Goal: Use online tool/utility: Utilize a website feature to perform a specific function

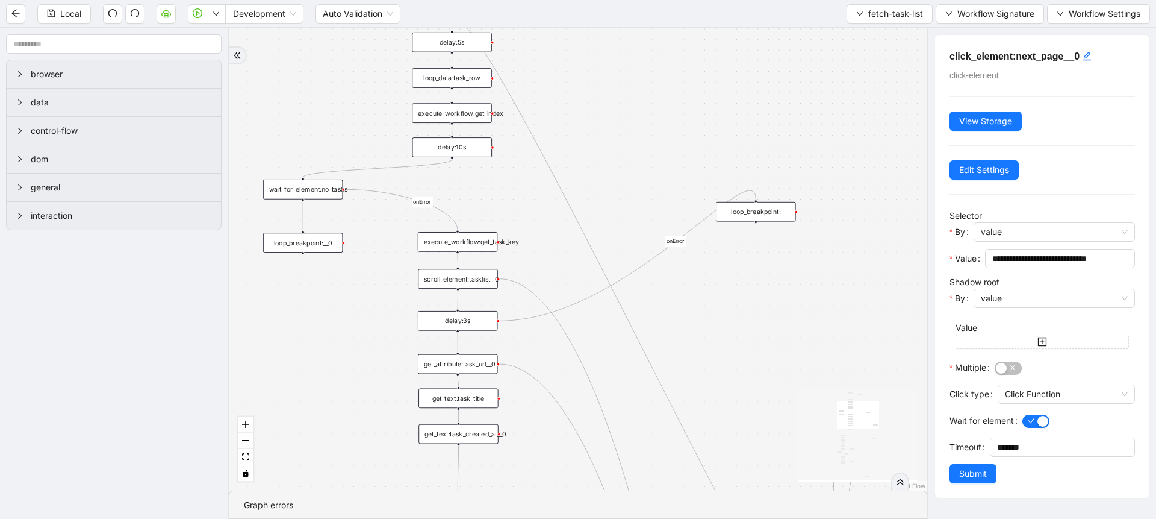
drag, startPoint x: 335, startPoint y: 127, endPoint x: 332, endPoint y: 54, distance: 73.0
click at [332, 54] on div "loopFrom fallback is_PA_needed is_PA_Sent onError onError onError onError onErr…" at bounding box center [578, 259] width 699 height 462
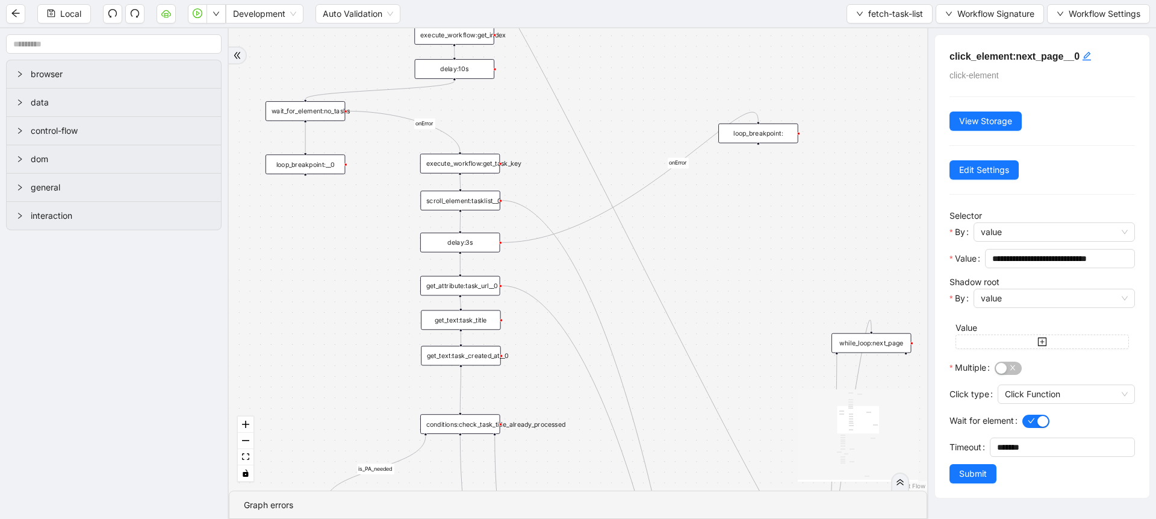
drag, startPoint x: 331, startPoint y: 336, endPoint x: 336, endPoint y: 250, distance: 86.3
click at [336, 250] on div "loopFrom fallback is_PA_needed is_PA_Sent onError onError onError onError onErr…" at bounding box center [578, 259] width 699 height 462
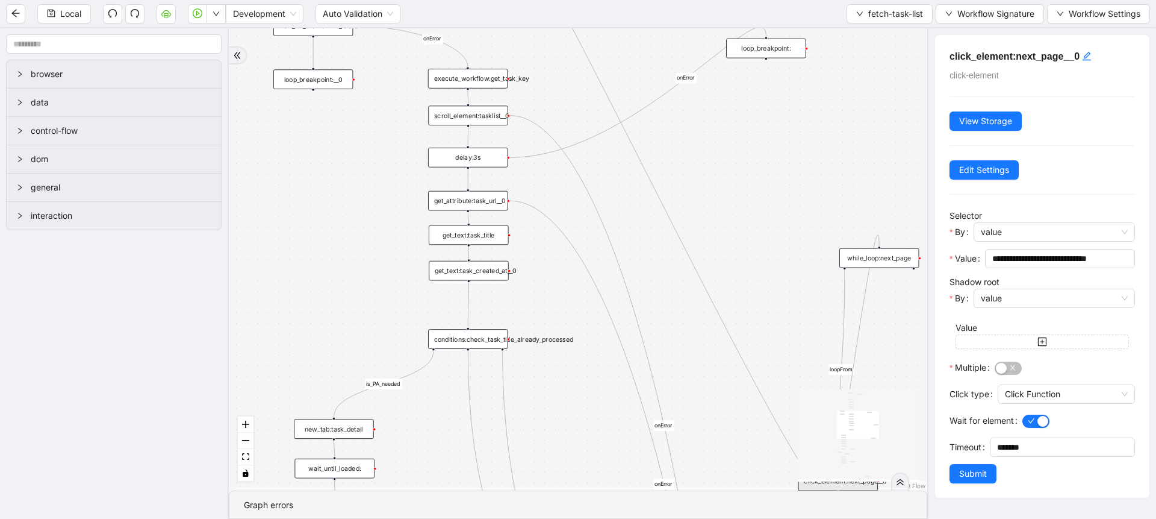
drag, startPoint x: 318, startPoint y: 329, endPoint x: 338, endPoint y: 196, distance: 134.6
click at [338, 196] on div "loopFrom fallback is_PA_needed is_PA_Sent onError onError onError onError onErr…" at bounding box center [578, 259] width 699 height 462
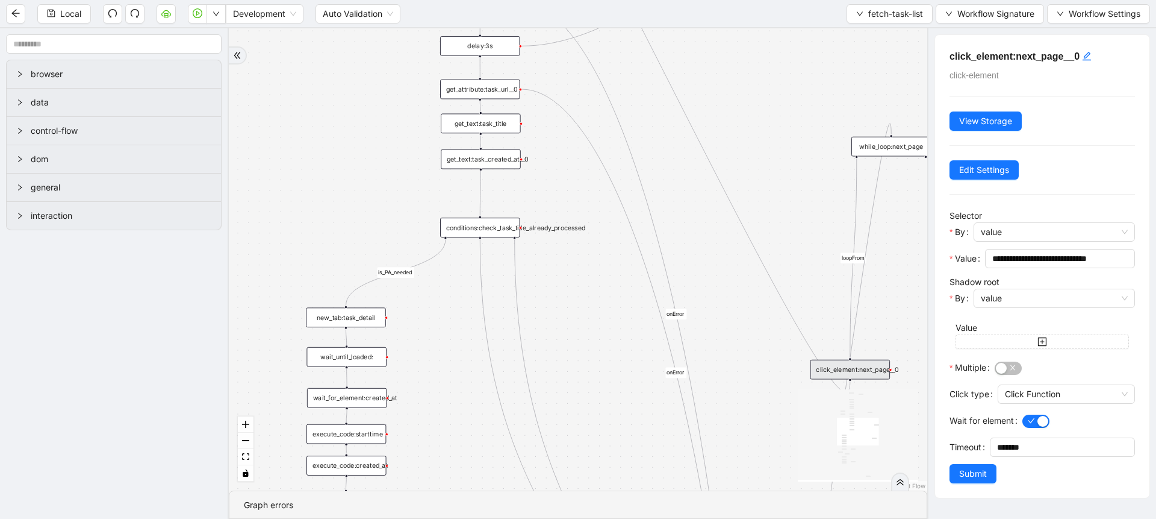
drag, startPoint x: 294, startPoint y: 235, endPoint x: 316, endPoint y: 116, distance: 121.2
click at [316, 116] on div "loopFrom fallback is_PA_needed is_PA_Sent onError onError onError onError onErr…" at bounding box center [578, 259] width 699 height 462
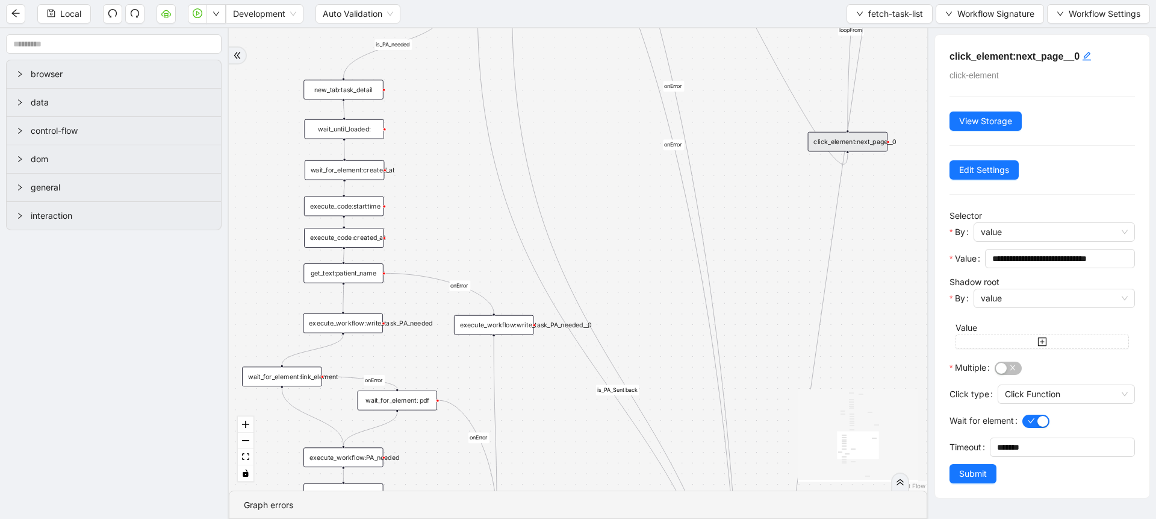
drag, startPoint x: 287, startPoint y: 265, endPoint x: 263, endPoint y: 157, distance: 111.1
click at [263, 157] on div "loopFrom fallback is_PA_needed is_PA_Sent onError onError onError onError onErr…" at bounding box center [578, 259] width 699 height 462
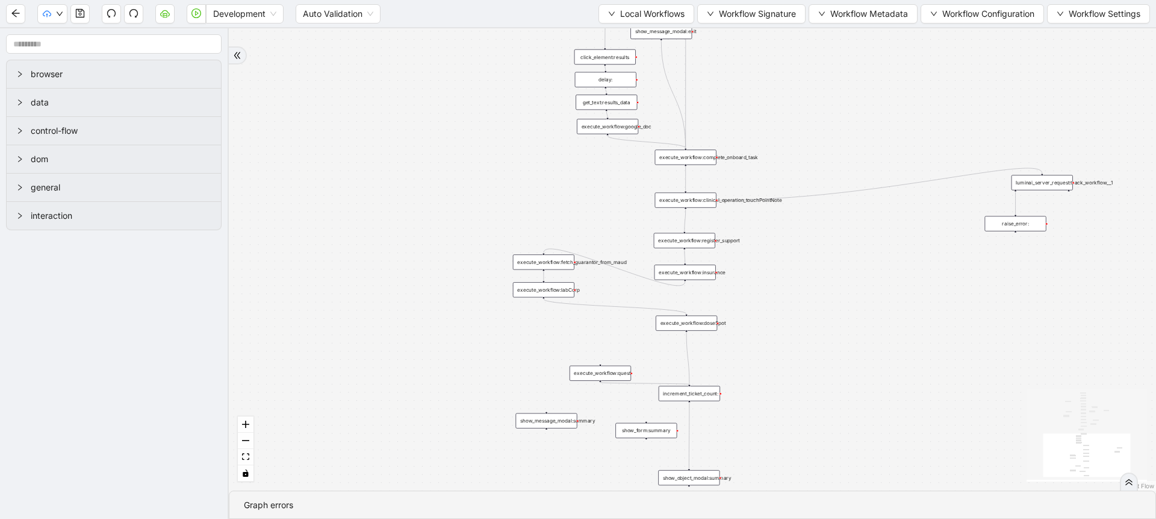
drag, startPoint x: 624, startPoint y: 147, endPoint x: 489, endPoint y: 87, distance: 147.5
click at [489, 87] on div "trigger execute_workflow:patient_profile execute_workflow:clinical_profile wait…" at bounding box center [693, 259] width 928 height 462
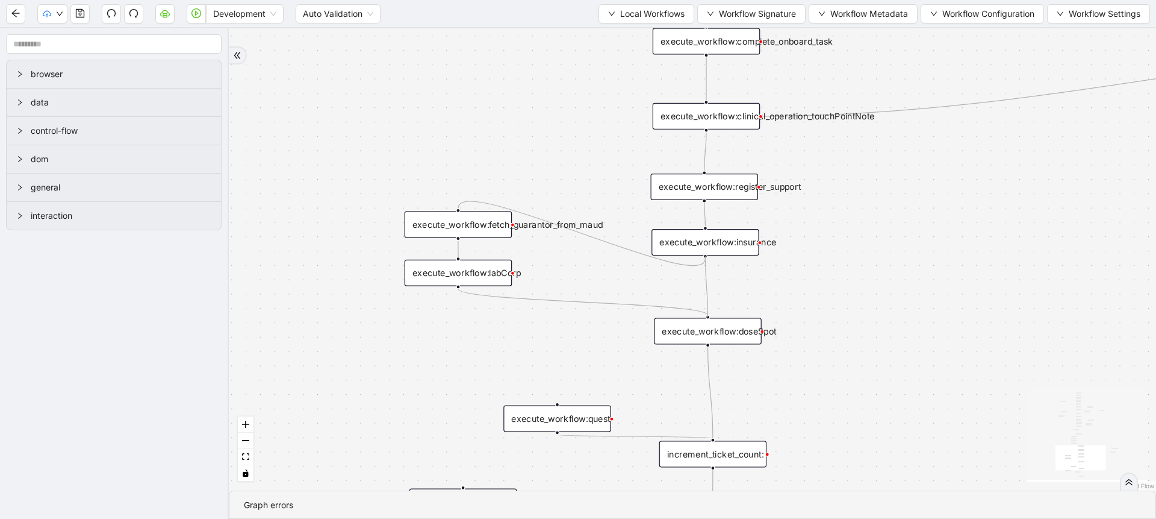
drag, startPoint x: 704, startPoint y: 254, endPoint x: 549, endPoint y: 306, distance: 163.2
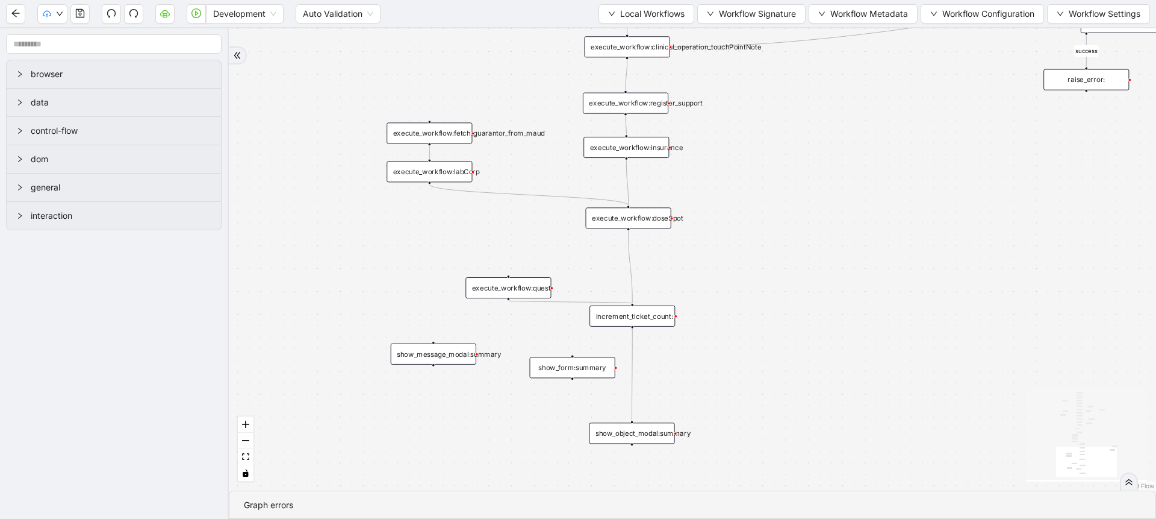
drag, startPoint x: 373, startPoint y: 306, endPoint x: 367, endPoint y: 231, distance: 75.0
click at [367, 231] on div "fallback fallback proceed therapist success success success success onError onE…" at bounding box center [693, 259] width 928 height 462
click at [635, 216] on div "execute_workflow:doseSpot" at bounding box center [629, 217] width 86 height 21
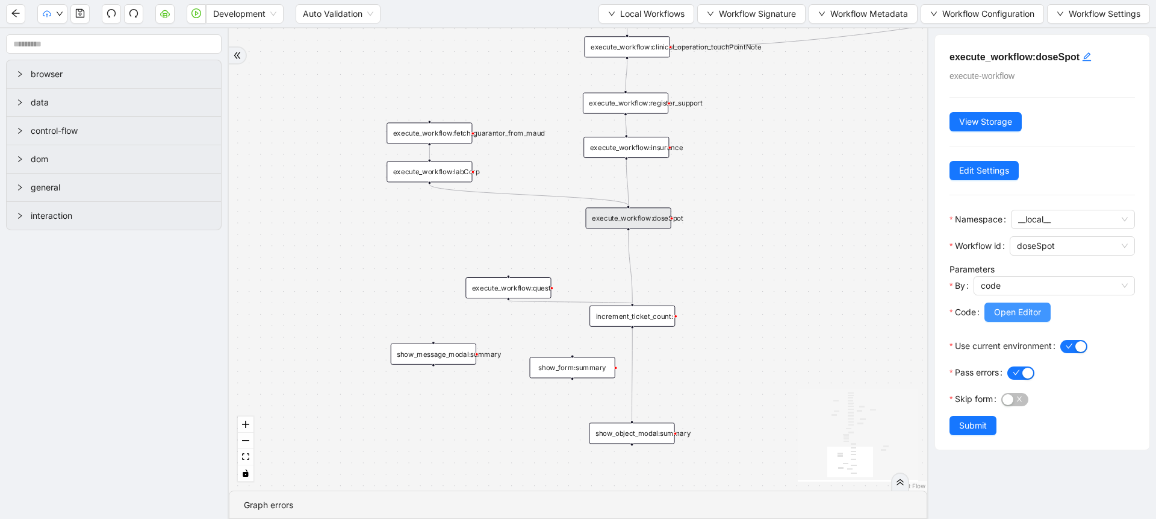
click at [1029, 317] on span "Open Editor" at bounding box center [1017, 311] width 47 height 13
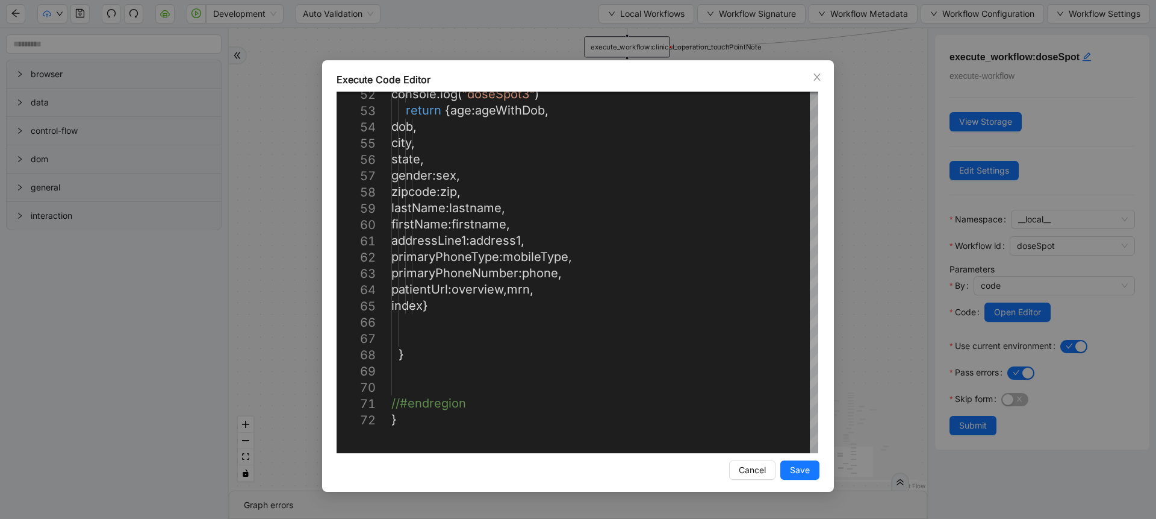
click at [877, 282] on div "Execute Code Editor 52 53 54 55 56 57 58 59 60 61 62 63 64 65 66 67 68 69 70 71…" at bounding box center [578, 259] width 1156 height 519
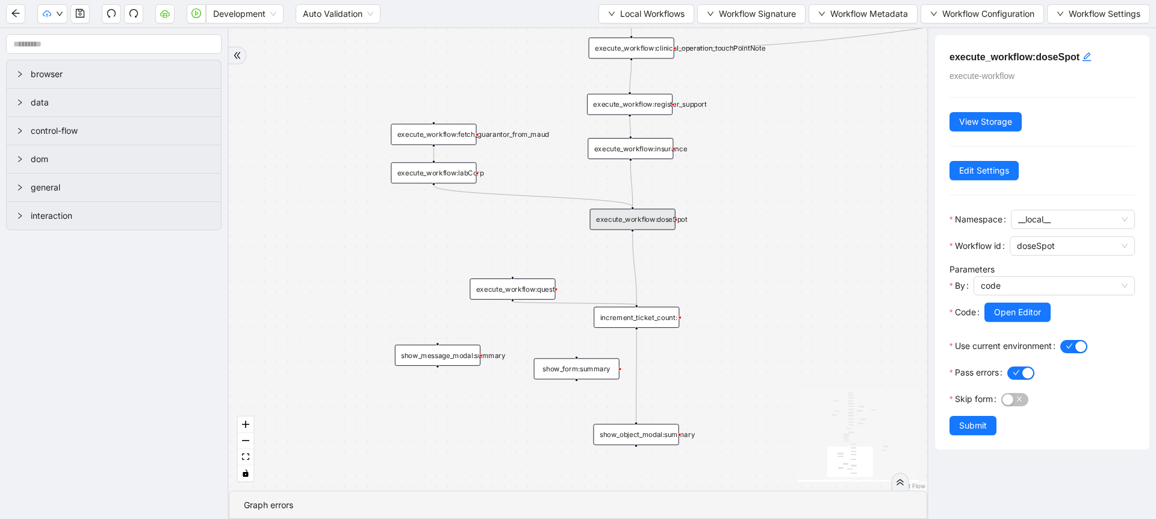
click at [643, 93] on div "fallback fallback proceed therapist success success success success onError onE…" at bounding box center [578, 259] width 699 height 462
click at [644, 96] on div "execute_workflow:register_support" at bounding box center [633, 104] width 86 height 21
drag, startPoint x: 635, startPoint y: 142, endPoint x: 640, endPoint y: 158, distance: 16.2
click at [640, 158] on div "execute_workflow:insurance" at bounding box center [635, 164] width 86 height 21
drag, startPoint x: 640, startPoint y: 217, endPoint x: 643, endPoint y: 230, distance: 13.0
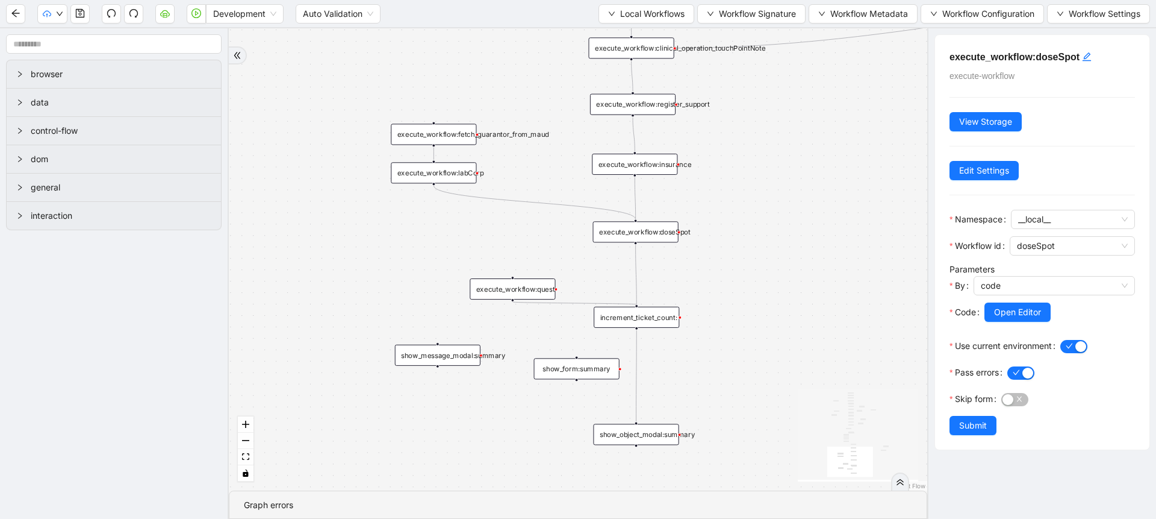
click at [643, 230] on div "execute_workflow:doseSpot" at bounding box center [636, 231] width 86 height 21
click at [699, 276] on div "fallback fallback proceed therapist success success success success onError onE…" at bounding box center [578, 259] width 699 height 462
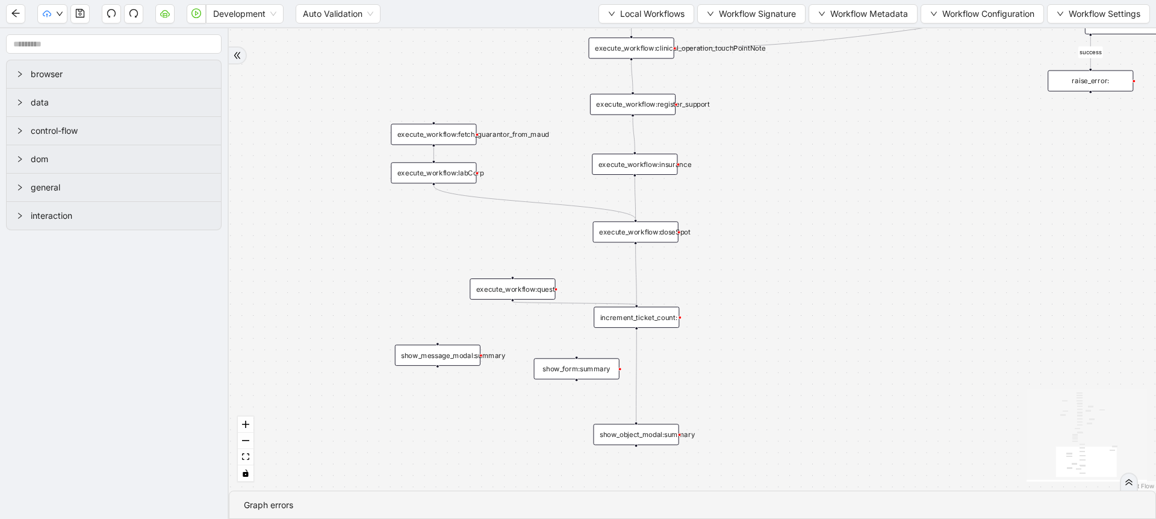
click at [654, 434] on div "show_object_modal:summary" at bounding box center [636, 433] width 86 height 21
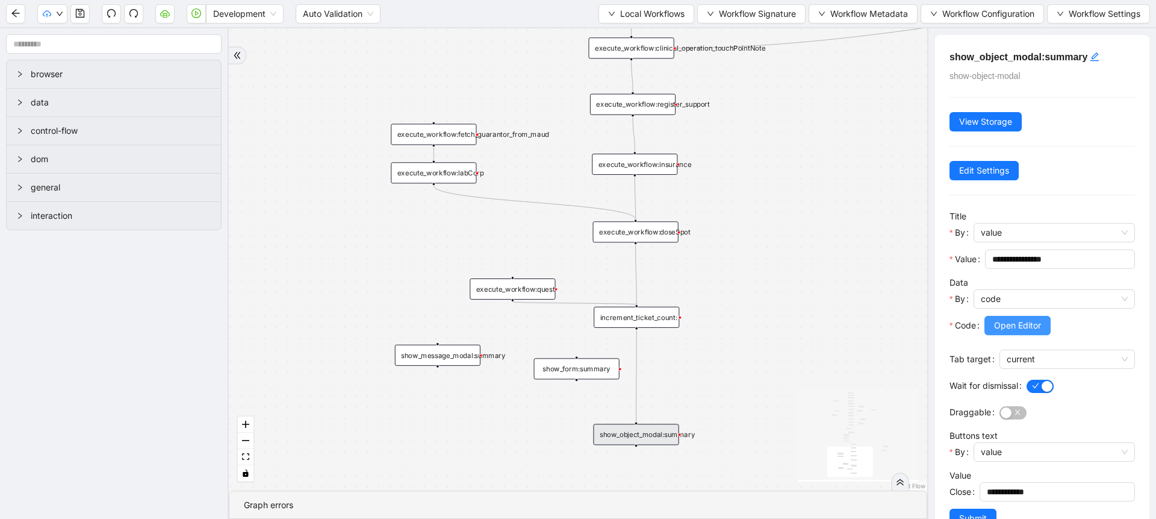
click at [1007, 323] on span "Open Editor" at bounding box center [1017, 325] width 47 height 13
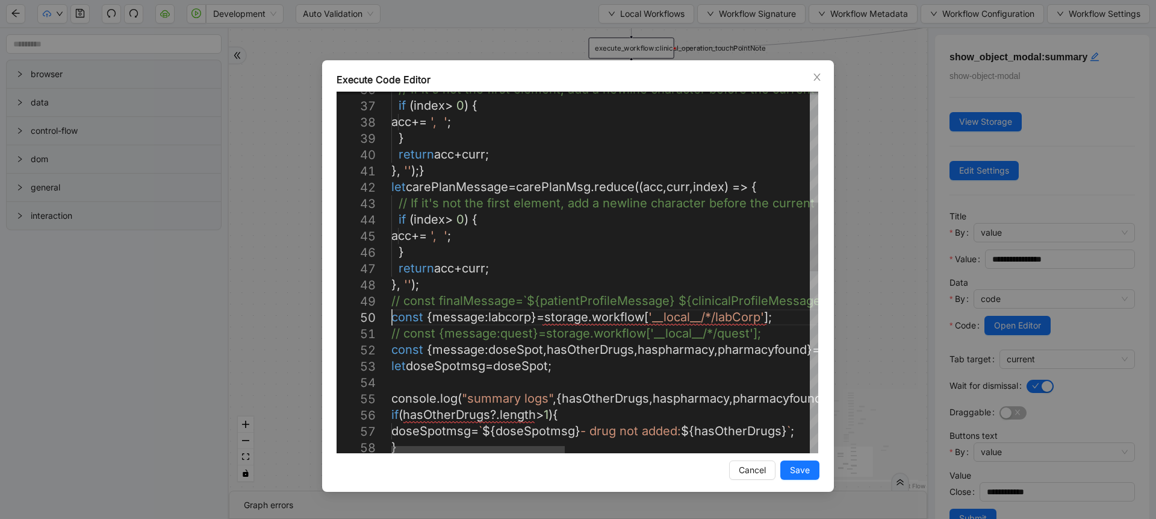
click at [393, 320] on div "// If it's not the first element, add a newline ch aracter before the current e…" at bounding box center [905, 457] width 1029 height 1890
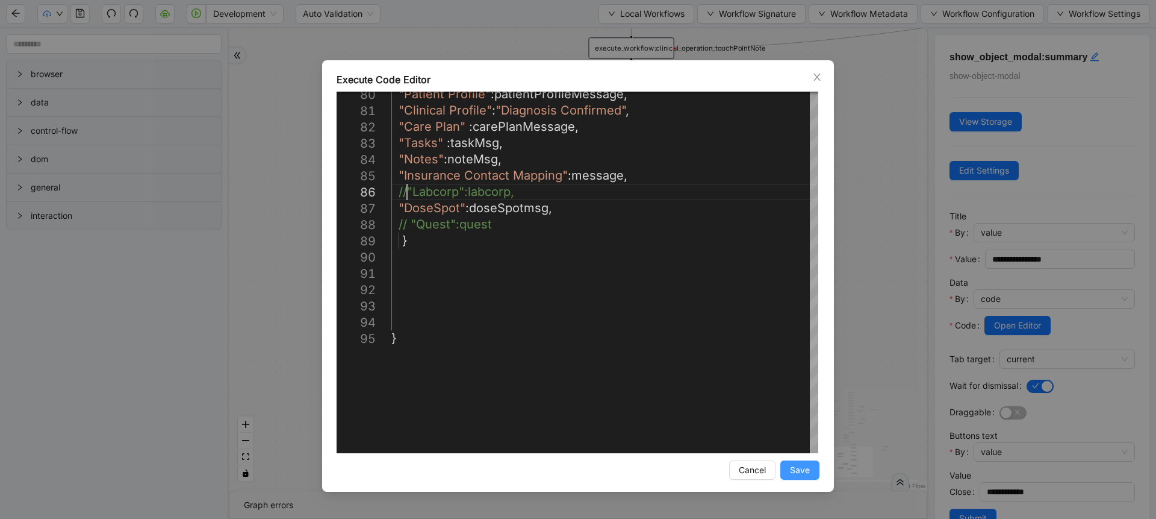
type textarea "**********"
click at [803, 470] on span "Save" at bounding box center [800, 469] width 20 height 13
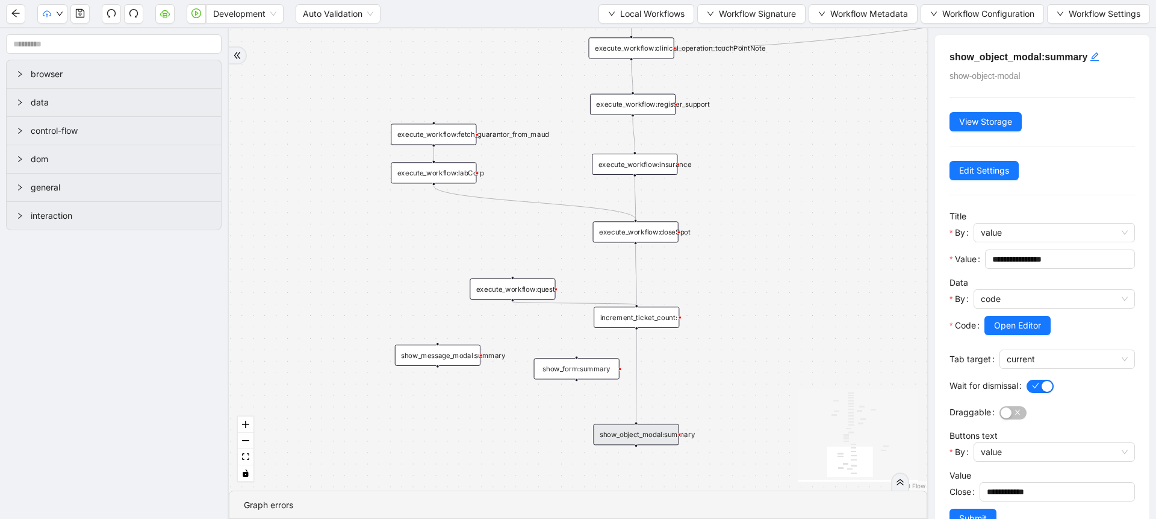
scroll to position [36, 0]
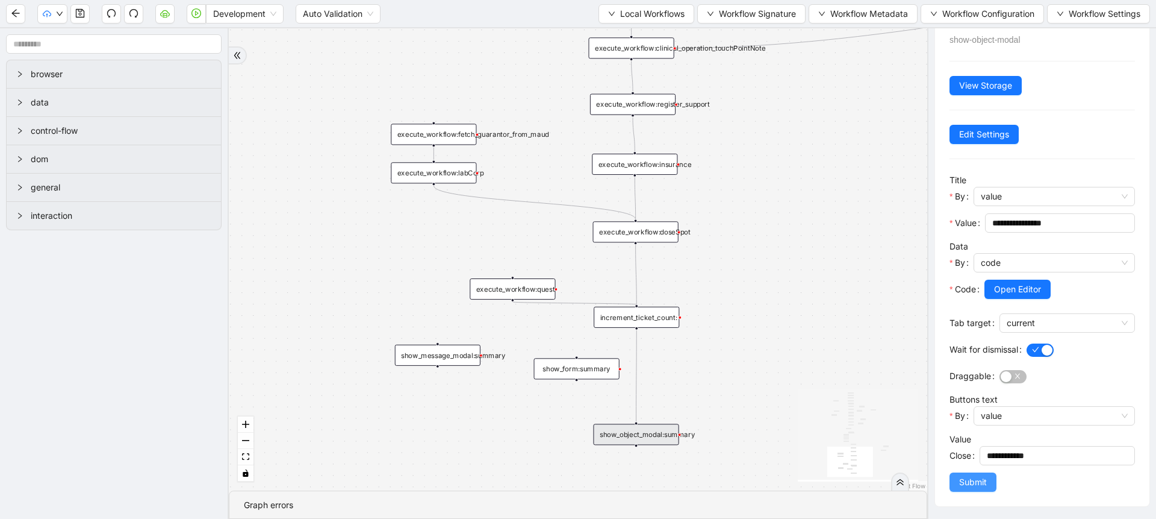
click at [969, 473] on button "Submit" at bounding box center [973, 481] width 47 height 19
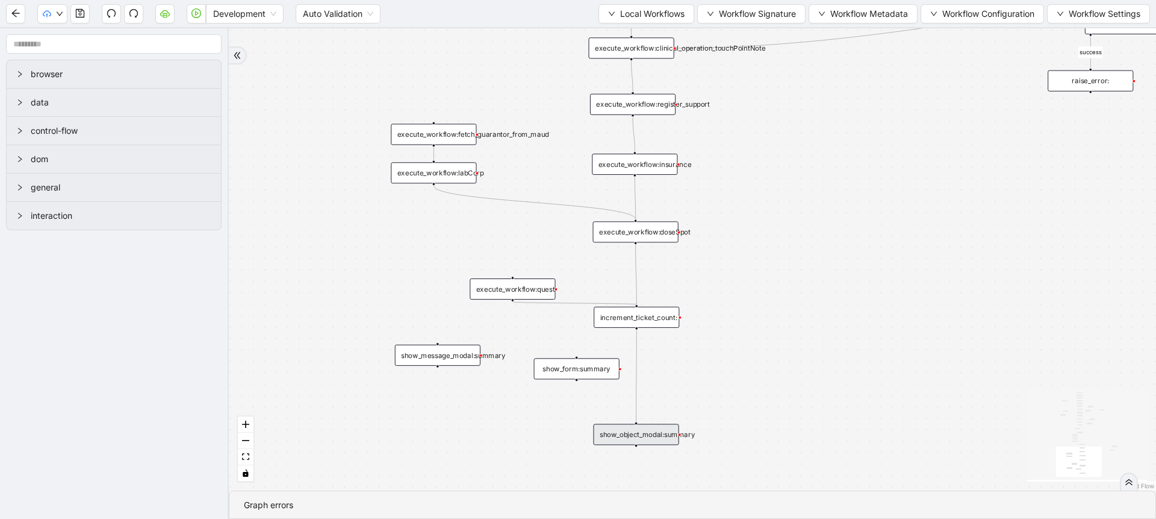
scroll to position [0, 0]
click at [69, 16] on div at bounding box center [63, 13] width 52 height 19
click at [72, 16] on button "button" at bounding box center [79, 13] width 19 height 19
click at [809, 199] on div "fallback fallback proceed therapist success success success success onError onE…" at bounding box center [693, 259] width 928 height 462
click at [792, 181] on div "fallback fallback proceed therapist success success success success onError onE…" at bounding box center [693, 259] width 928 height 462
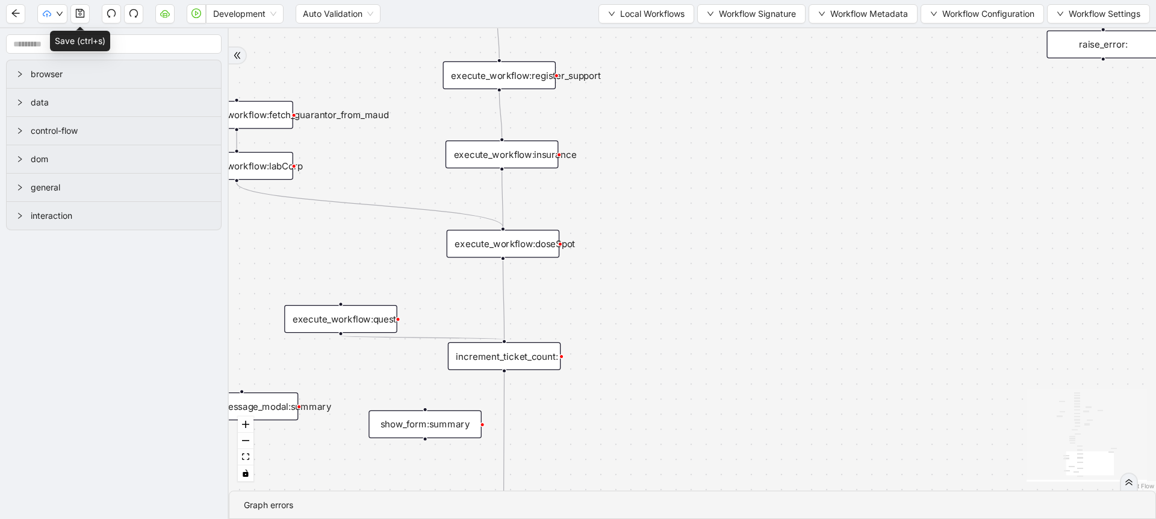
click at [566, 224] on div "fallback fallback proceed therapist success success success success onError onE…" at bounding box center [693, 259] width 928 height 462
click at [541, 244] on div "execute_workflow:doseSpot" at bounding box center [503, 243] width 113 height 28
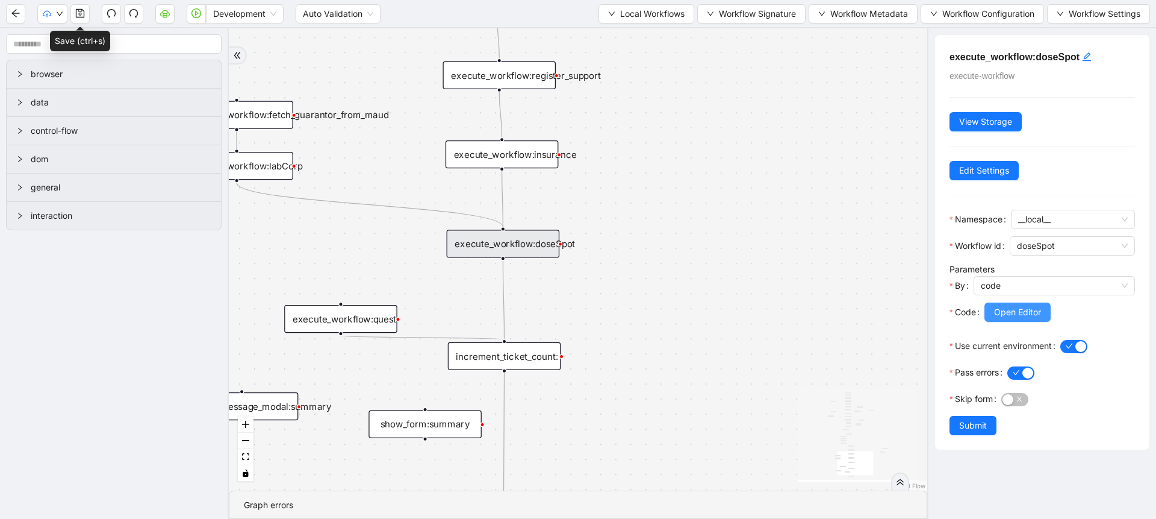
click at [999, 313] on span "Open Editor" at bounding box center [1017, 311] width 47 height 13
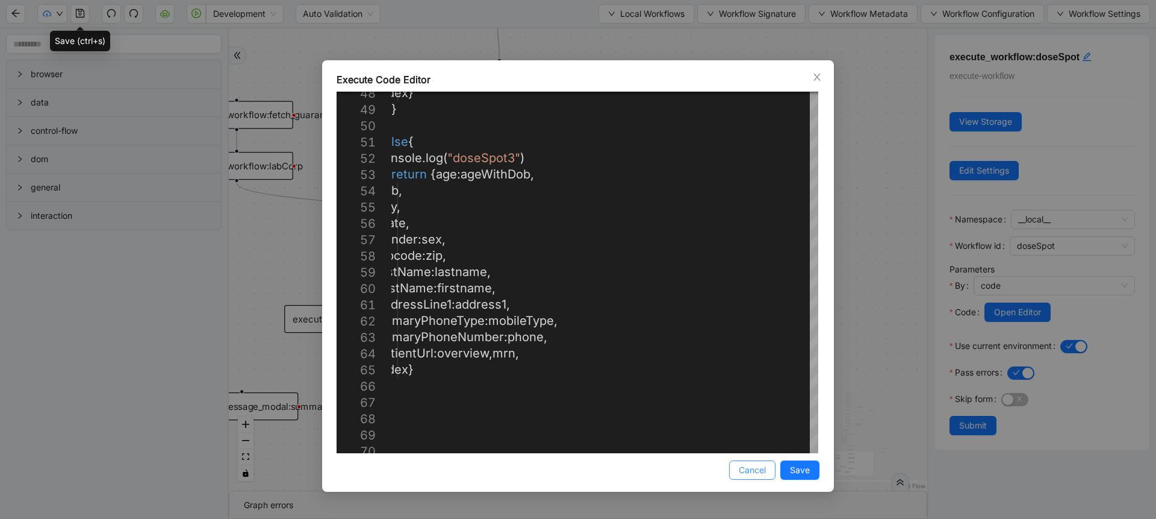
click at [744, 464] on span "Cancel" at bounding box center [752, 469] width 27 height 13
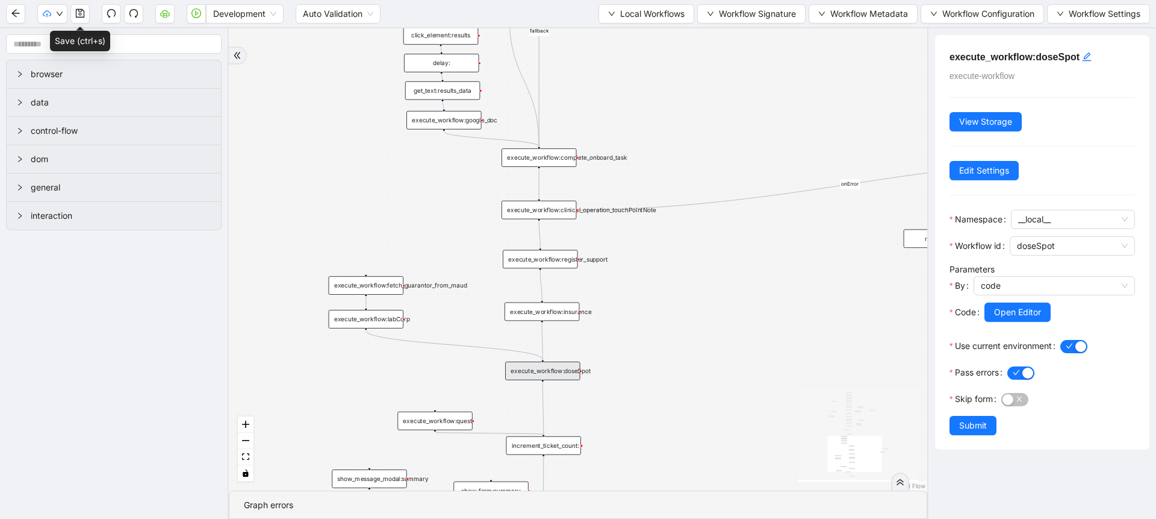
drag, startPoint x: 718, startPoint y: 269, endPoint x: 682, endPoint y: 398, distance: 133.9
click at [682, 398] on div "fallback fallback proceed therapist success success success success onError onE…" at bounding box center [578, 259] width 699 height 462
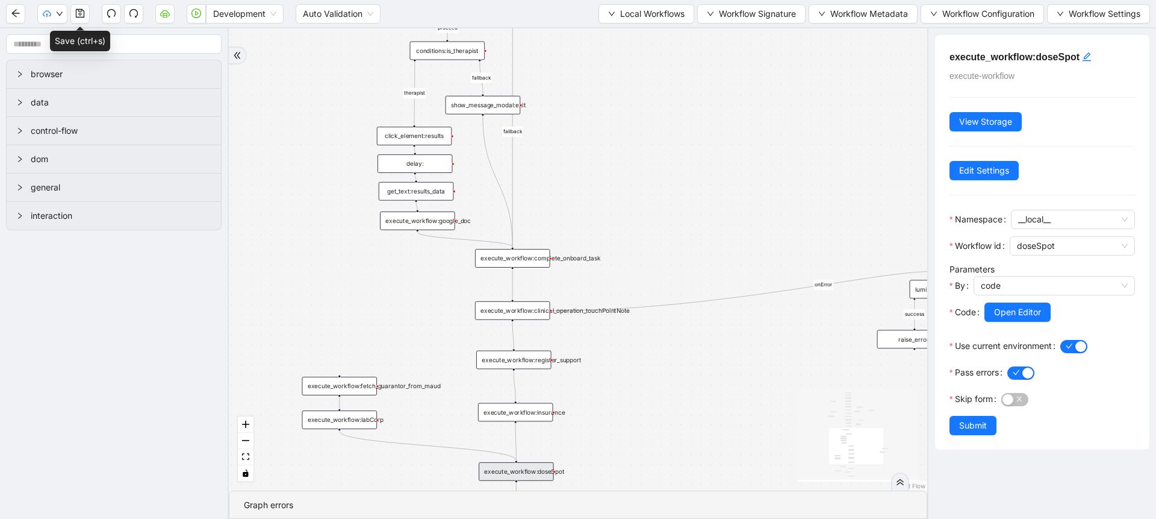
drag, startPoint x: 692, startPoint y: 167, endPoint x: 661, endPoint y: 287, distance: 123.7
click at [661, 287] on div "fallback fallback proceed therapist success success success success onError onE…" at bounding box center [578, 259] width 699 height 462
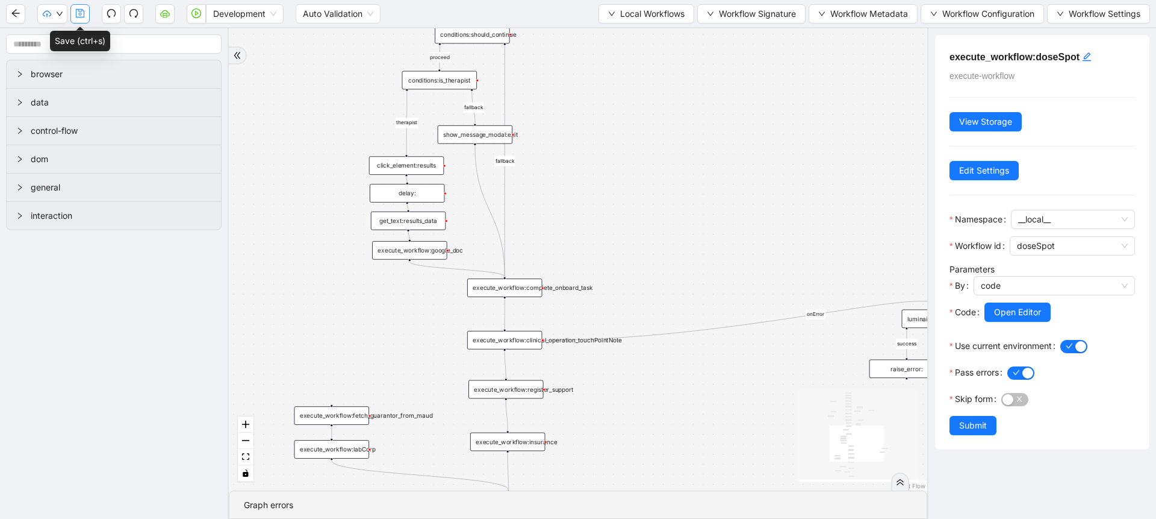
click at [82, 16] on icon "save" at bounding box center [80, 13] width 10 height 10
click at [582, 193] on div "fallback fallback proceed therapist success success success success onError onE…" at bounding box center [578, 259] width 699 height 462
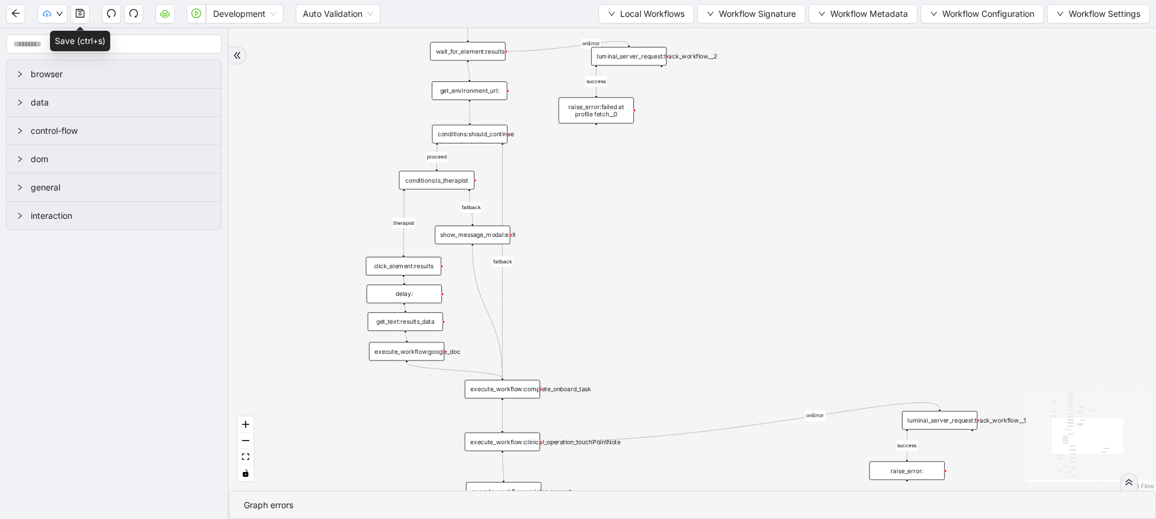
drag, startPoint x: 582, startPoint y: 193, endPoint x: 578, endPoint y: 296, distance: 103.1
click at [578, 296] on div "fallback fallback proceed therapist success success success success onError onE…" at bounding box center [693, 259] width 928 height 462
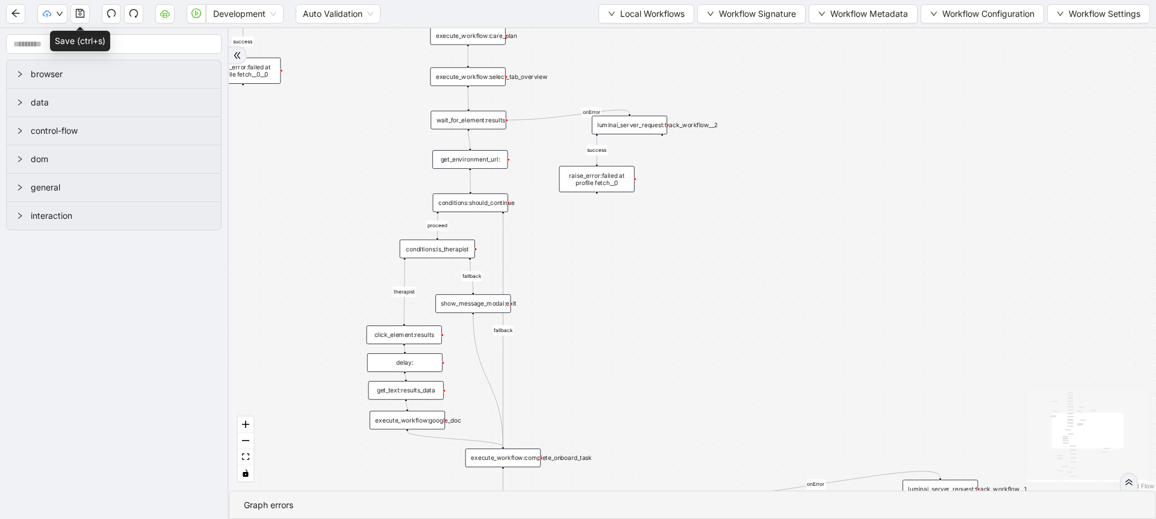
drag, startPoint x: 625, startPoint y: 234, endPoint x: 635, endPoint y: 343, distance: 110.2
click at [635, 343] on div "fallback fallback proceed therapist success success success success onError onE…" at bounding box center [693, 259] width 928 height 462
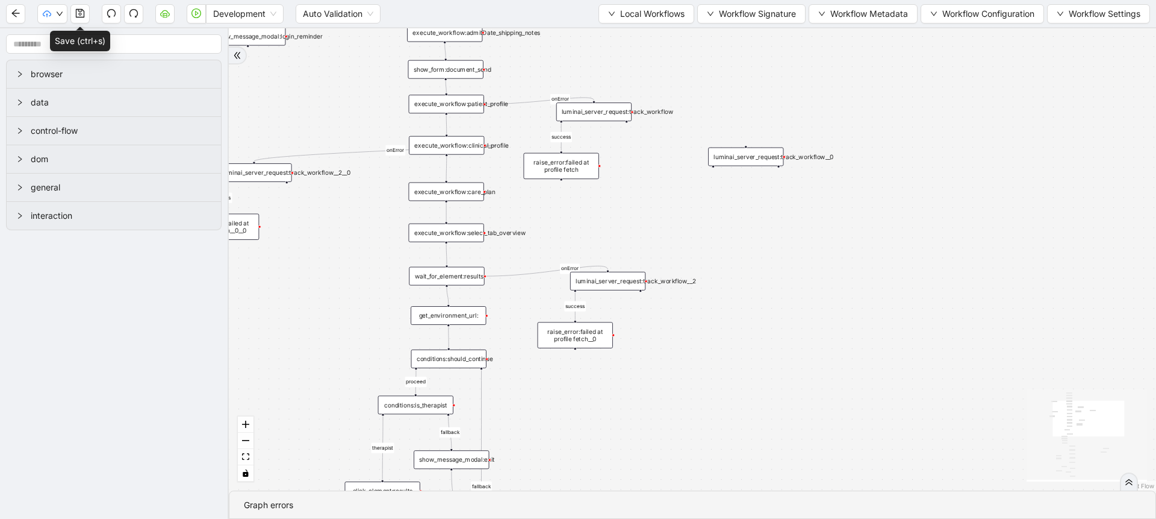
drag, startPoint x: 764, startPoint y: 231, endPoint x: 731, endPoint y: 343, distance: 117.2
click at [731, 343] on div "fallback fallback proceed therapist success success success success onError onE…" at bounding box center [693, 259] width 928 height 462
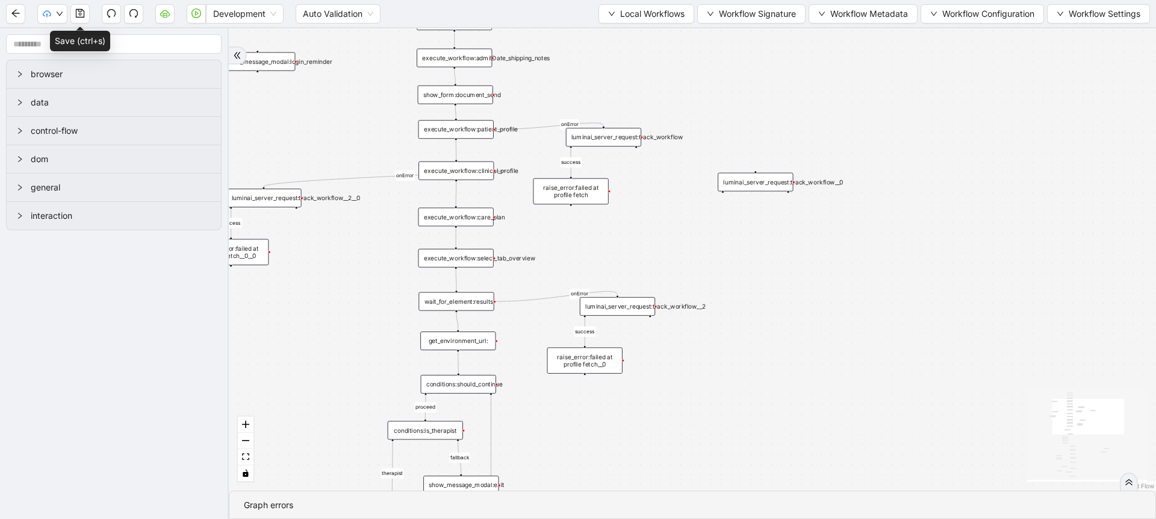
drag, startPoint x: 717, startPoint y: 257, endPoint x: 728, endPoint y: 282, distance: 27.3
click at [728, 282] on div "fallback fallback proceed therapist success success success success onError onE…" at bounding box center [693, 259] width 928 height 462
click at [650, 8] on span "Local Workflows" at bounding box center [652, 13] width 64 height 13
click at [620, 33] on span "Select" at bounding box center [641, 37] width 78 height 13
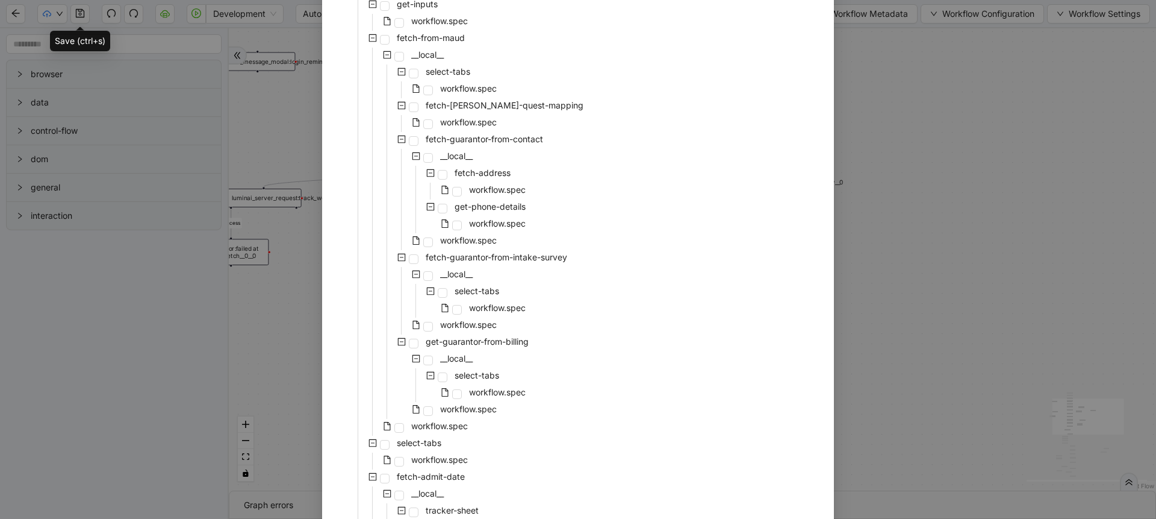
scroll to position [2476, 0]
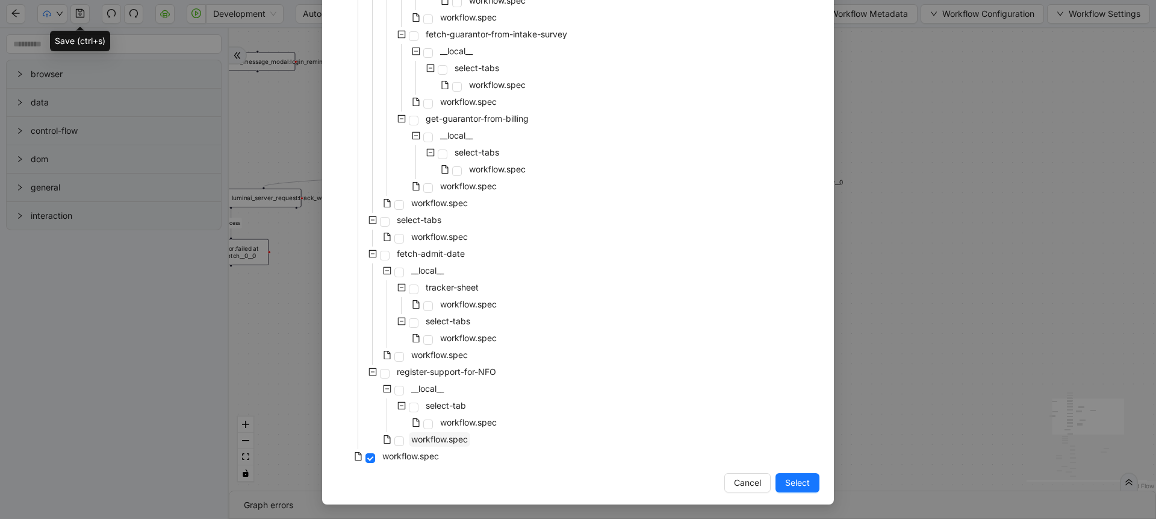
click at [424, 434] on span "workflow.spec" at bounding box center [439, 439] width 57 height 10
click at [778, 483] on button "Select" at bounding box center [798, 482] width 44 height 19
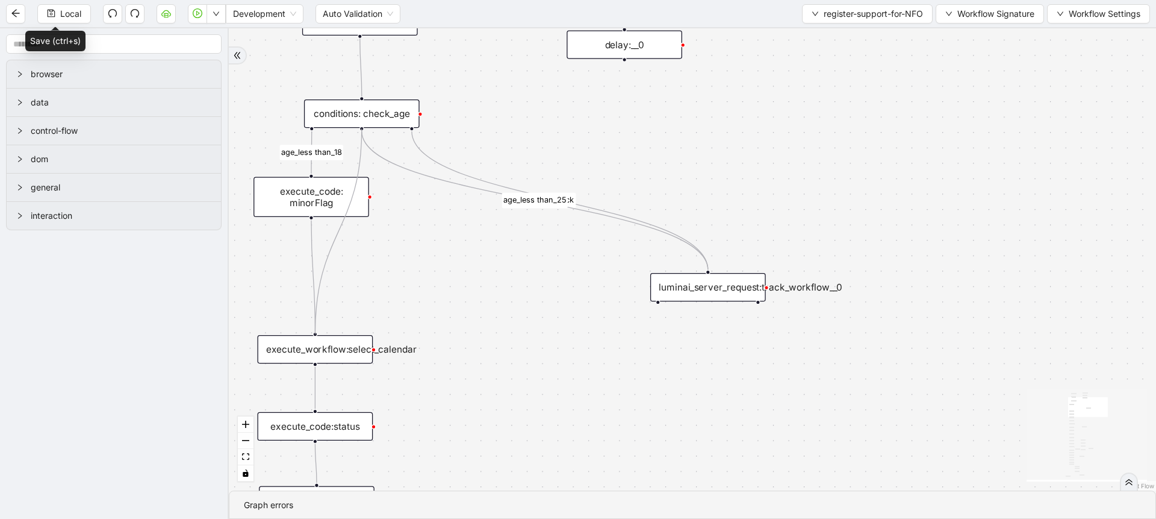
drag, startPoint x: 361, startPoint y: 128, endPoint x: 366, endPoint y: 304, distance: 176.0
click at [555, 361] on div "loopFrom fallback age_less than_18 no supports fallback onError onError age_les…" at bounding box center [693, 259] width 928 height 462
click at [366, 116] on div "conditions: check_age" at bounding box center [362, 113] width 116 height 28
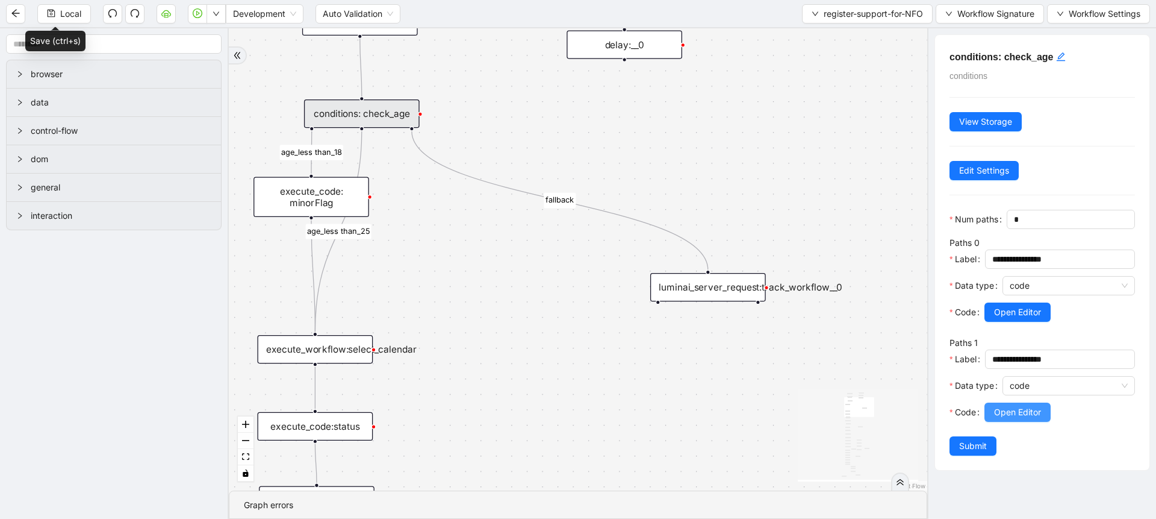
click at [1015, 419] on span "Open Editor" at bounding box center [1017, 411] width 47 height 13
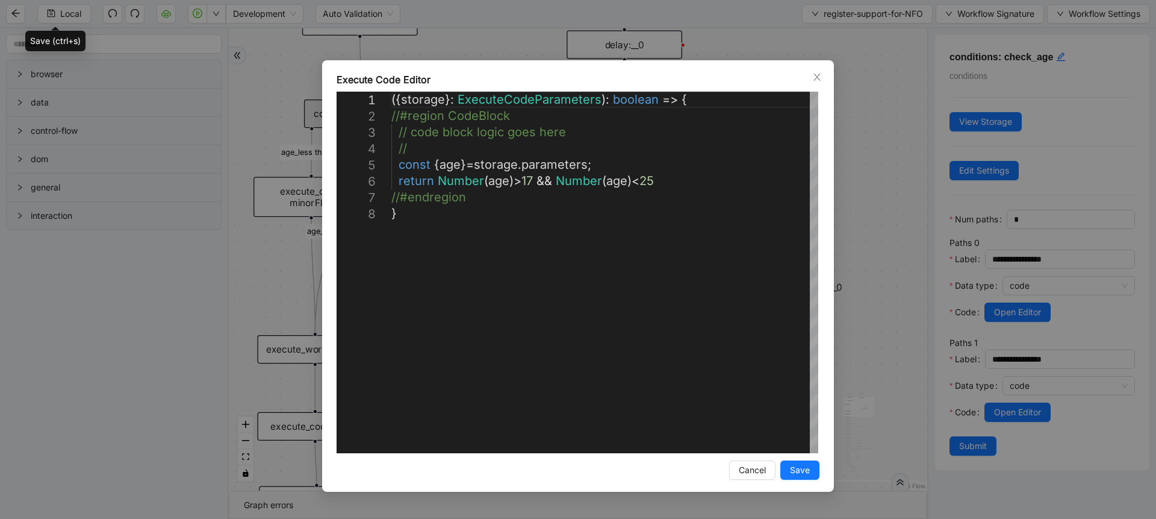
click at [909, 344] on div "**********" at bounding box center [578, 259] width 1156 height 519
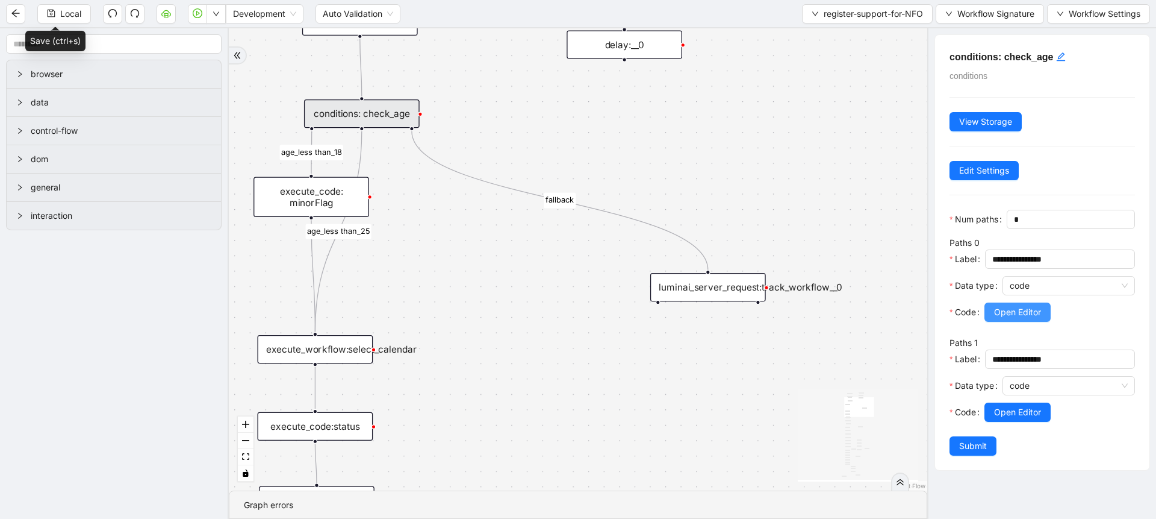
click at [1016, 319] on span "Open Editor" at bounding box center [1017, 311] width 47 height 13
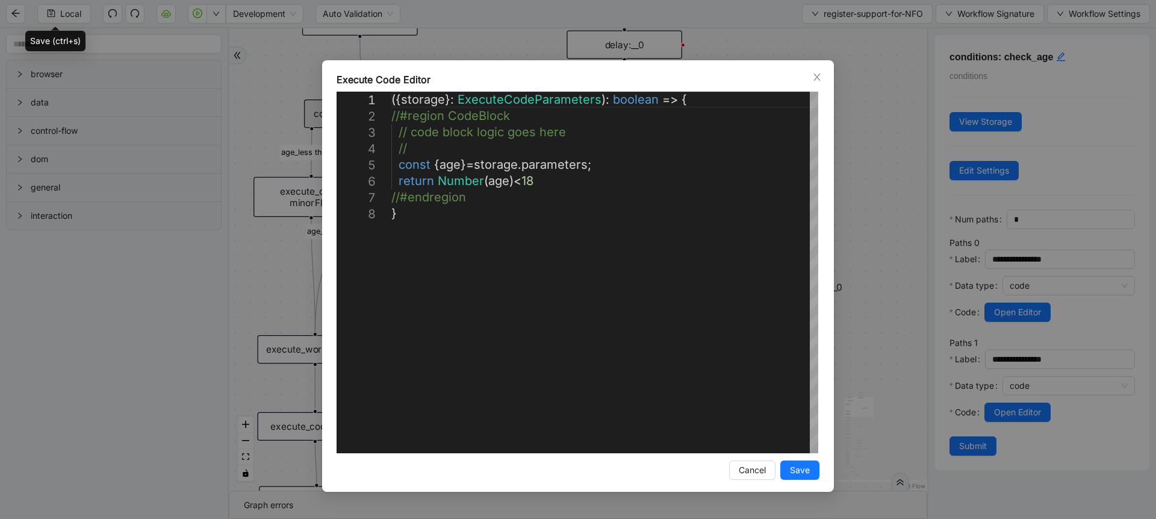
click at [888, 300] on div "**********" at bounding box center [578, 259] width 1156 height 519
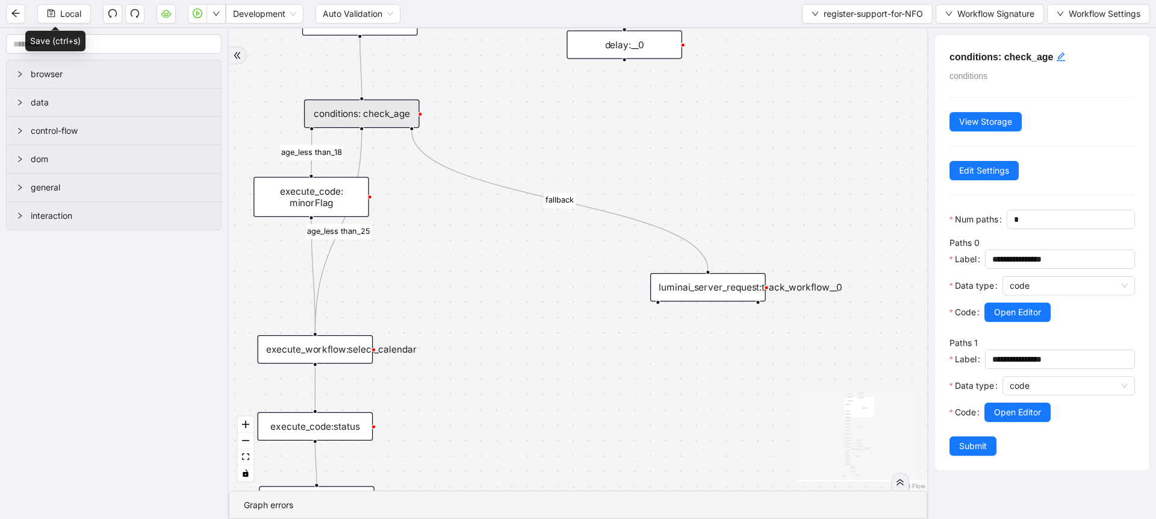
click at [364, 210] on div "execute_code: minorFlag" at bounding box center [312, 197] width 116 height 40
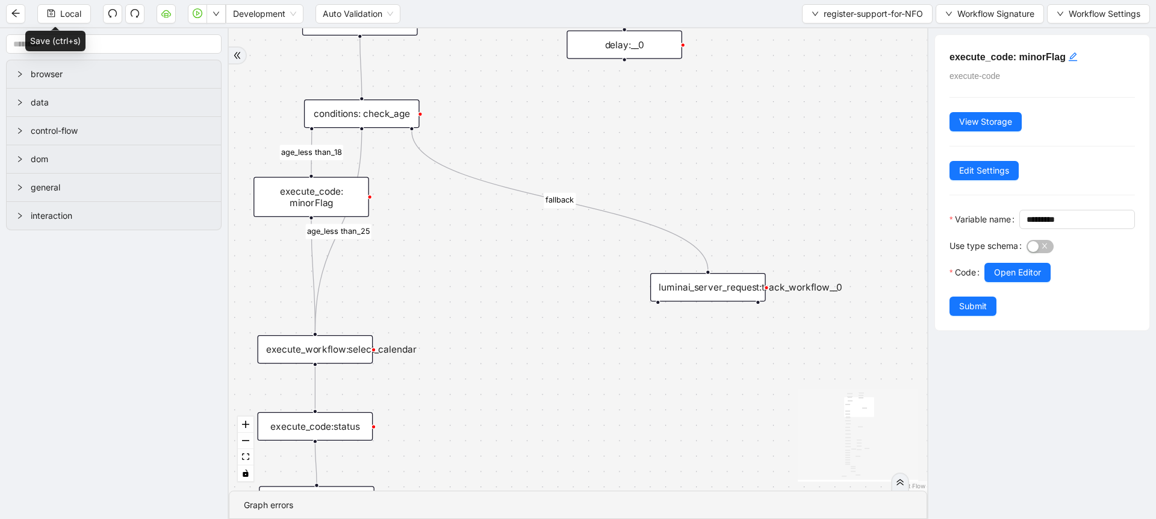
click at [316, 338] on div "execute_workflow:select_calendar" at bounding box center [316, 349] width 116 height 28
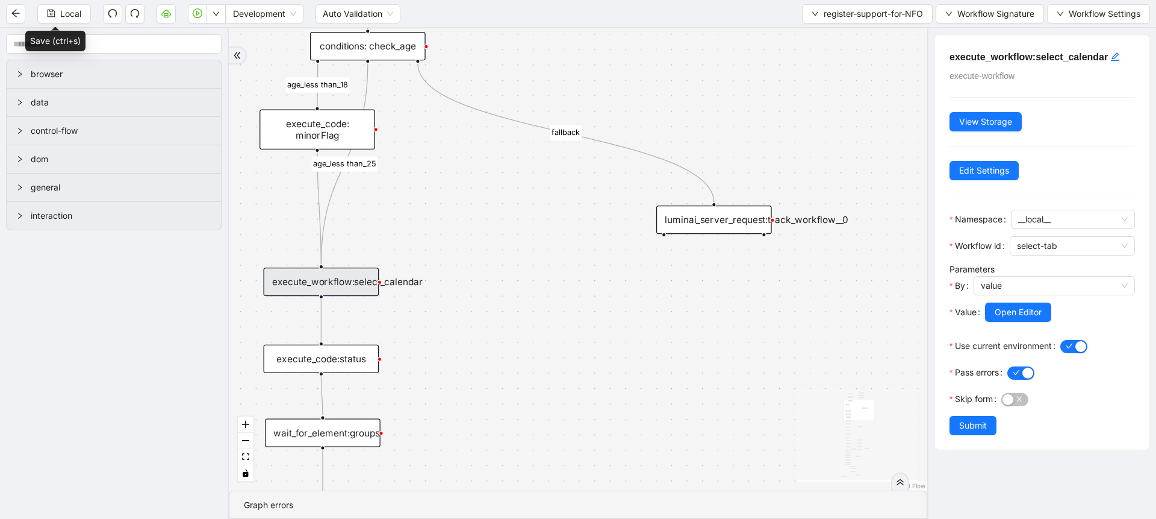
drag, startPoint x: 579, startPoint y: 377, endPoint x: 578, endPoint y: 240, distance: 137.3
click at [578, 240] on div "loopFrom fallback age_less than_18 no supports fallback onError onError age_les…" at bounding box center [578, 259] width 699 height 462
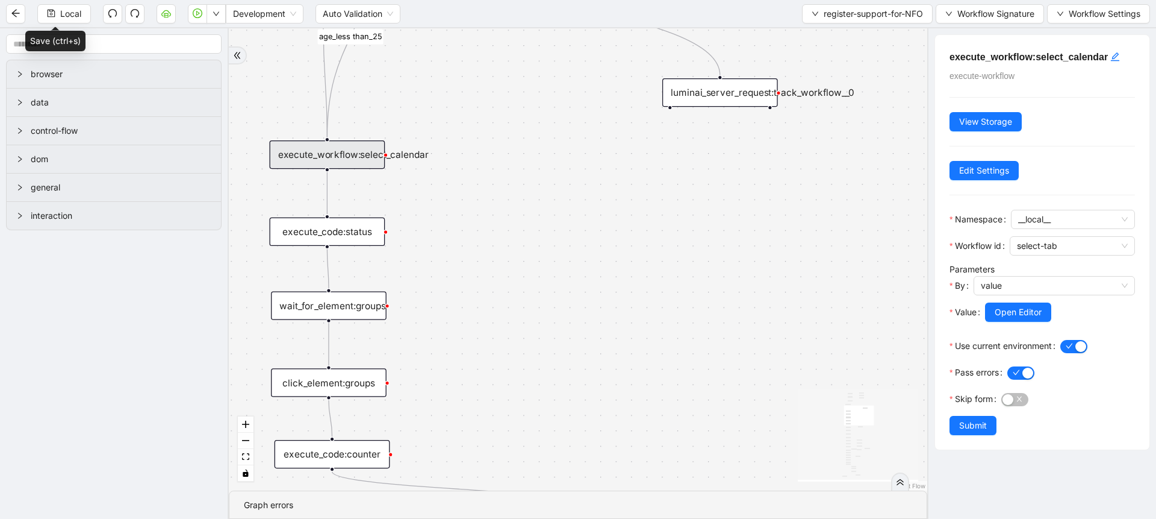
drag, startPoint x: 563, startPoint y: 361, endPoint x: 573, endPoint y: 114, distance: 247.1
click at [573, 114] on div "loopFrom fallback age_less than_18 no supports fallback onError onError age_les…" at bounding box center [578, 259] width 699 height 462
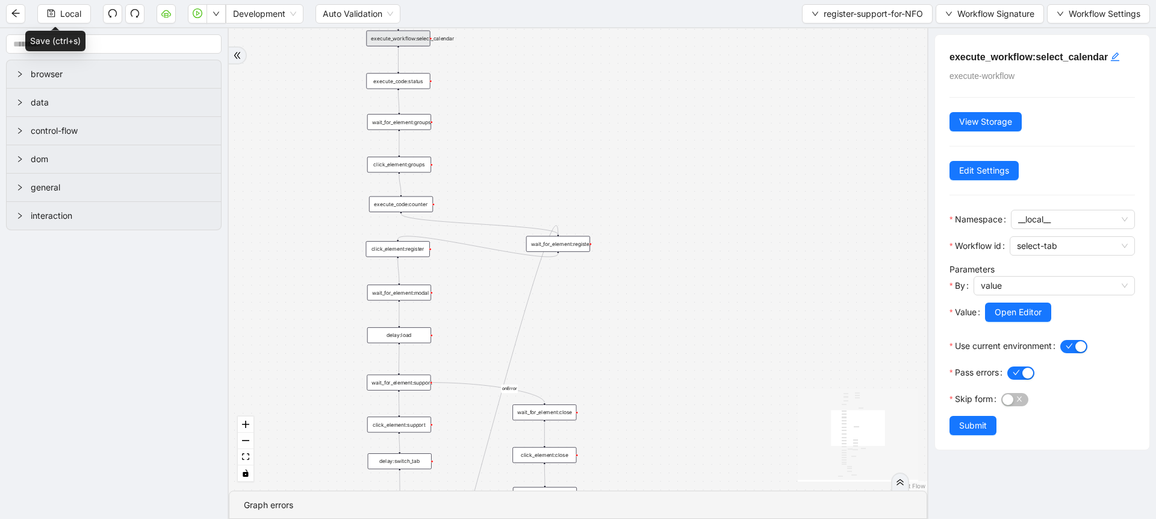
drag, startPoint x: 479, startPoint y: 398, endPoint x: 493, endPoint y: 188, distance: 210.1
click at [493, 188] on div "loopFrom fallback age_less than_18 no supports fallback onError onError age_les…" at bounding box center [578, 259] width 699 height 462
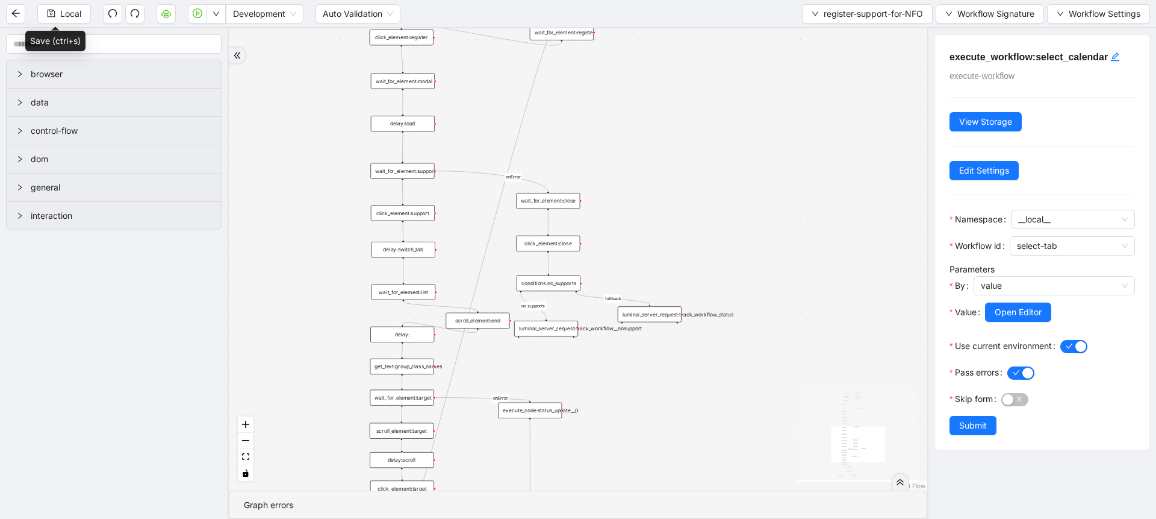
drag, startPoint x: 470, startPoint y: 322, endPoint x: 464, endPoint y: 176, distance: 145.9
click at [464, 176] on div "loopFrom fallback age_less than_18 no supports fallback onError onError age_les…" at bounding box center [578, 259] width 699 height 462
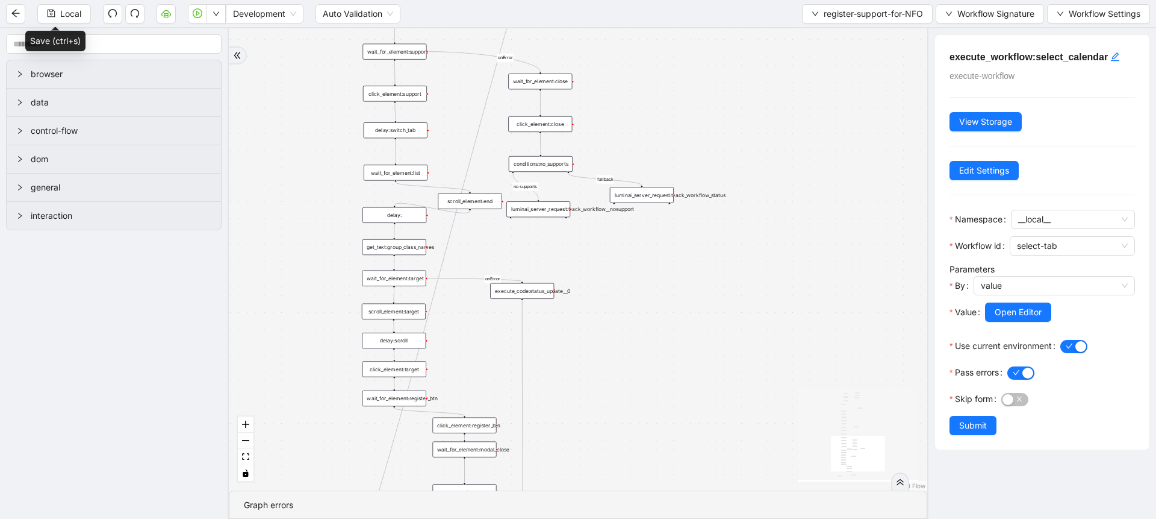
drag, startPoint x: 502, startPoint y: 316, endPoint x: 502, endPoint y: 143, distance: 172.9
click at [502, 143] on div "loopFrom fallback age_less than_18 no supports fallback onError onError age_les…" at bounding box center [578, 259] width 699 height 462
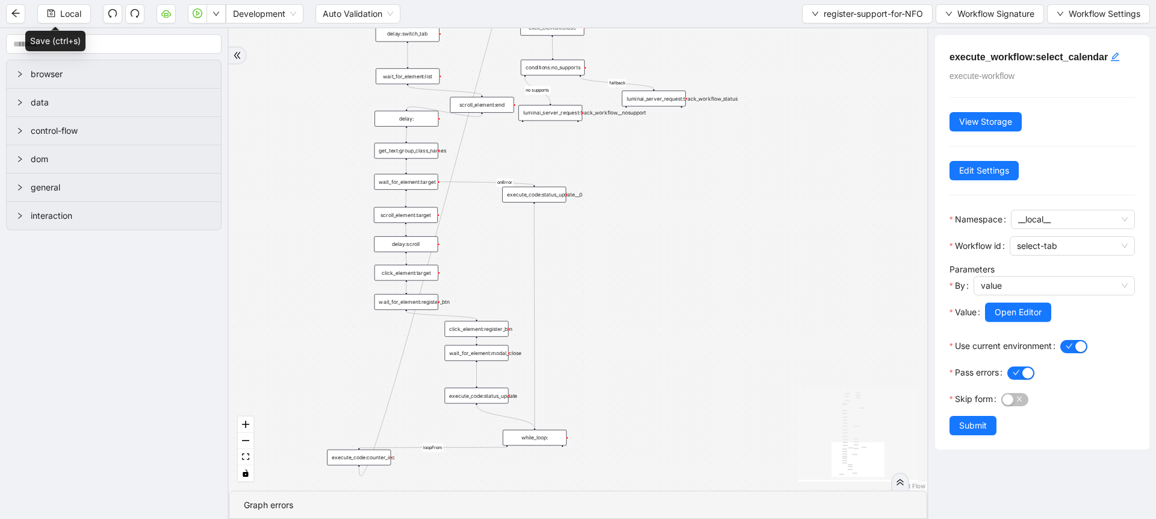
drag, startPoint x: 467, startPoint y: 276, endPoint x: 473, endPoint y: 280, distance: 7.0
click at [473, 280] on div "loopFrom fallback age_less than_18 no supports fallback onError onError age_les…" at bounding box center [578, 259] width 699 height 462
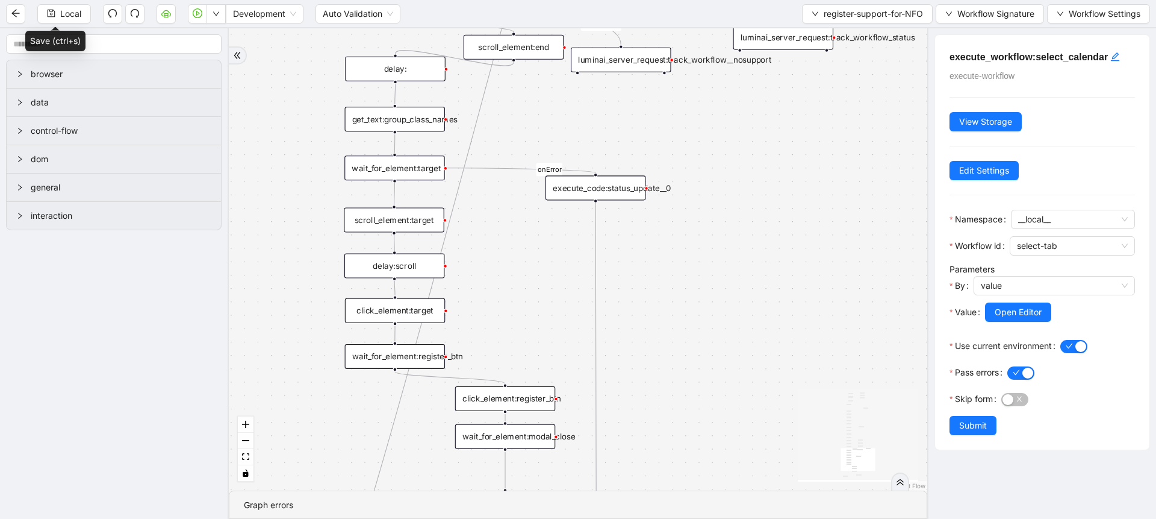
click at [407, 160] on div "wait_for_element:target" at bounding box center [395, 167] width 101 height 25
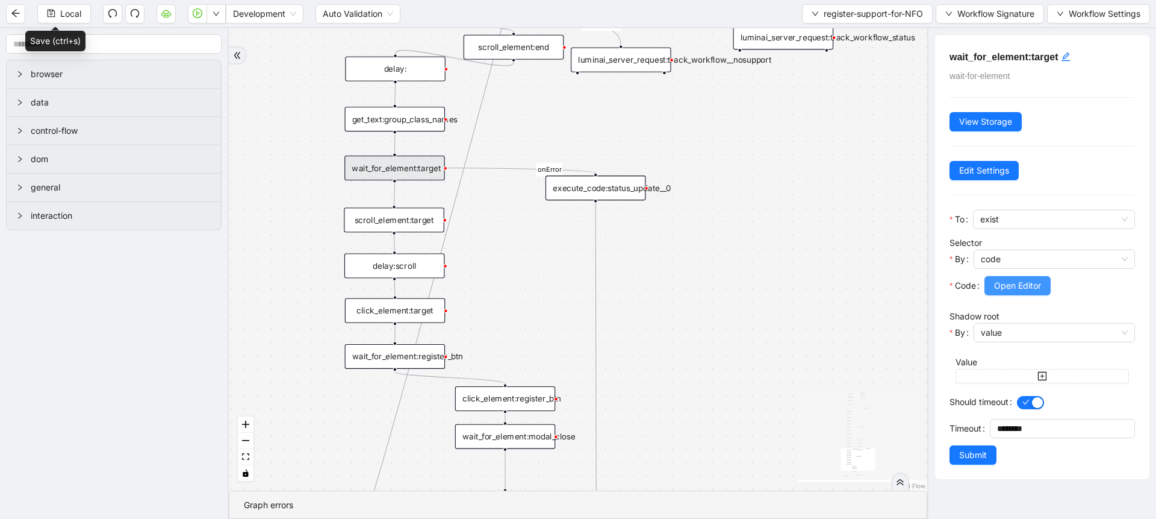
click at [1015, 292] on span "Open Editor" at bounding box center [1017, 285] width 47 height 13
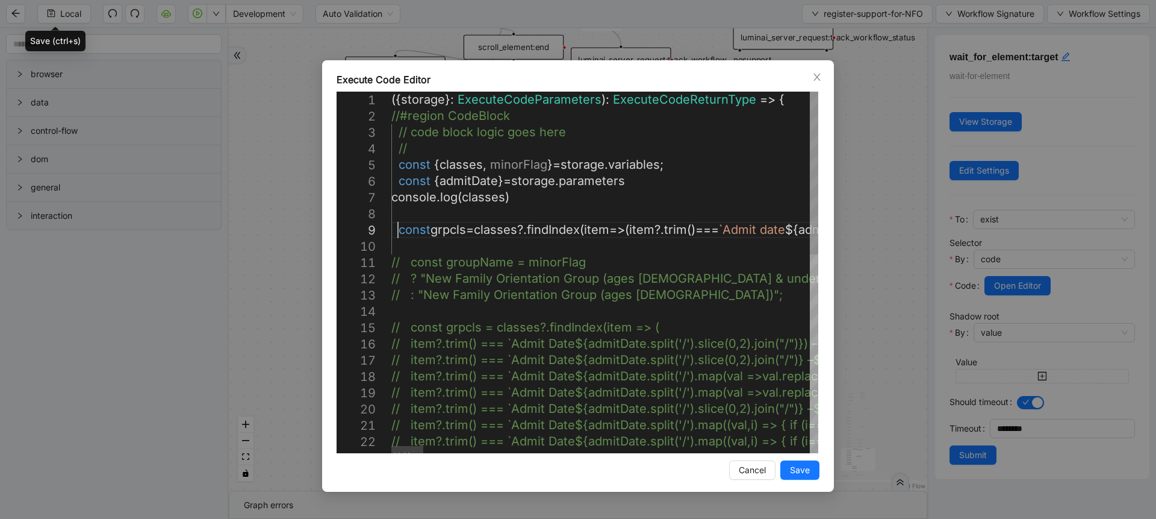
scroll to position [0, 1921]
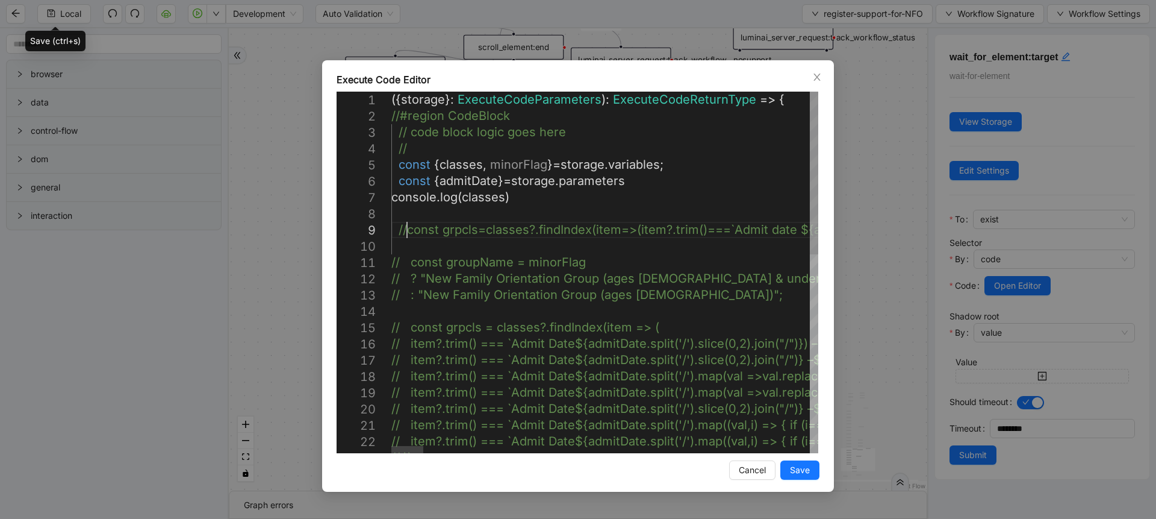
scroll to position [131, 29]
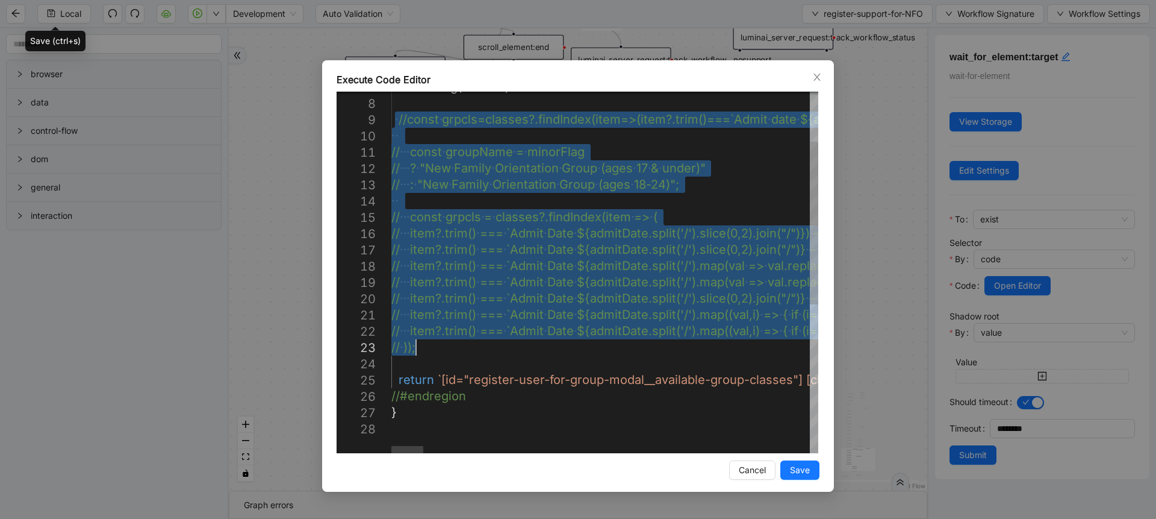
drag, startPoint x: 395, startPoint y: 196, endPoint x: 434, endPoint y: 354, distance: 162.0
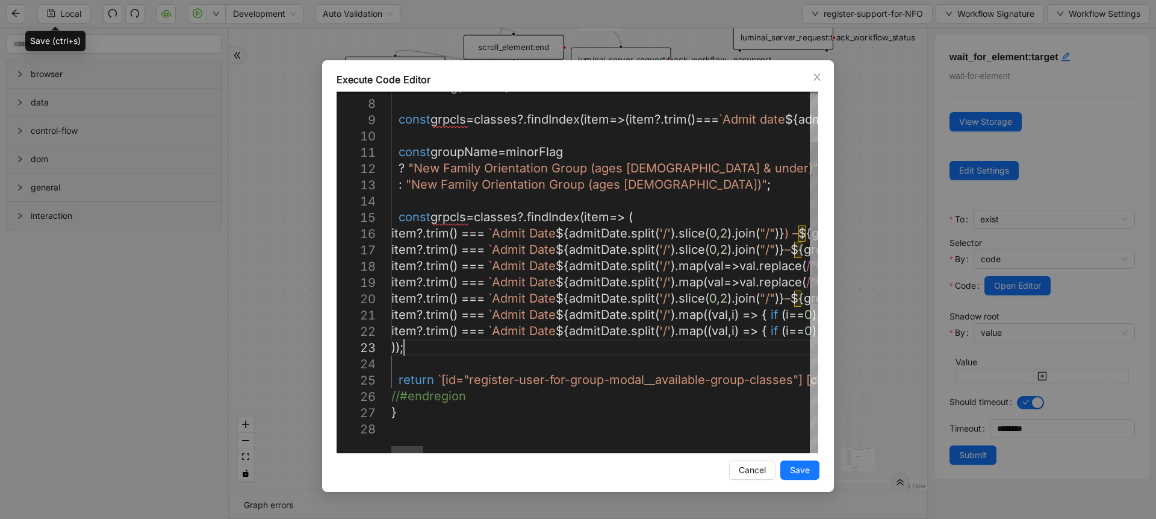
scroll to position [129, 29]
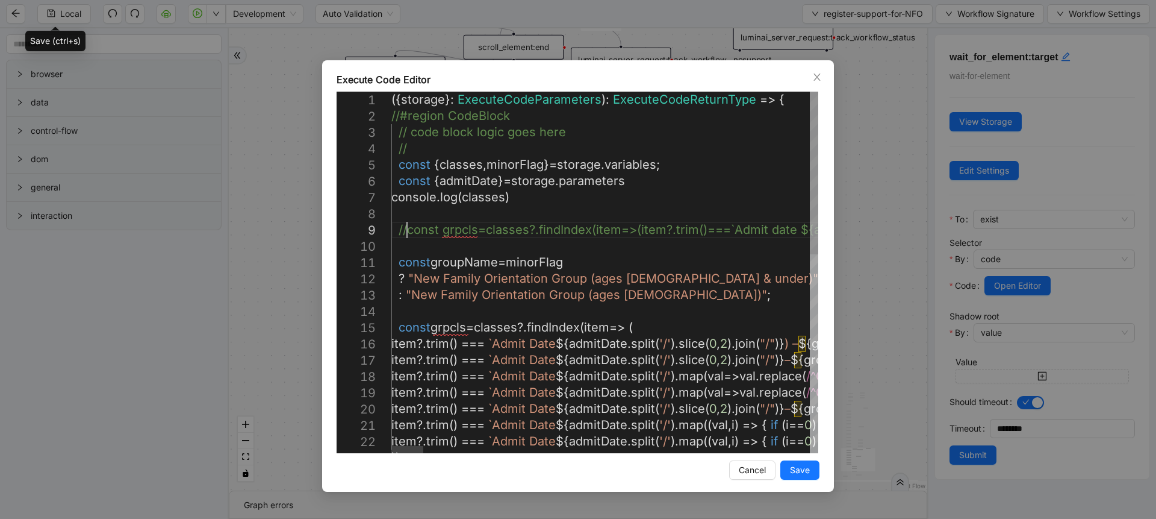
scroll to position [131, 29]
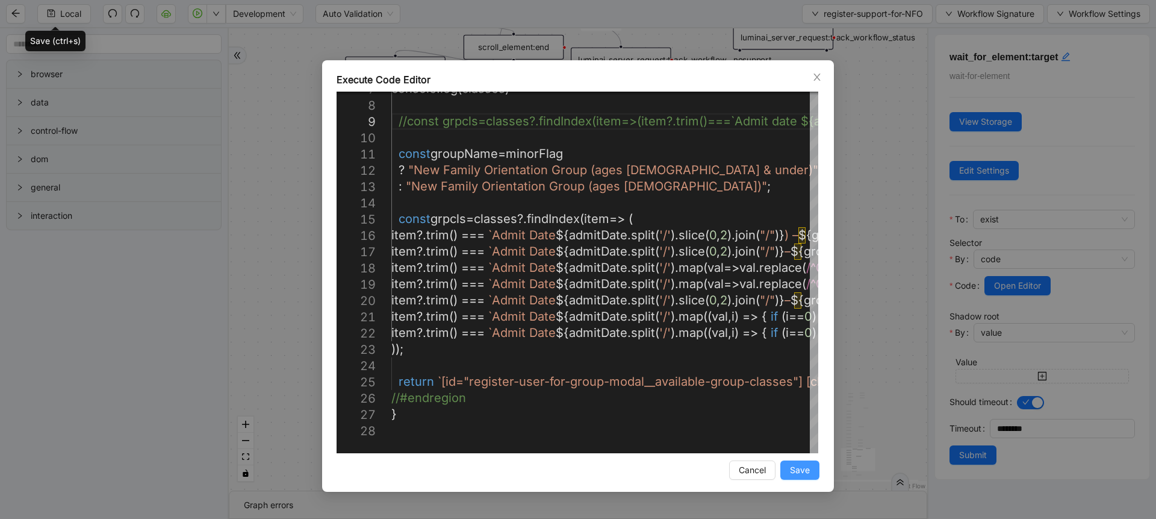
type textarea "**********"
click at [801, 475] on span "Save" at bounding box center [800, 469] width 20 height 13
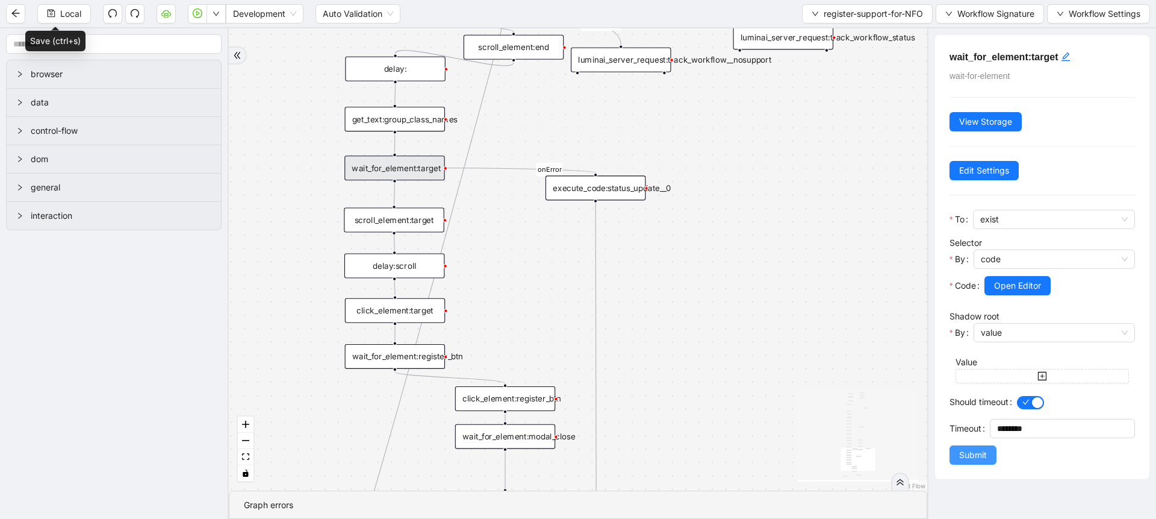
click at [962, 460] on span "Submit" at bounding box center [973, 454] width 28 height 13
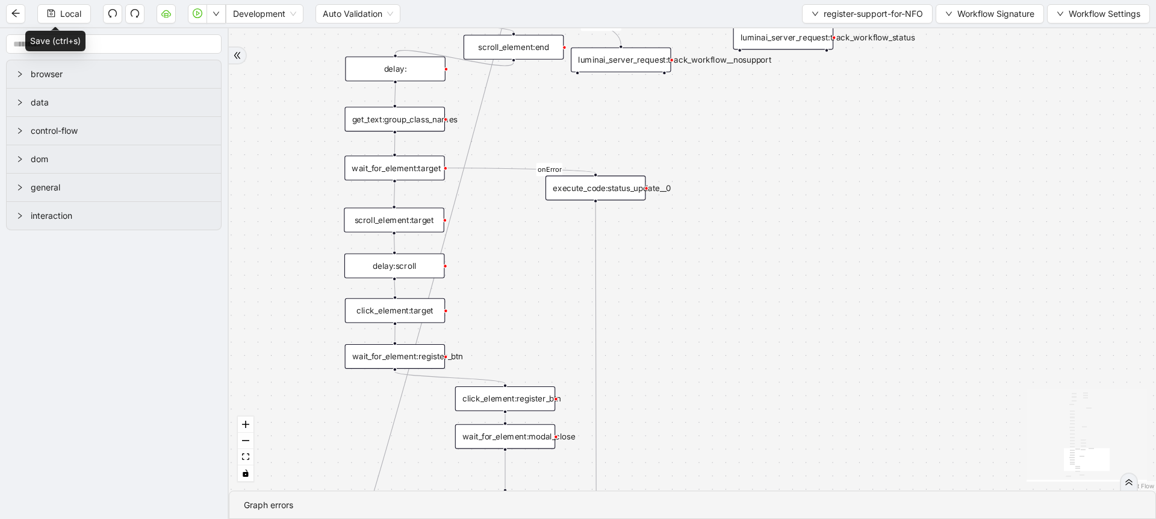
click at [408, 229] on div "scroll_element:target" at bounding box center [394, 220] width 101 height 25
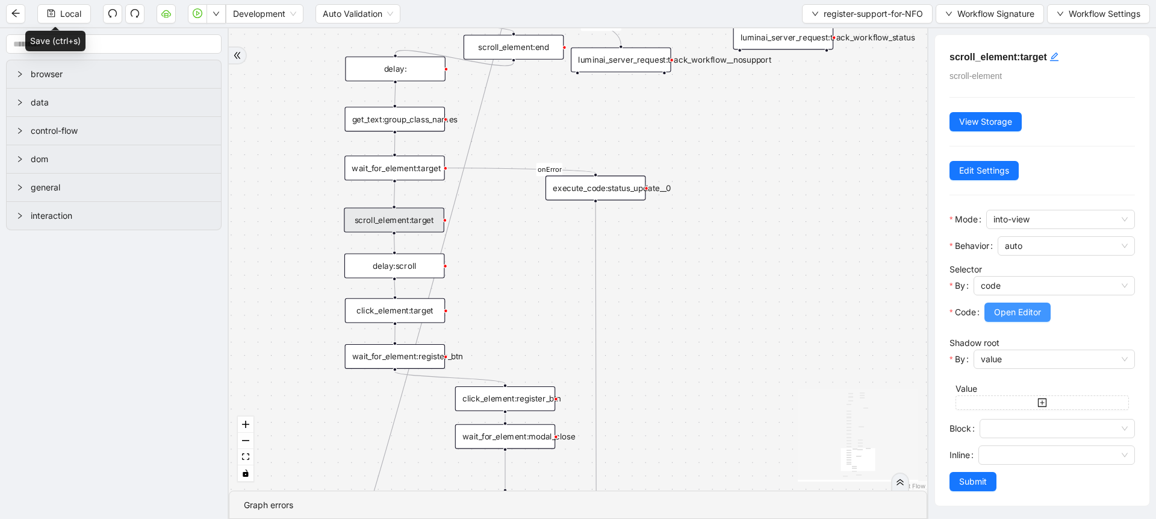
click at [1012, 315] on span "Open Editor" at bounding box center [1017, 311] width 47 height 13
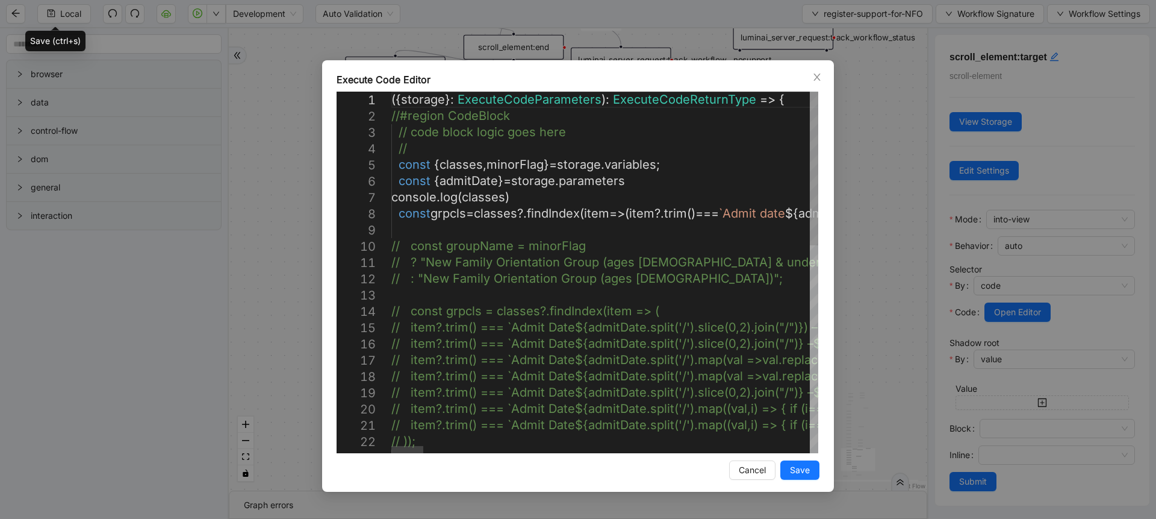
scroll to position [0, 1943]
click at [393, 249] on div "1 2 3 4 5 6 7 8 9 10 11 12 13 14 15 16 17 18 19 20 21 22 23 ({ storage }: Execu…" at bounding box center [578, 272] width 482 height 361
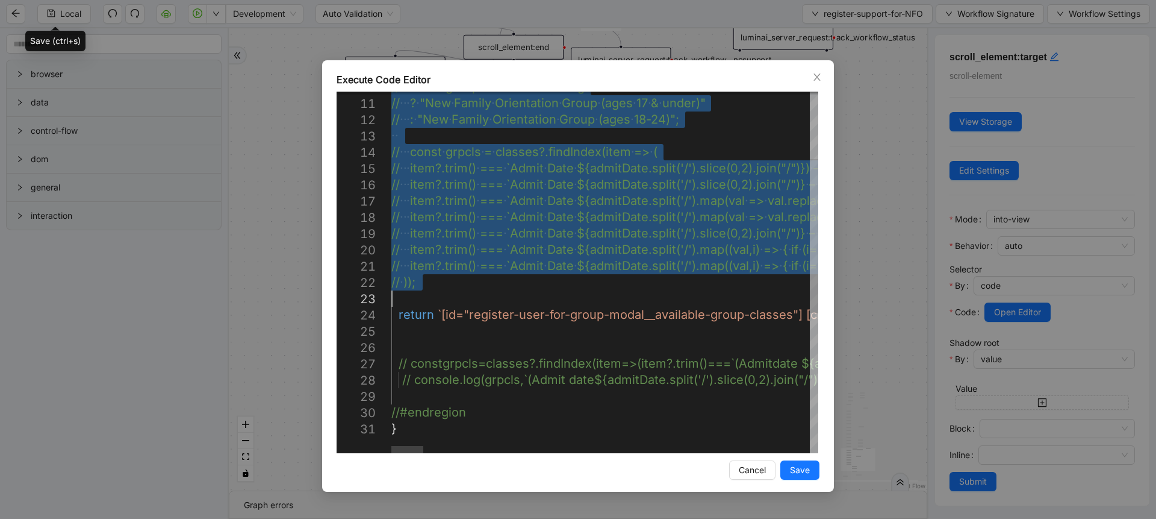
drag, startPoint x: 393, startPoint y: 249, endPoint x: 423, endPoint y: 293, distance: 53.3
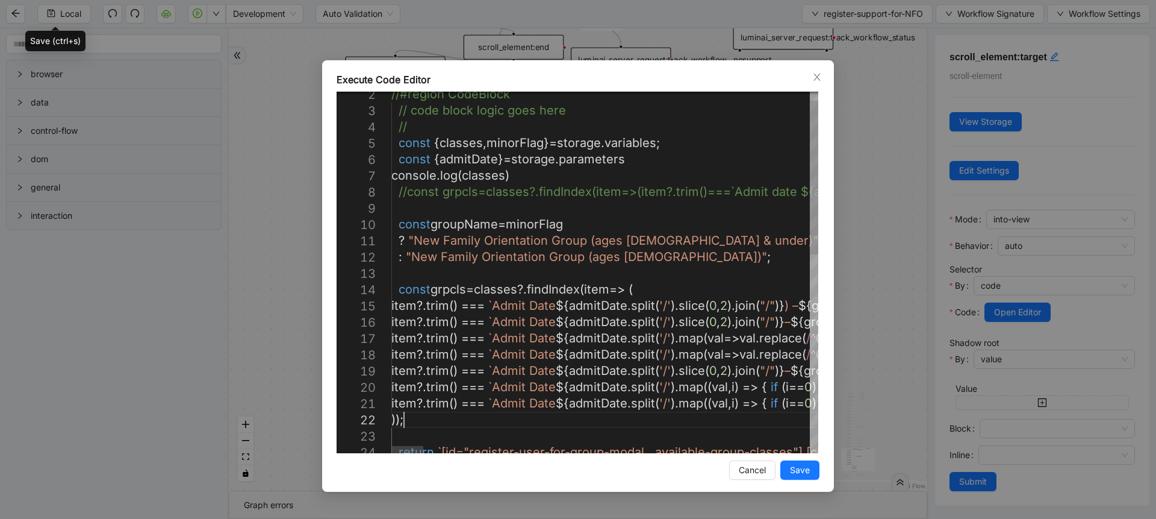
type textarea "**********"
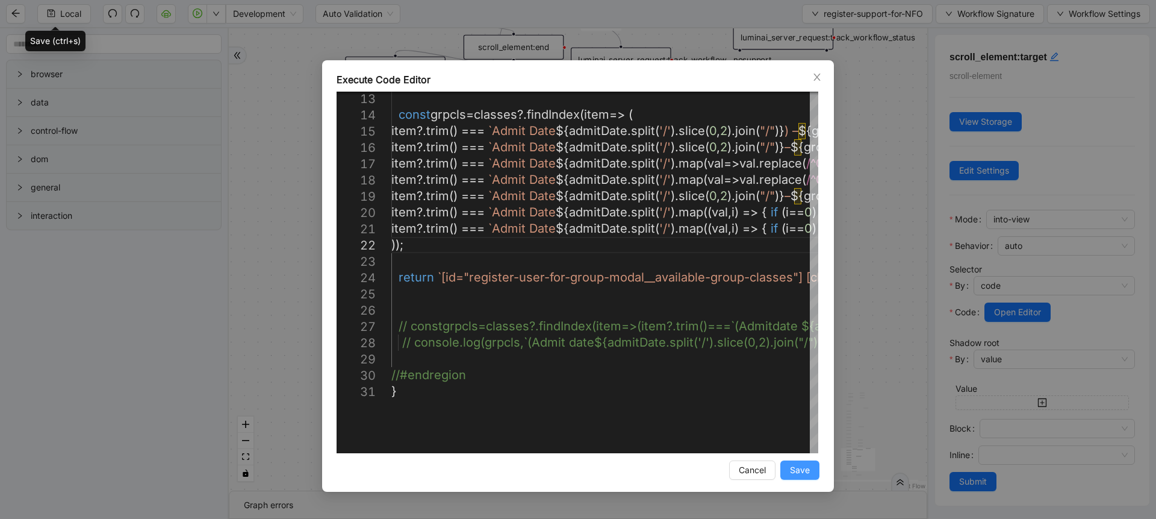
click at [786, 473] on button "Save" at bounding box center [800, 469] width 39 height 19
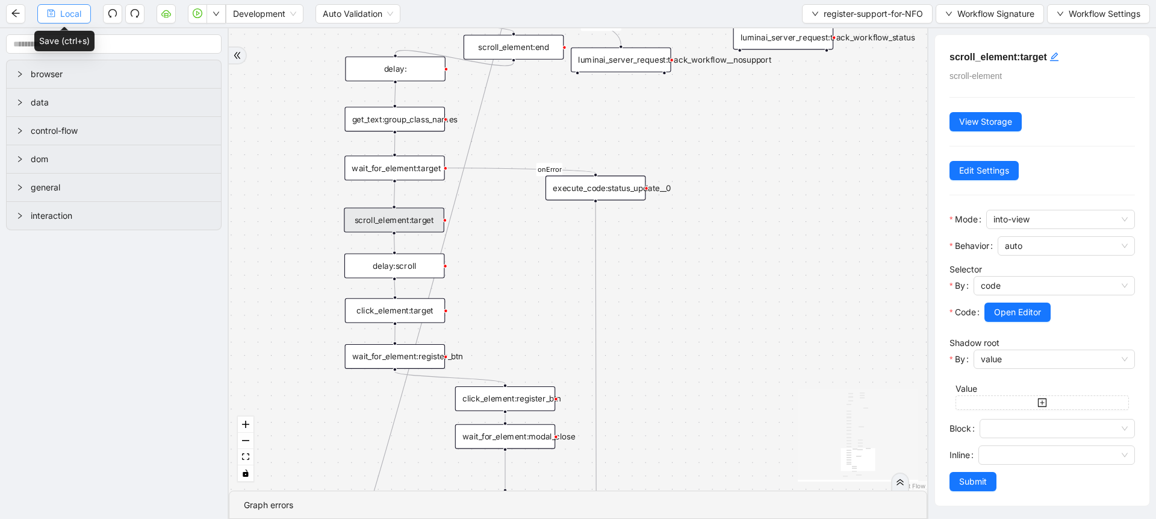
click at [63, 6] on button "Local" at bounding box center [64, 13] width 54 height 19
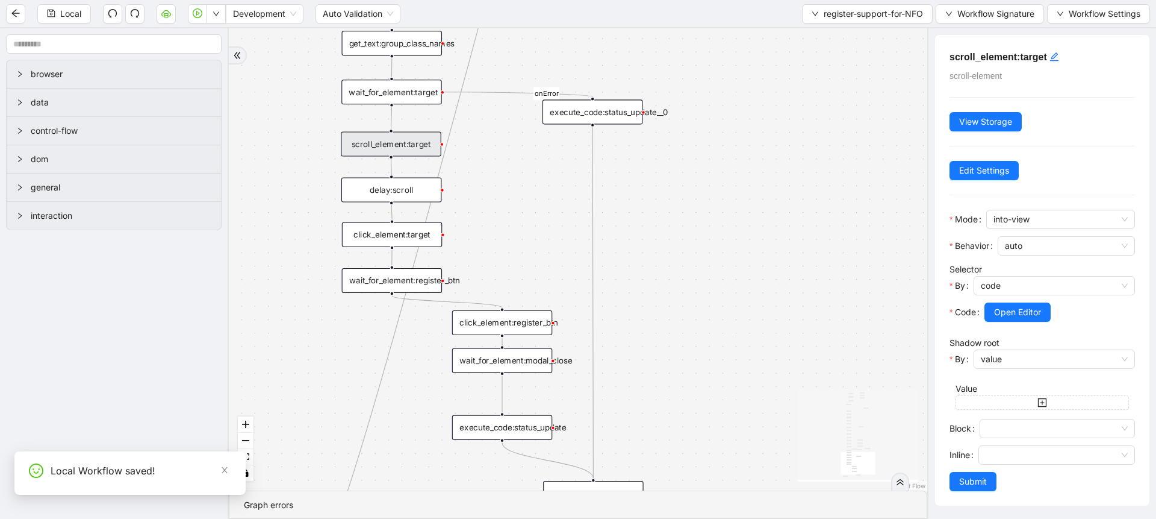
drag, startPoint x: 286, startPoint y: 409, endPoint x: 279, endPoint y: 315, distance: 94.2
click at [279, 315] on div "loopFrom fallback age_less than_18 no supports fallback onError onError age_les…" at bounding box center [578, 259] width 699 height 462
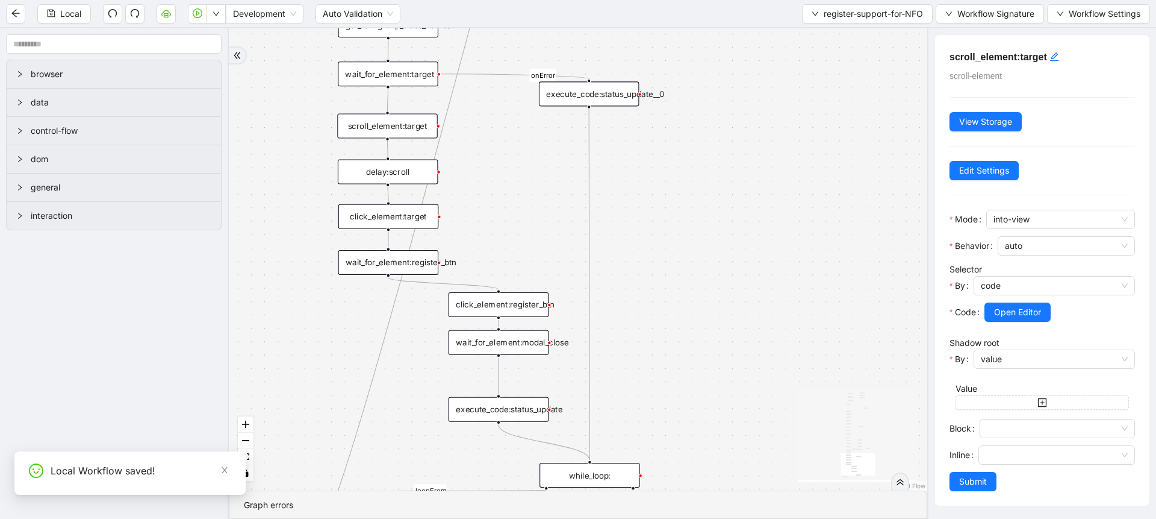
click at [362, 212] on div "click_element:target" at bounding box center [388, 216] width 101 height 25
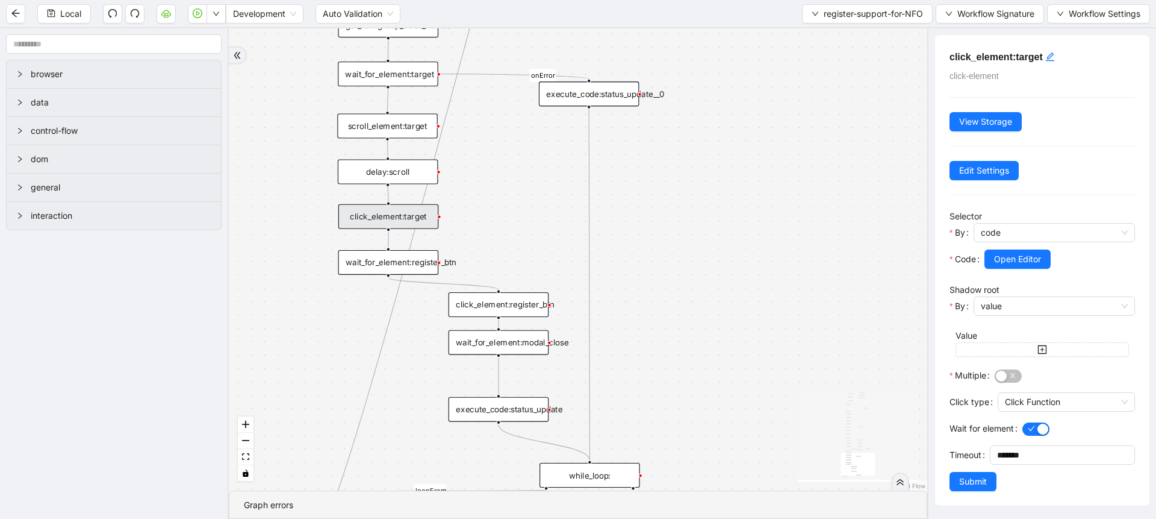
click at [1017, 269] on div at bounding box center [1060, 276] width 151 height 14
click at [1013, 261] on span "Open Editor" at bounding box center [1017, 258] width 47 height 13
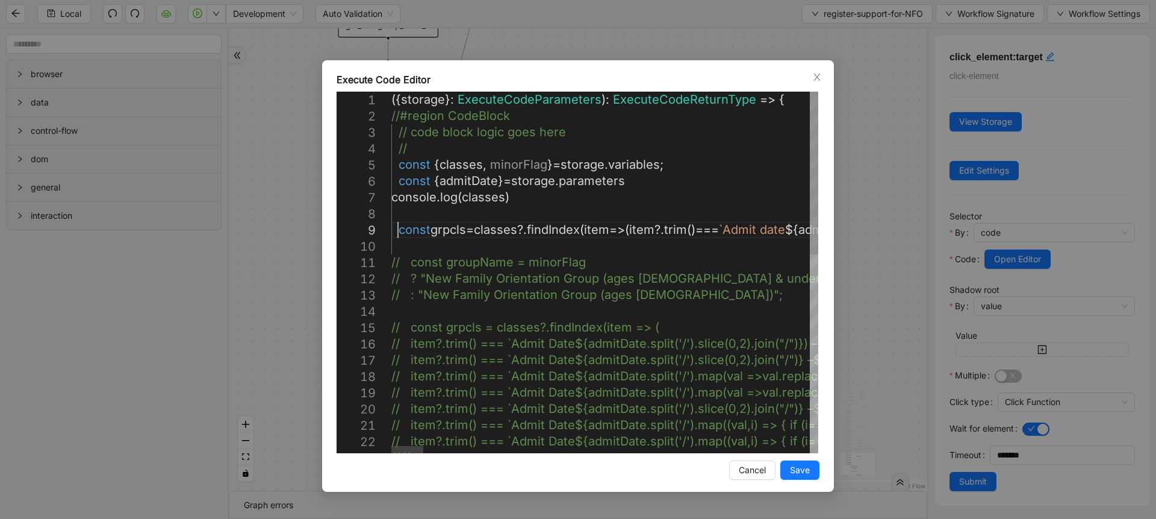
scroll to position [0, 1921]
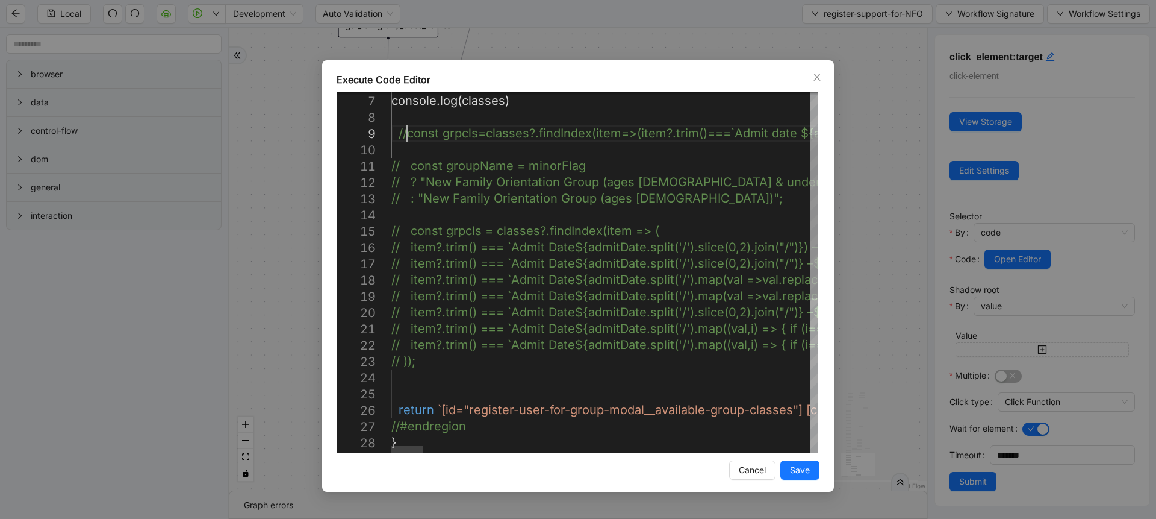
scroll to position [129, 29]
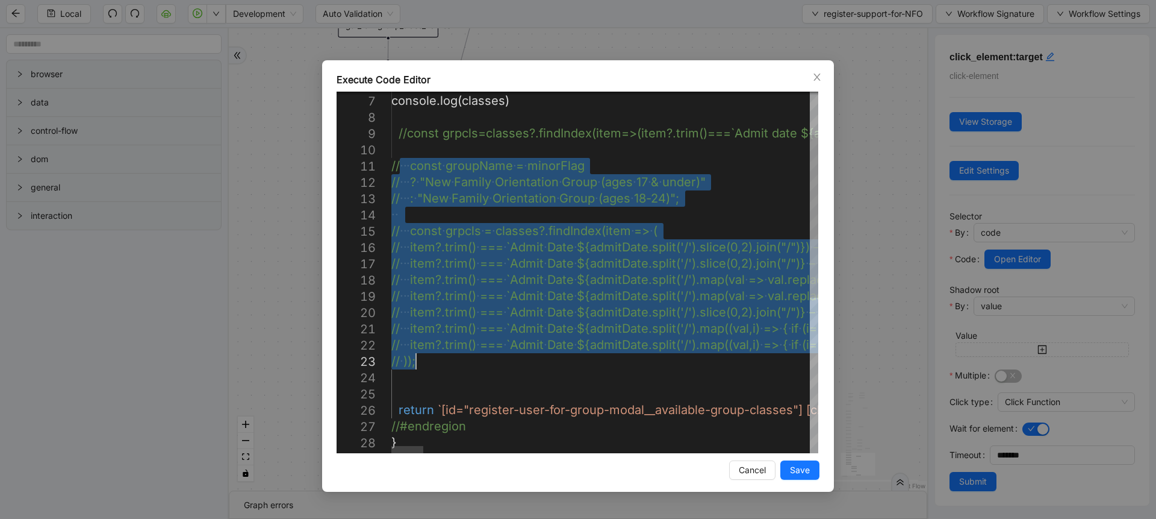
drag, startPoint x: 399, startPoint y: 166, endPoint x: 428, endPoint y: 357, distance: 193.1
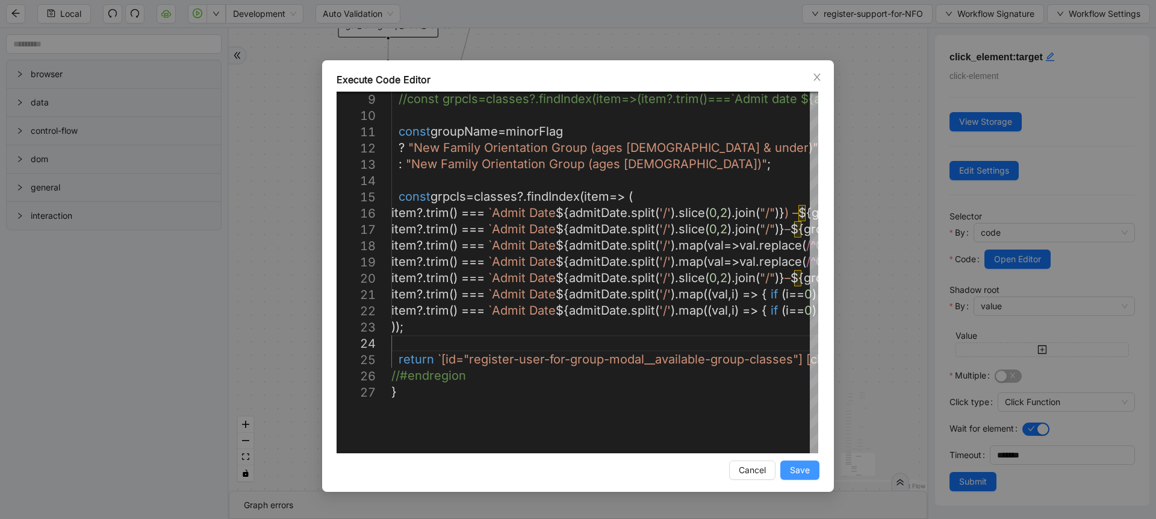
type textarea "**********"
click at [800, 465] on span "Save" at bounding box center [800, 469] width 20 height 13
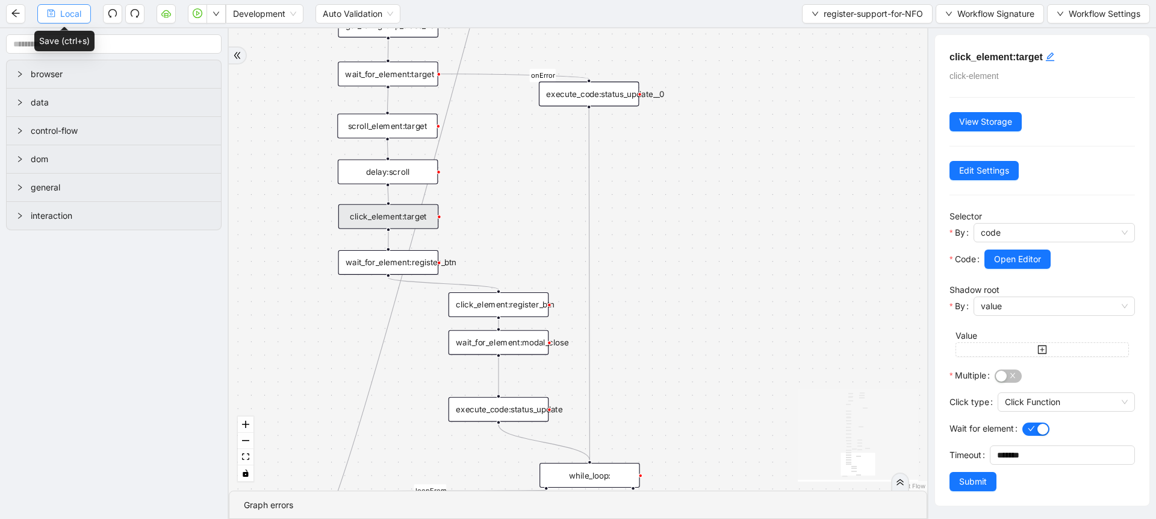
click at [82, 17] on button "Local" at bounding box center [64, 13] width 54 height 19
click at [405, 131] on div "scroll_element:target" at bounding box center [387, 126] width 101 height 25
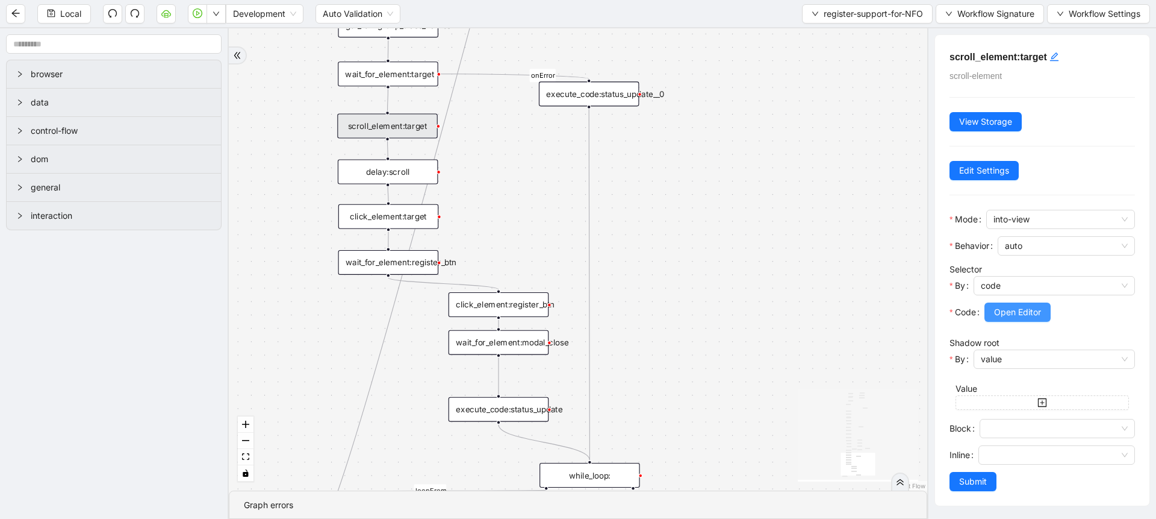
click at [1009, 315] on span "Open Editor" at bounding box center [1017, 311] width 47 height 13
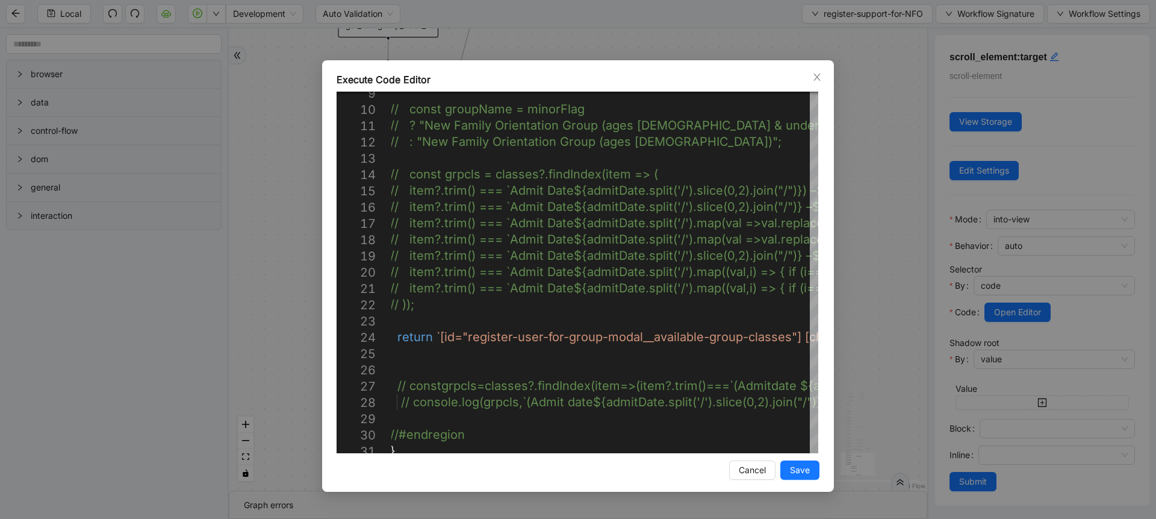
click at [868, 284] on div "Execute Code Editor 9 10 11 12 13 14 15 16 17 18 19 20 21 22 23 24 25 26 27 28 …" at bounding box center [578, 259] width 1156 height 519
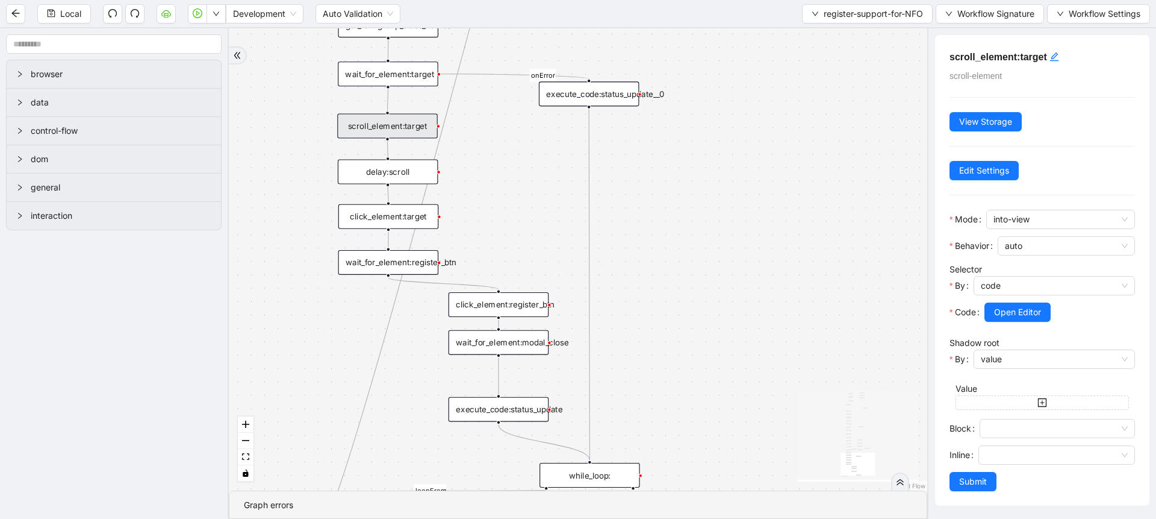
click at [393, 70] on div "wait_for_element:target" at bounding box center [388, 73] width 101 height 25
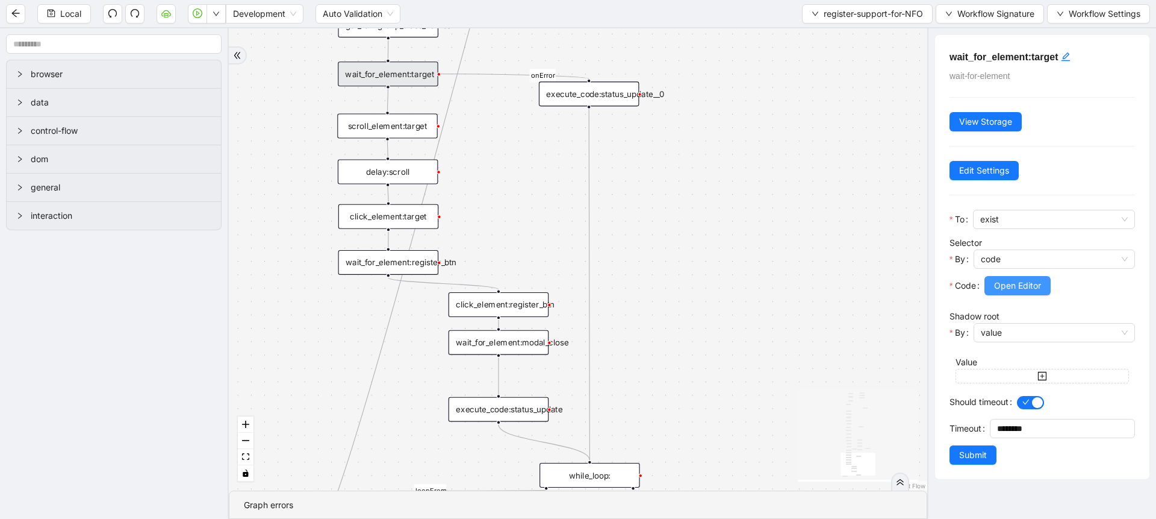
click at [1032, 290] on span "Open Editor" at bounding box center [1017, 285] width 47 height 13
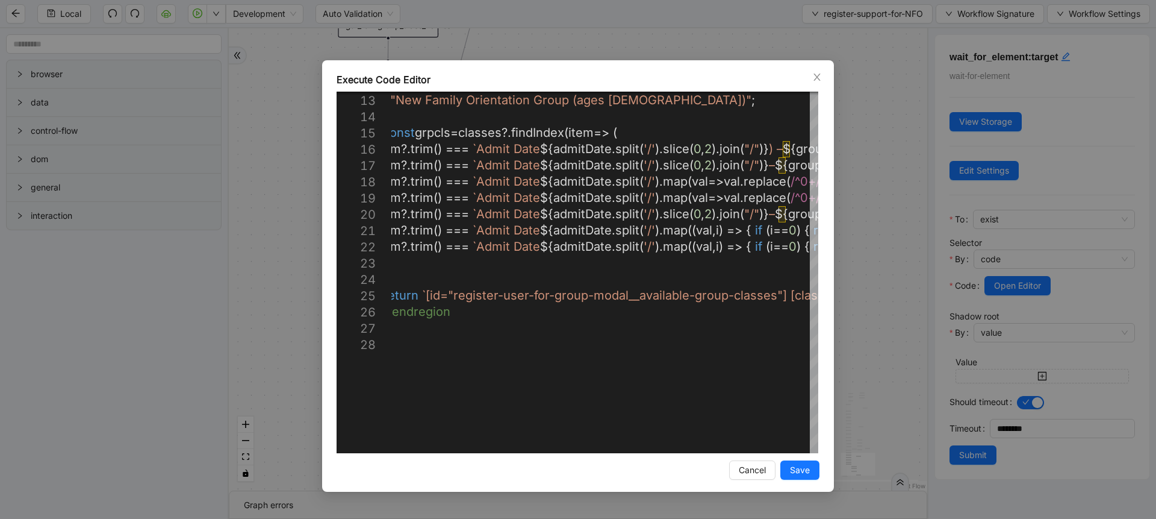
click at [841, 256] on div "Execute Code Editor 12 13 14 15 16 17 18 19 20 21 22 23 24 25 26 27 28 ? "New F…" at bounding box center [578, 259] width 1156 height 519
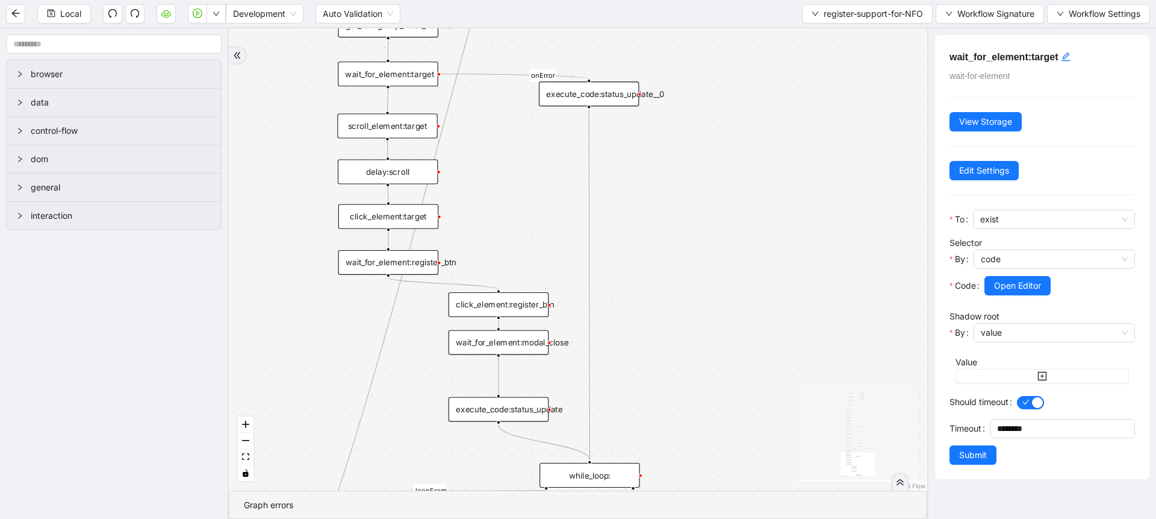
click at [408, 214] on div "click_element:target" at bounding box center [388, 216] width 101 height 25
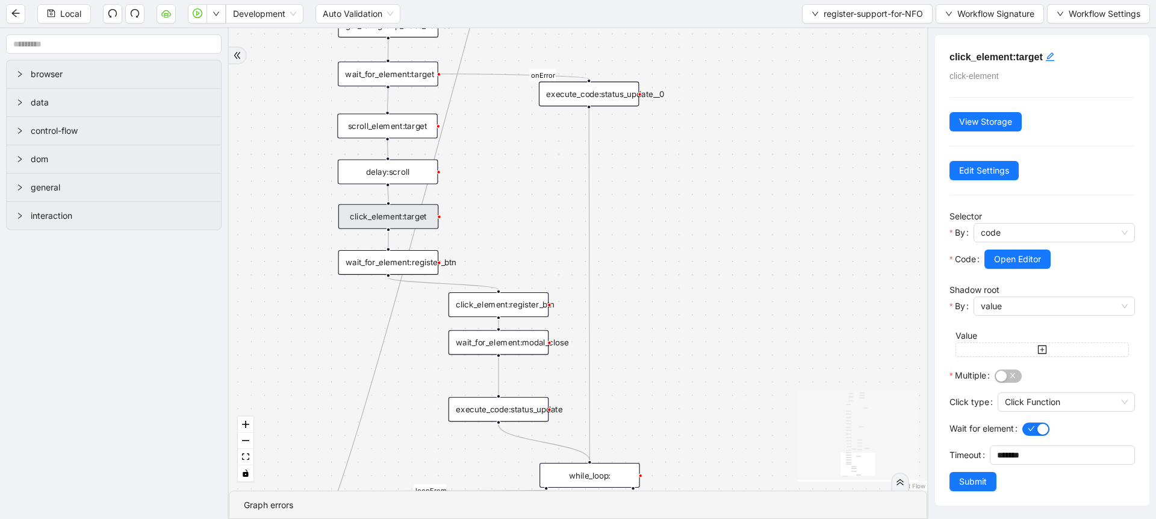
click at [1005, 282] on div at bounding box center [1060, 276] width 151 height 14
click at [1002, 268] on button "Open Editor" at bounding box center [1018, 258] width 66 height 19
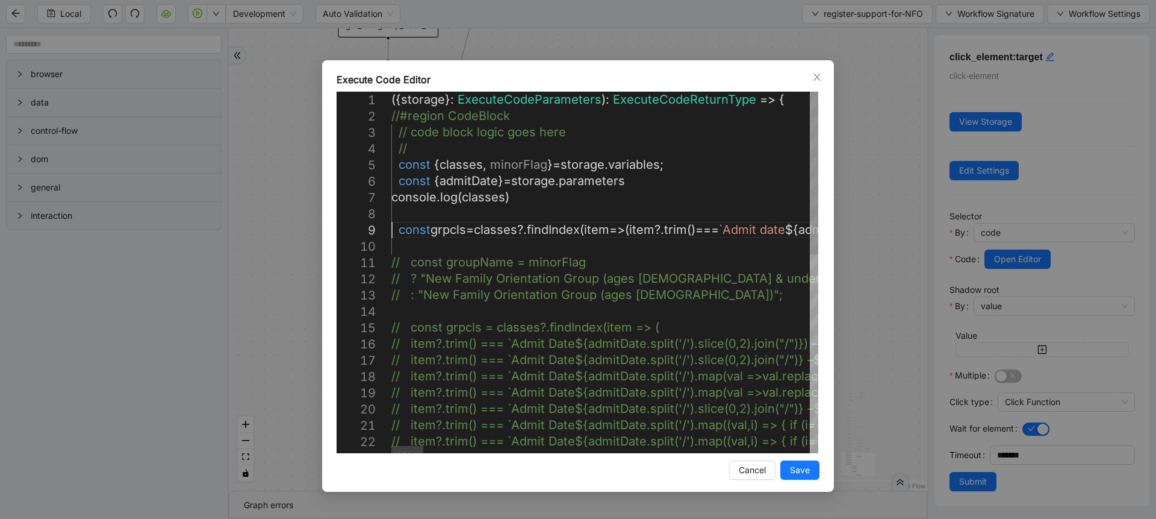
scroll to position [0, 1921]
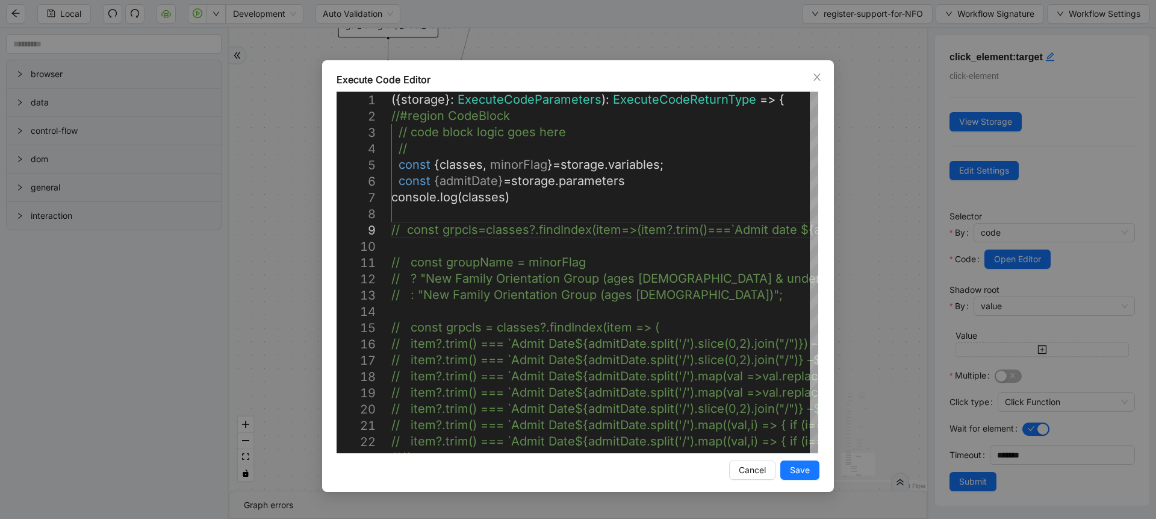
drag, startPoint x: 391, startPoint y: 260, endPoint x: 416, endPoint y: 500, distance: 241.0
click at [416, 500] on div "Execute Code Editor 1 2 3 4 5 6 7 8 9 10 11 12 13 14 15 16 17 18 19 20 21 22 23…" at bounding box center [578, 259] width 1156 height 519
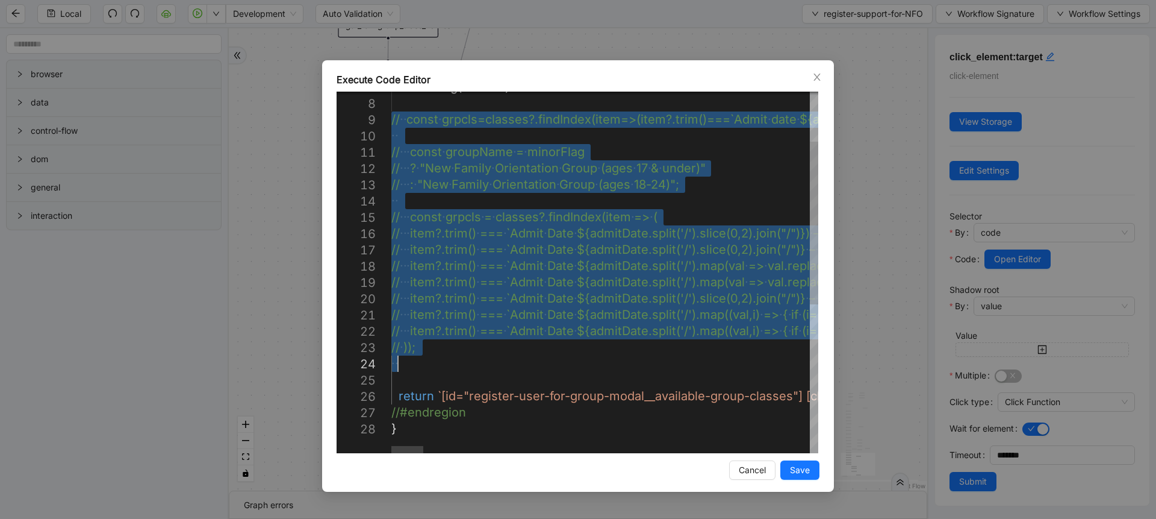
drag, startPoint x: 392, startPoint y: 229, endPoint x: 420, endPoint y: 355, distance: 129.0
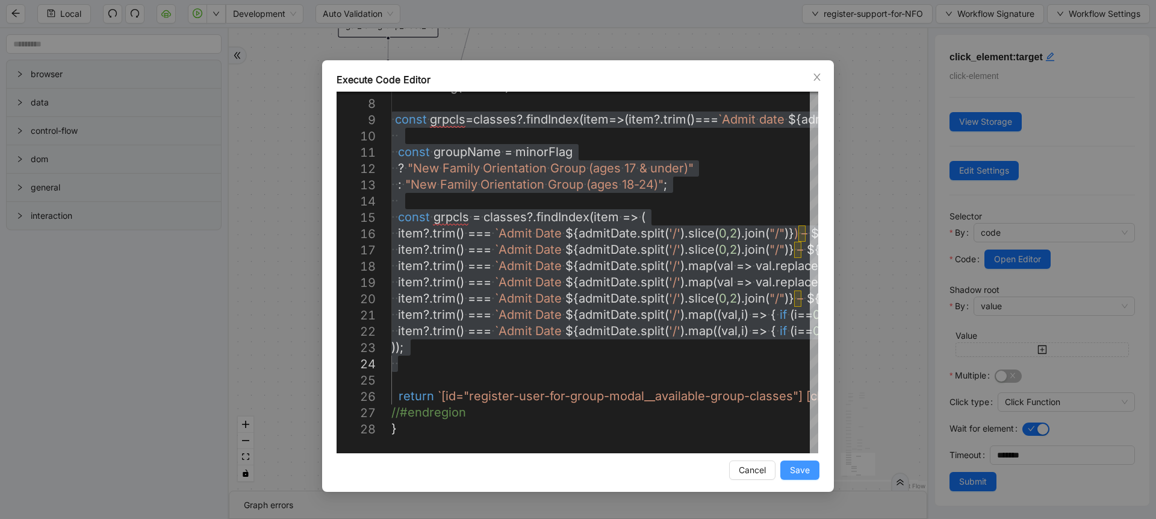
click at [805, 473] on span "Save" at bounding box center [800, 469] width 20 height 13
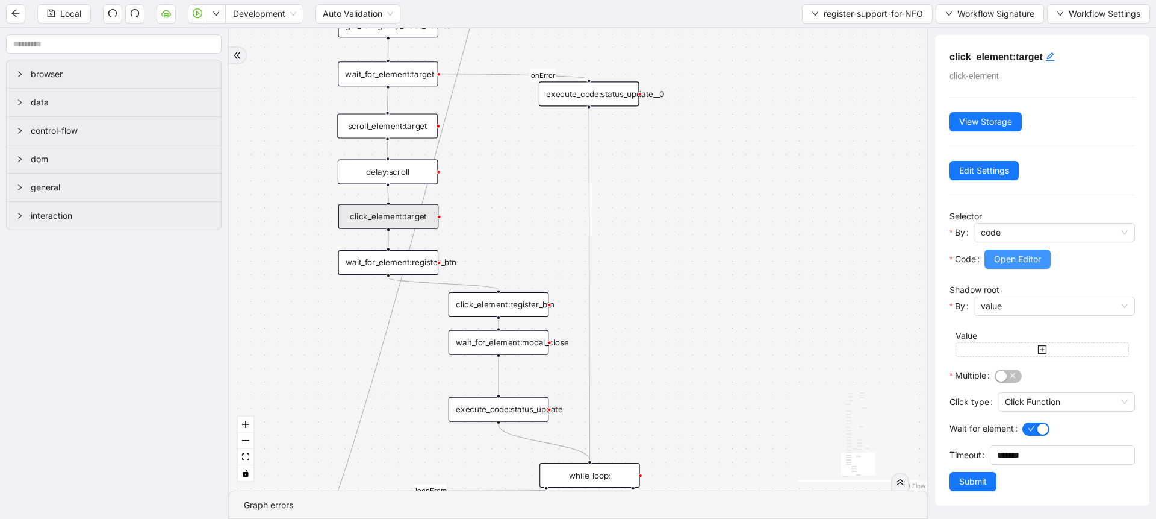
click at [1012, 264] on span "Open Editor" at bounding box center [1017, 258] width 47 height 13
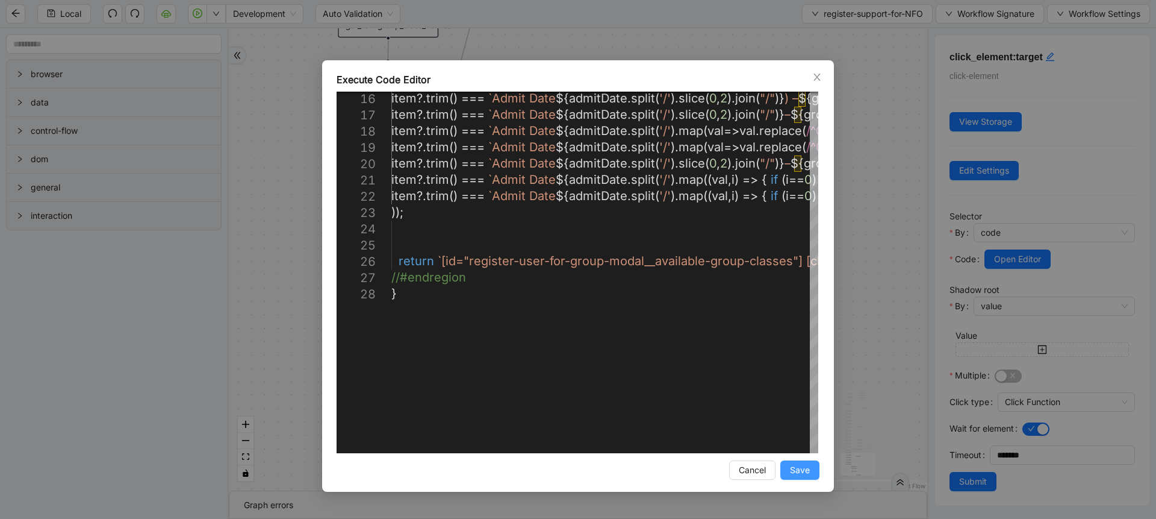
type textarea "**********"
click at [800, 472] on span "Save" at bounding box center [800, 469] width 20 height 13
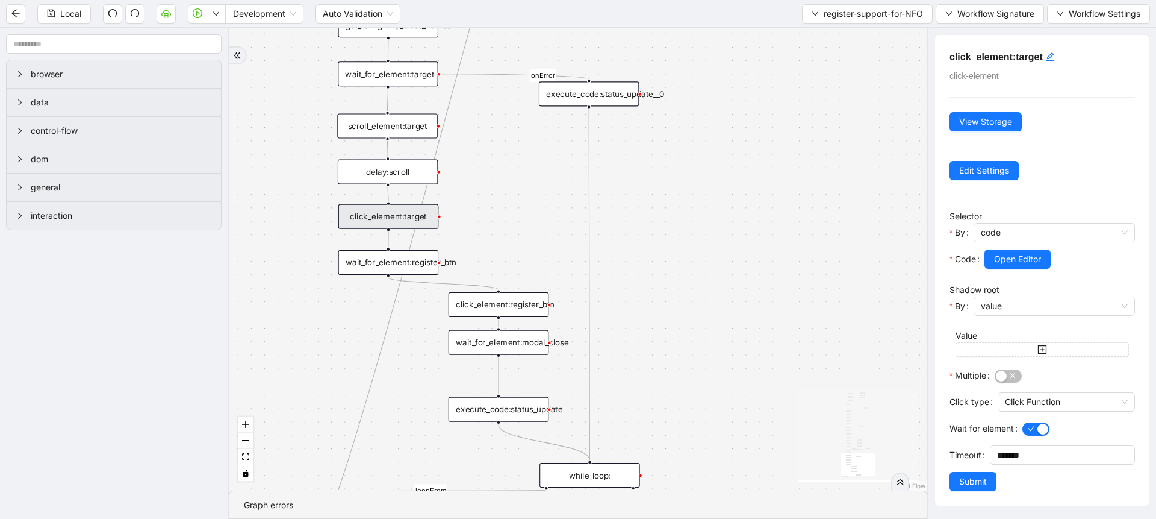
click at [946, 479] on div "click_element:target click-element View Storage Edit Settings Selector By code …" at bounding box center [1042, 270] width 214 height 470
click at [962, 484] on span "Submit" at bounding box center [973, 481] width 28 height 13
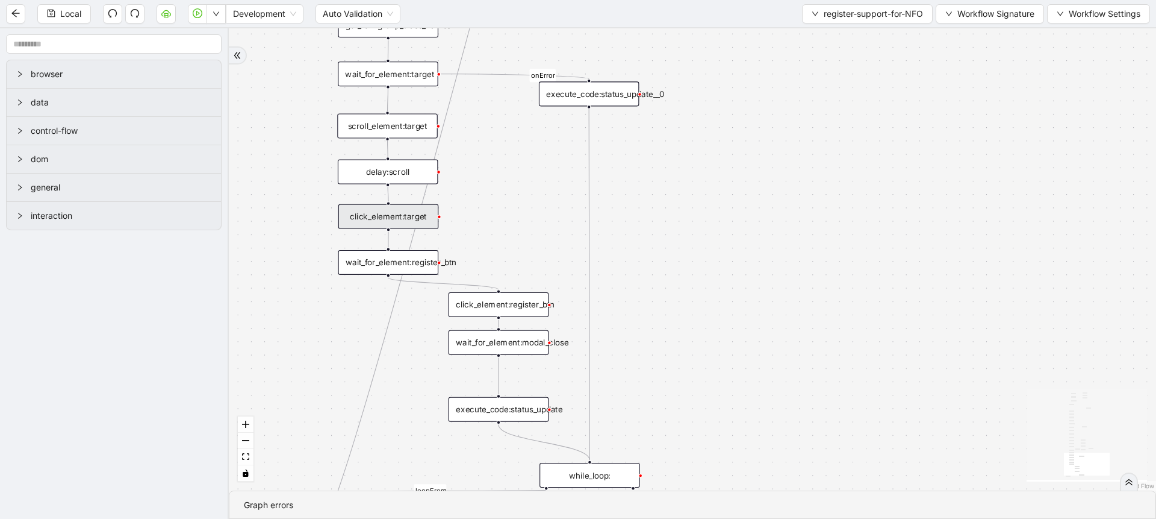
click at [409, 124] on div "scroll_element:target" at bounding box center [387, 126] width 101 height 25
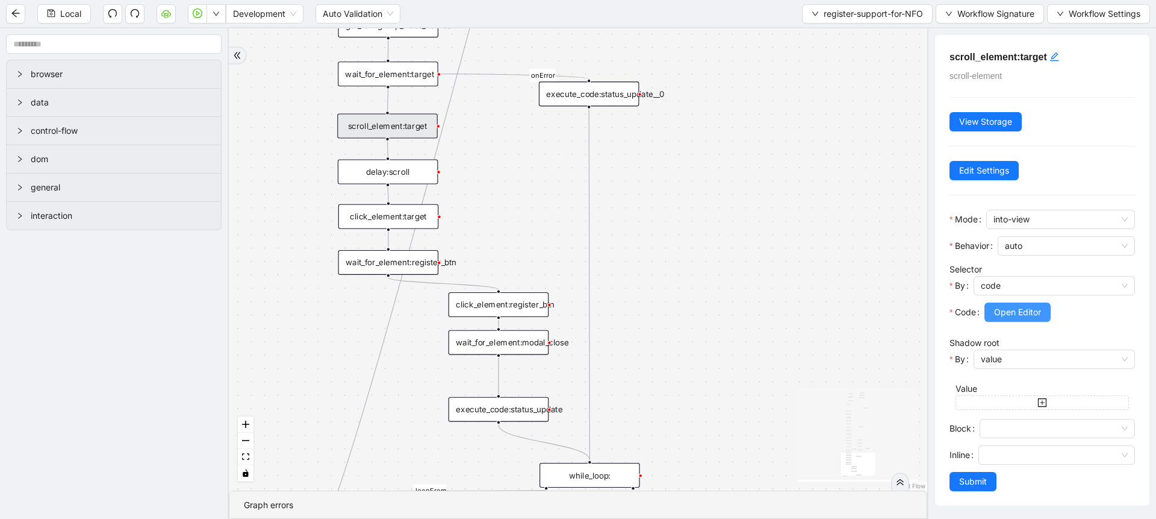
click at [997, 310] on span "Open Editor" at bounding box center [1017, 311] width 47 height 13
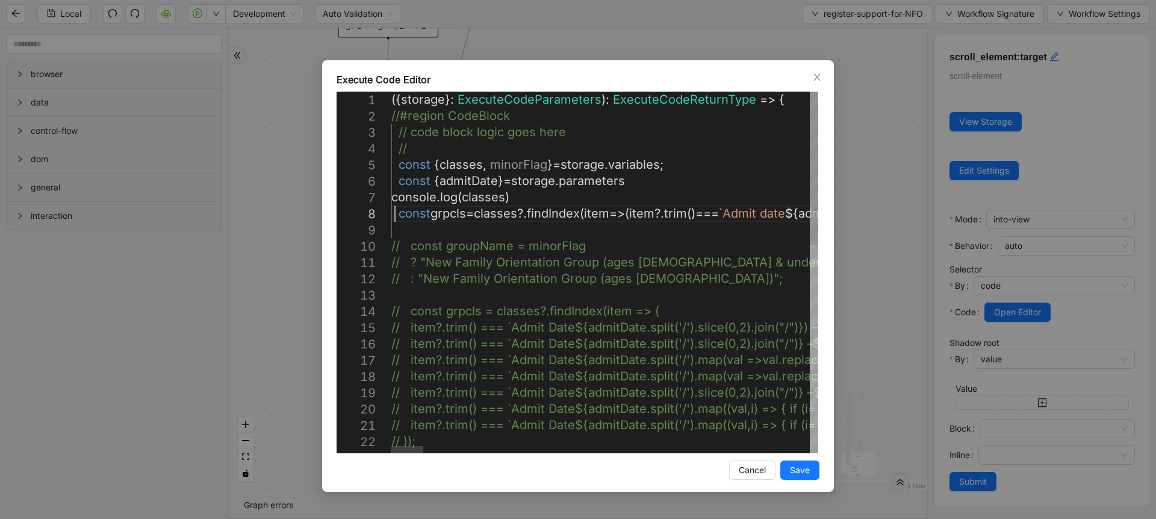
scroll to position [0, 1943]
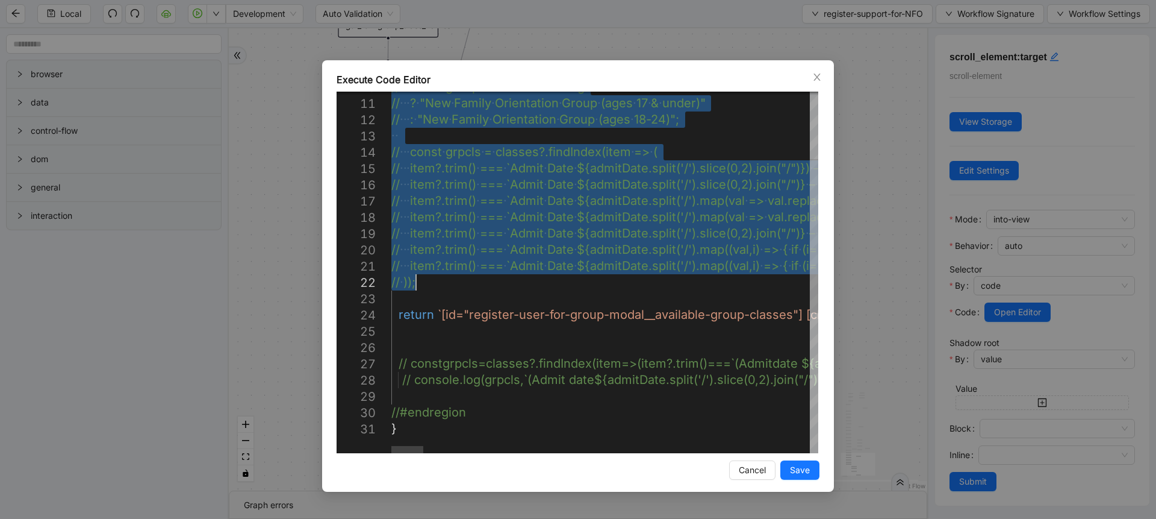
drag, startPoint x: 396, startPoint y: 212, endPoint x: 427, endPoint y: 288, distance: 82.7
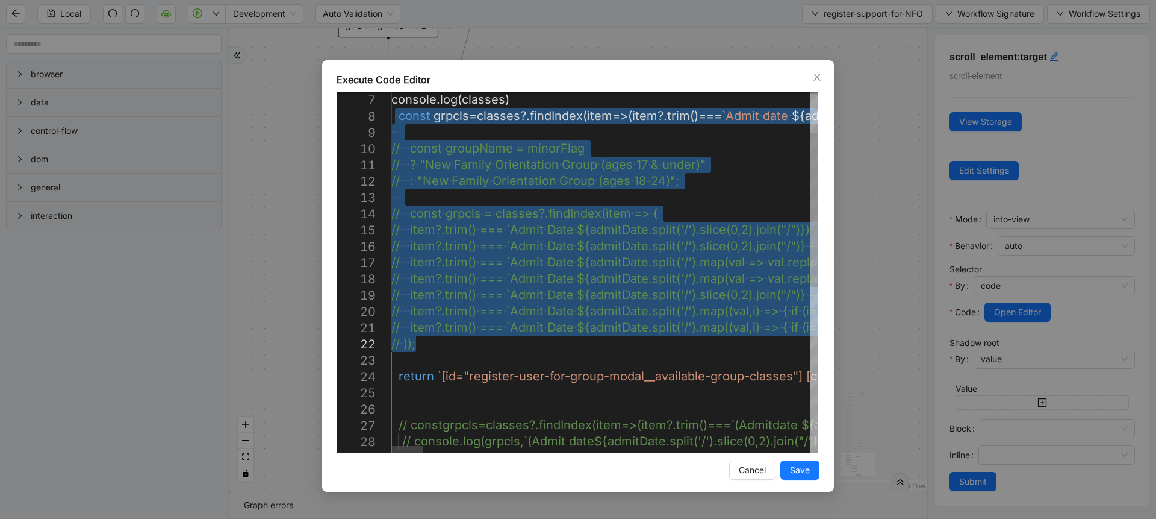
scroll to position [0, 956]
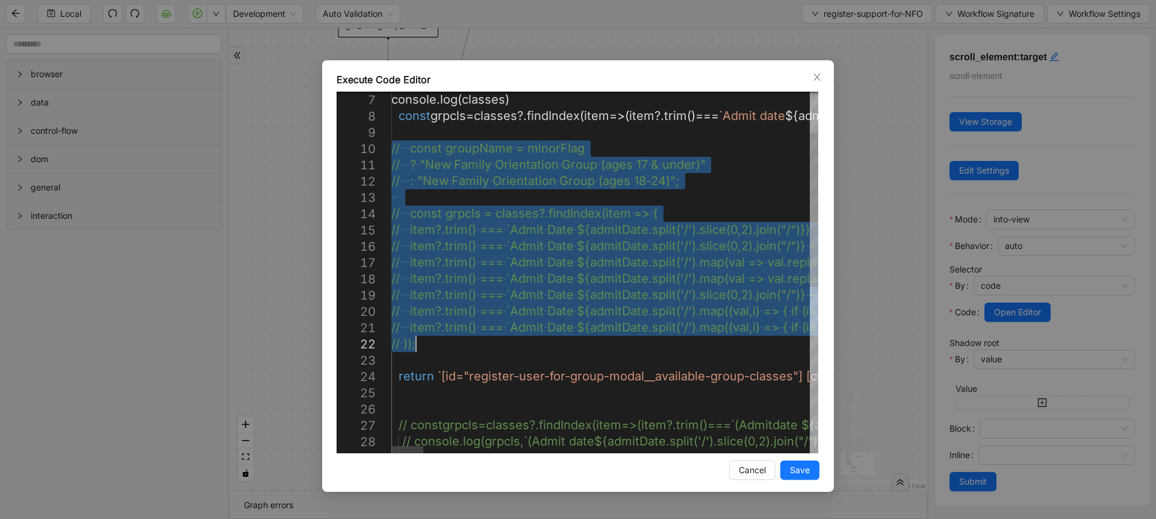
drag, startPoint x: 393, startPoint y: 143, endPoint x: 440, endPoint y: 342, distance: 204.2
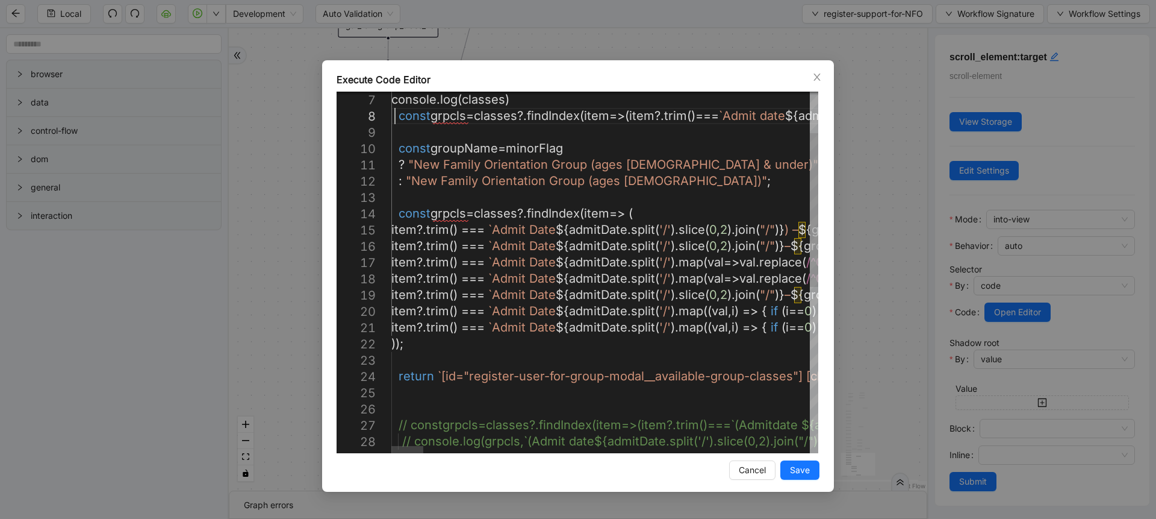
type textarea "**********"
click at [809, 470] on span "Save" at bounding box center [800, 469] width 20 height 13
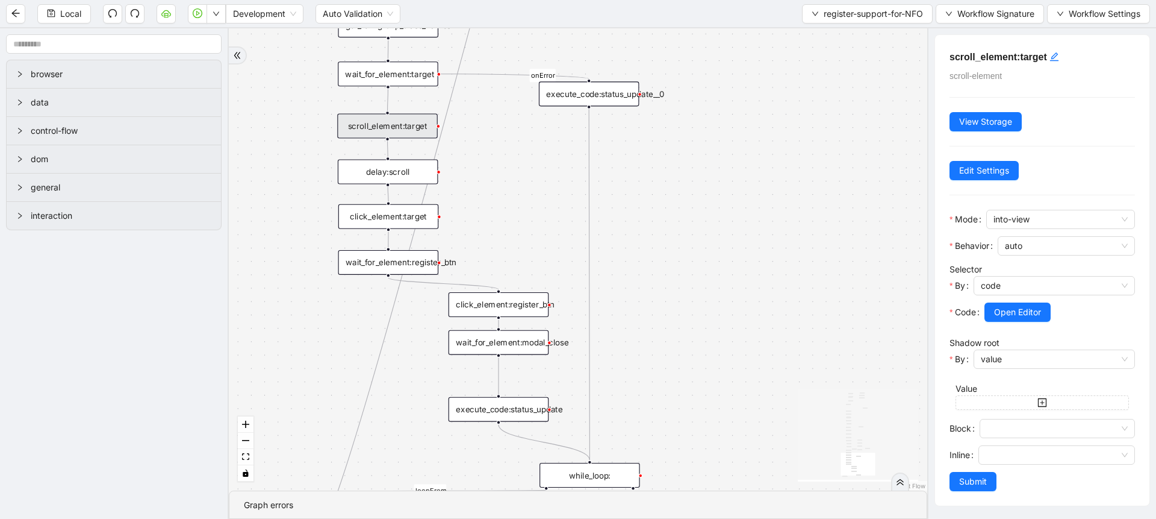
click at [948, 485] on div "scroll_element:target scroll-element View Storage Edit Settings Mode into-view …" at bounding box center [1042, 270] width 214 height 470
click at [958, 485] on button "Submit" at bounding box center [973, 481] width 47 height 19
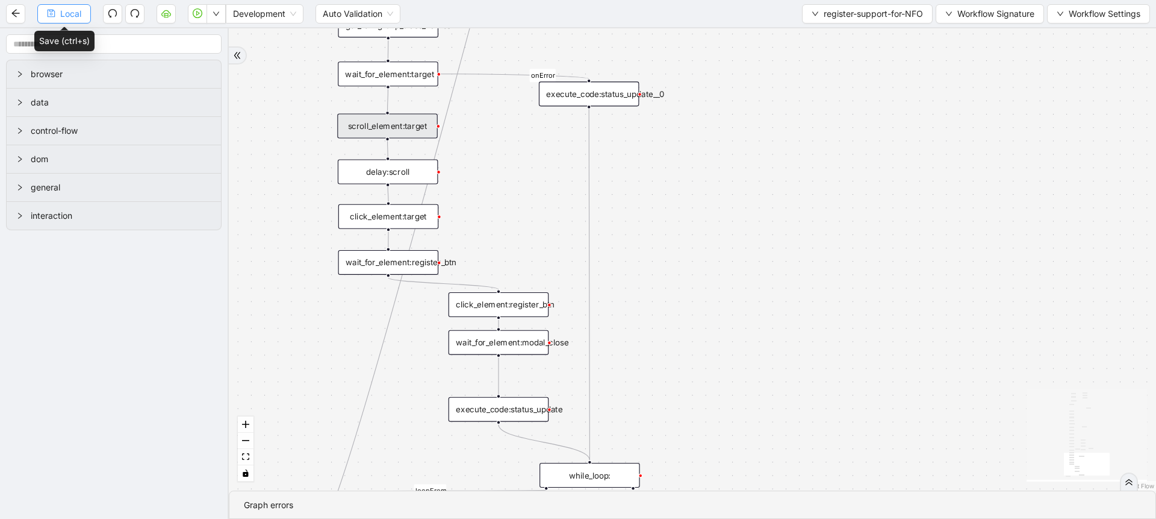
click at [74, 16] on span "Local" at bounding box center [70, 13] width 21 height 13
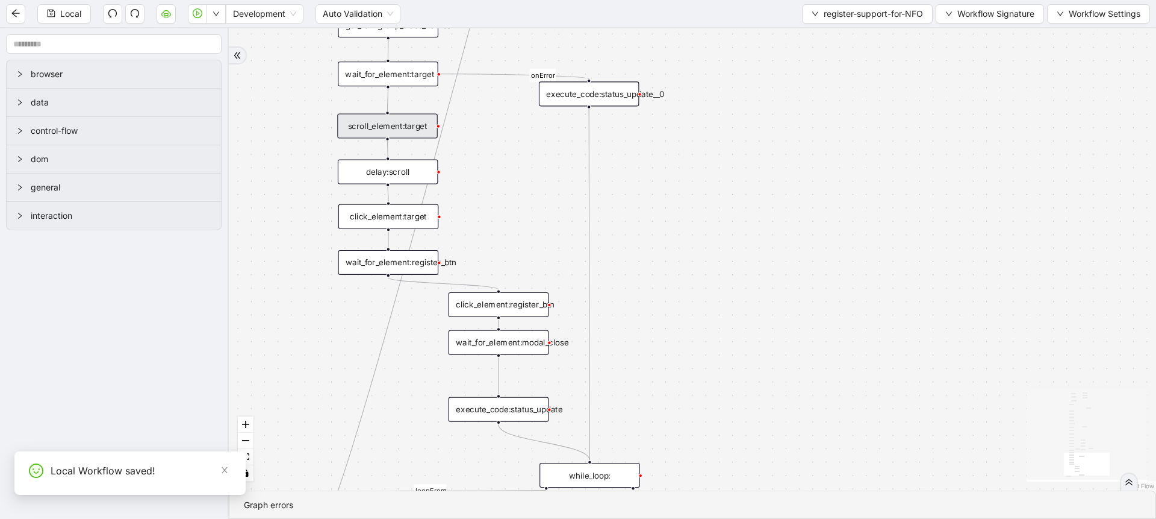
click at [375, 89] on div "loopFrom fallback age_less than_18 no supports fallback onError onError age_les…" at bounding box center [693, 259] width 928 height 462
click at [393, 81] on div "wait_for_element:target" at bounding box center [388, 73] width 101 height 25
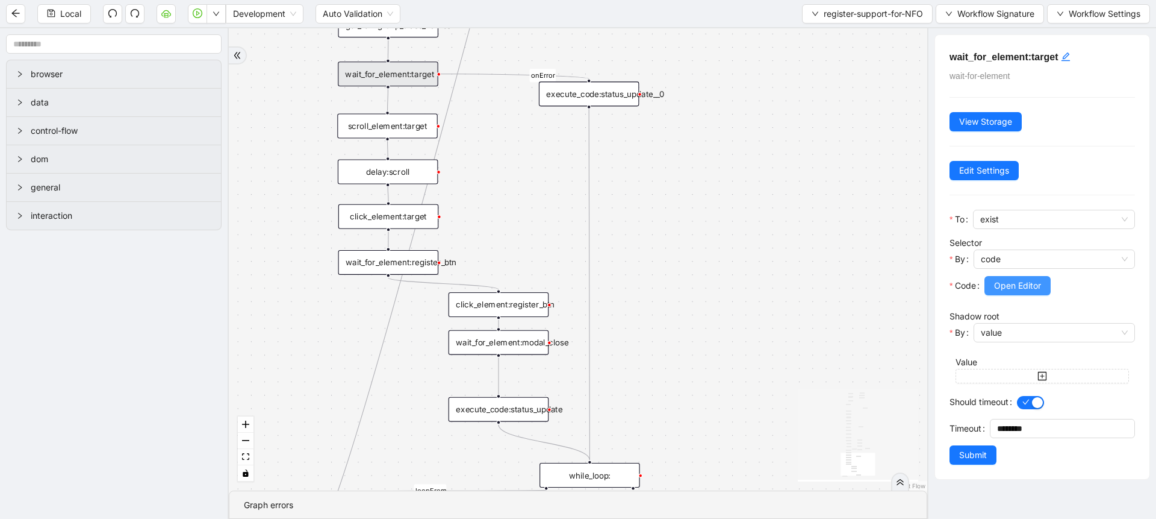
click at [1007, 285] on span "Open Editor" at bounding box center [1017, 285] width 47 height 13
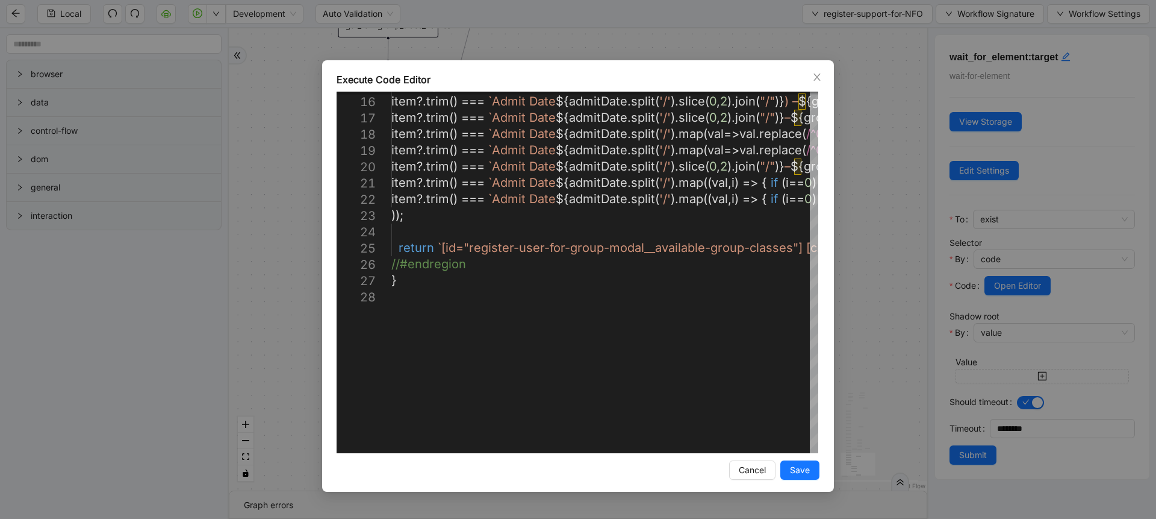
click at [858, 347] on div "Execute Code Editor 15 16 17 18 19 20 21 22 23 24 25 26 27 28 const grpcls = cl…" at bounding box center [578, 259] width 1156 height 519
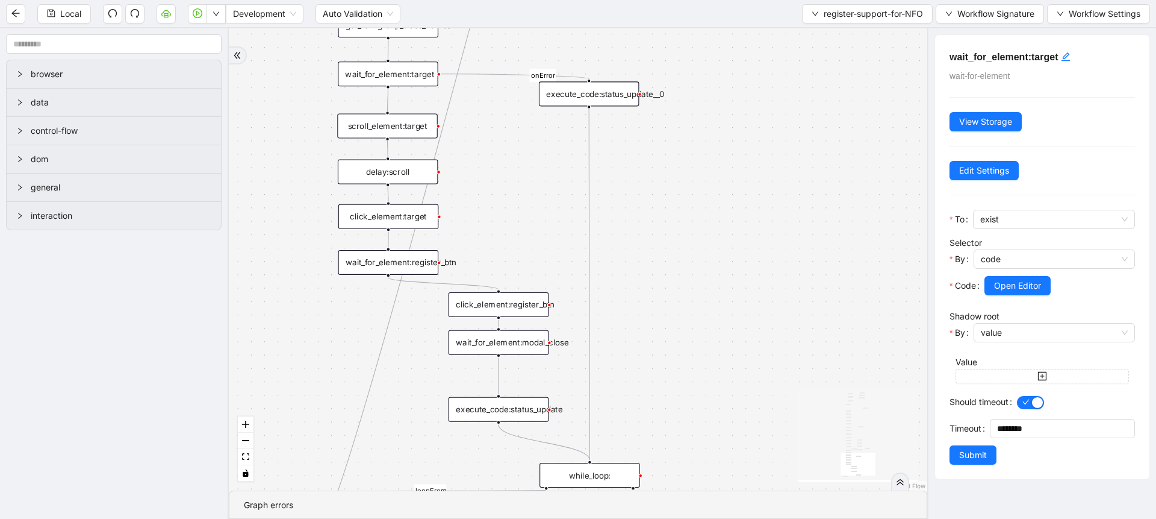
click at [355, 128] on div "scroll_element:target" at bounding box center [387, 126] width 101 height 25
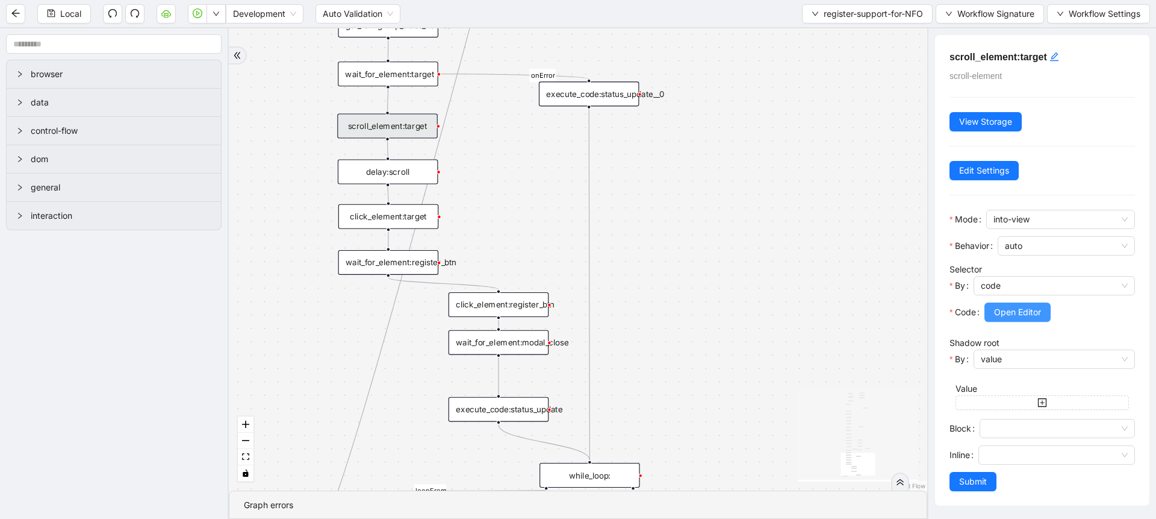
click at [1009, 313] on span "Open Editor" at bounding box center [1017, 311] width 47 height 13
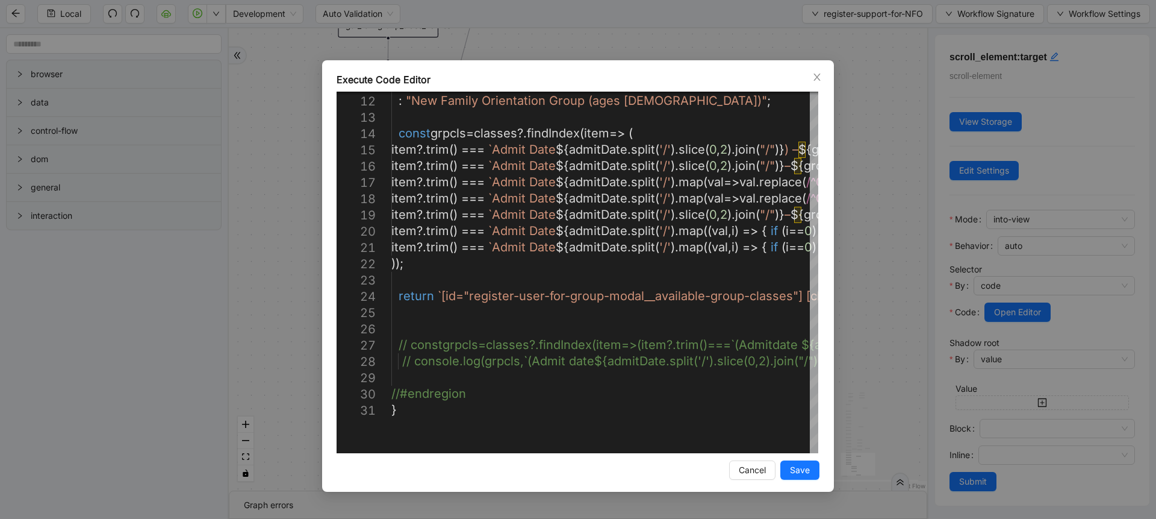
click at [850, 328] on div "Execute Code Editor 11 12 13 14 15 16 17 18 19 20 21 22 23 24 25 26 27 28 29 30…" at bounding box center [578, 259] width 1156 height 519
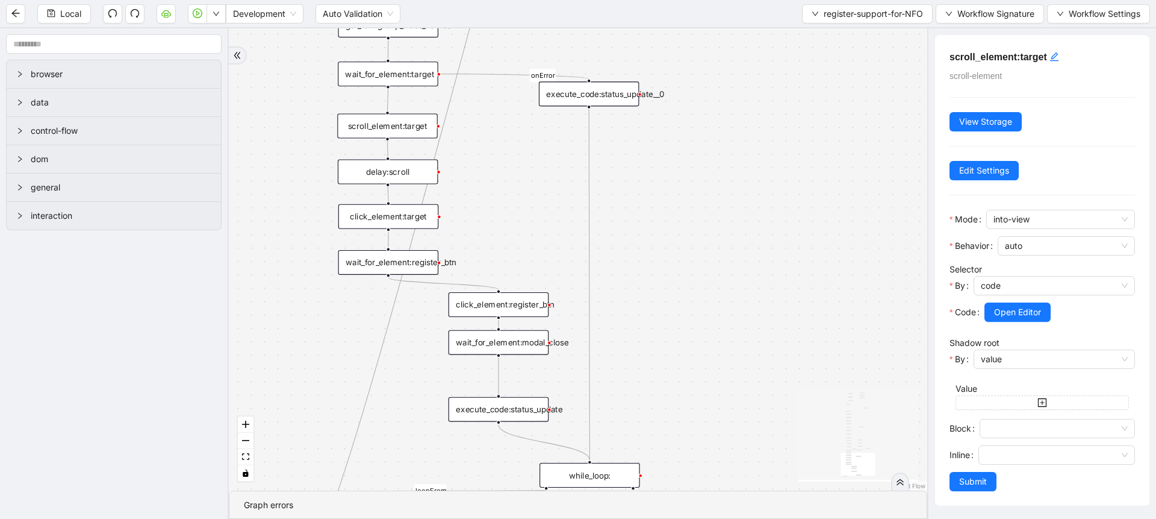
click at [398, 225] on div "click_element:target" at bounding box center [388, 216] width 101 height 25
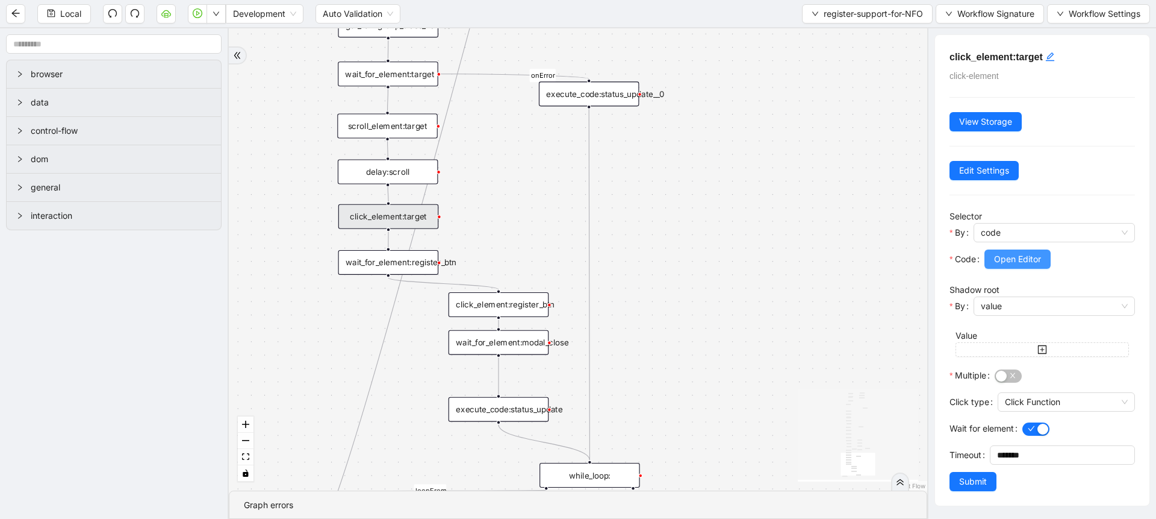
click at [1012, 262] on span "Open Editor" at bounding box center [1017, 258] width 47 height 13
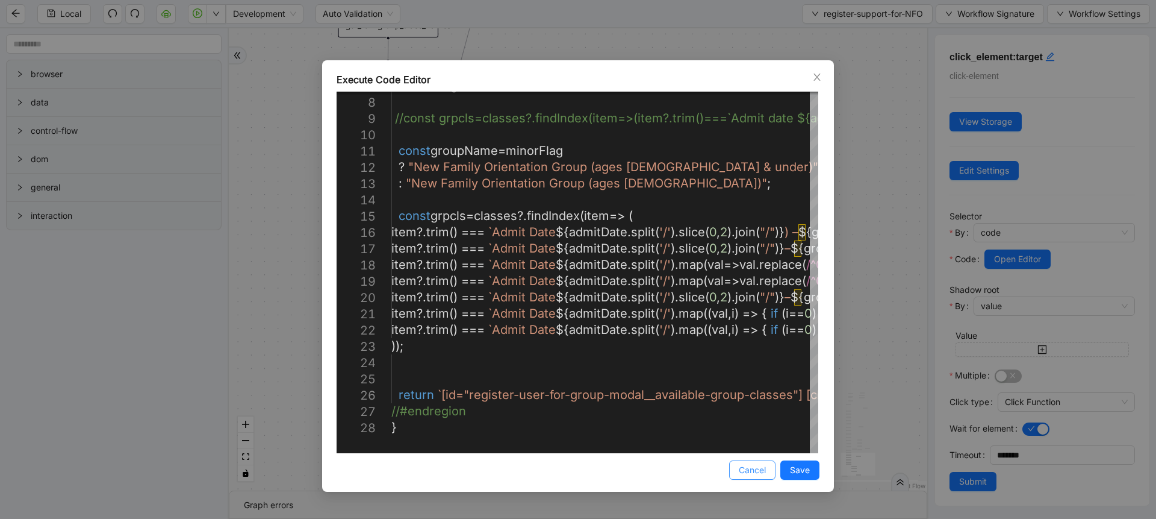
click at [748, 469] on span "Cancel" at bounding box center [752, 469] width 27 height 13
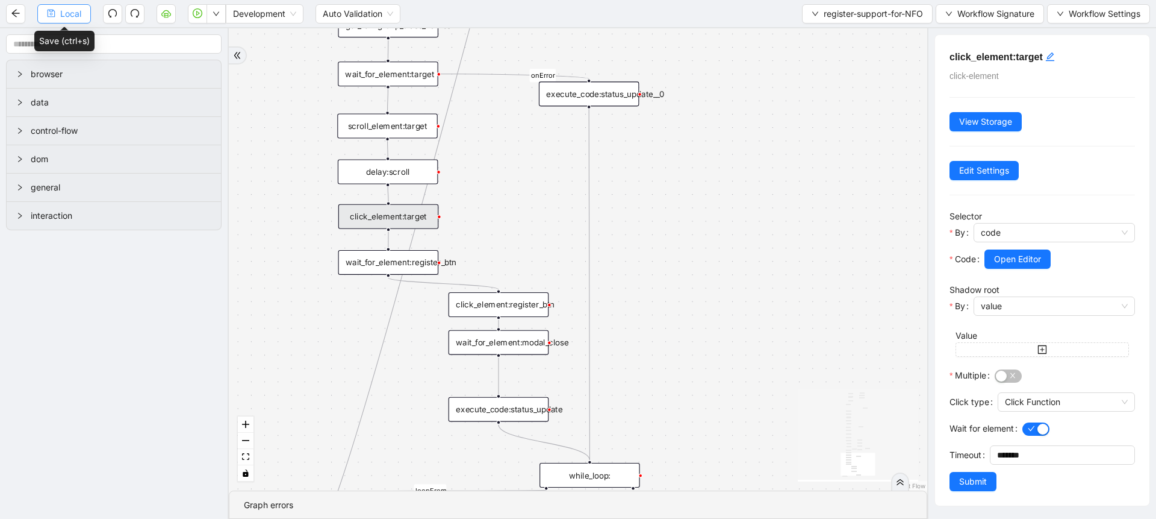
click at [65, 9] on span "Local" at bounding box center [70, 13] width 21 height 13
click at [487, 175] on div "loopFrom fallback age_less than_18 no supports fallback onError onError age_les…" at bounding box center [578, 259] width 699 height 462
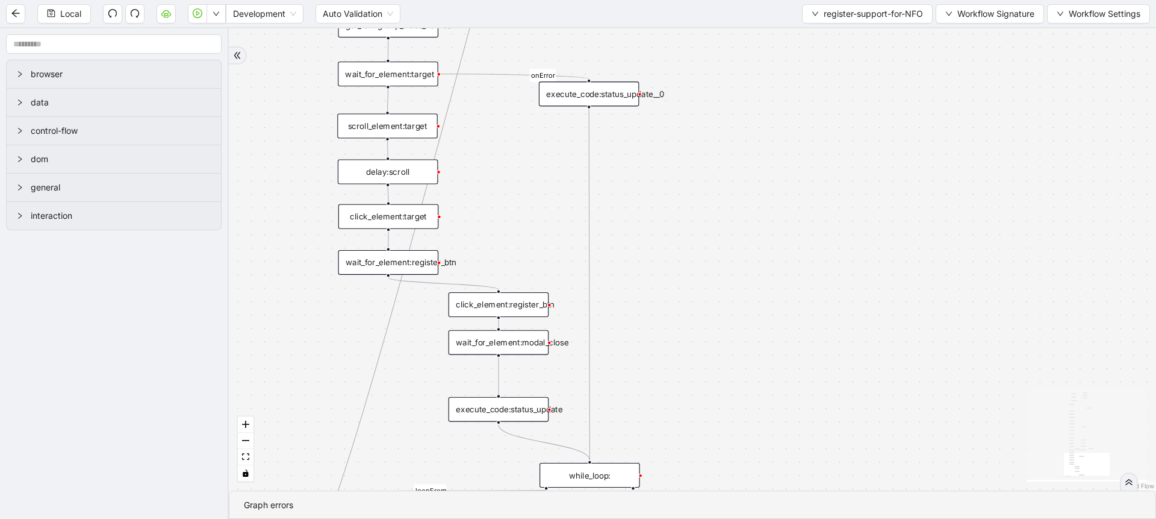
click at [414, 134] on div "scroll_element:target" at bounding box center [387, 126] width 101 height 25
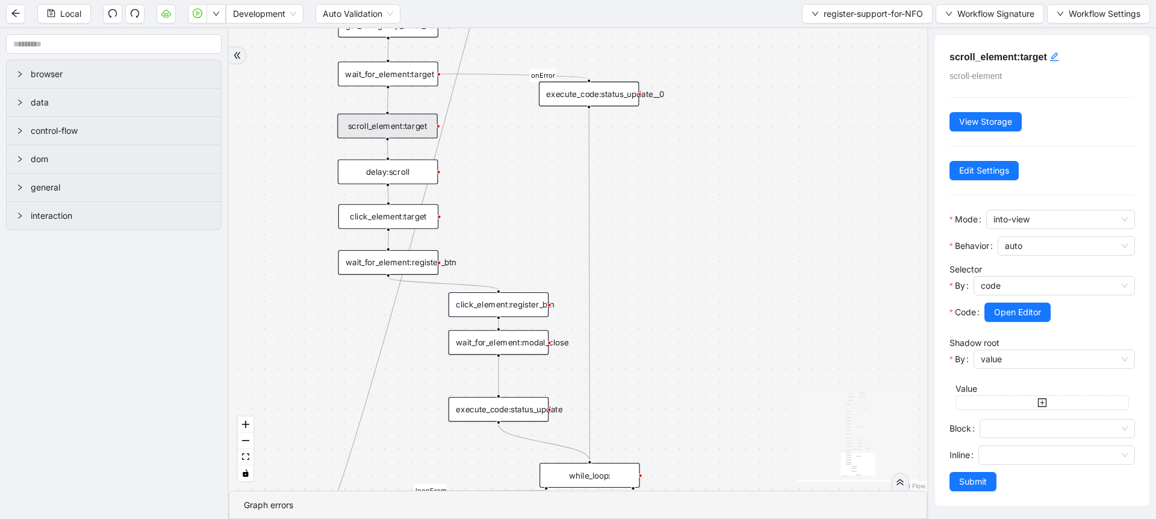
click at [1005, 326] on div at bounding box center [1060, 329] width 151 height 14
click at [1006, 319] on button "Open Editor" at bounding box center [1018, 311] width 66 height 19
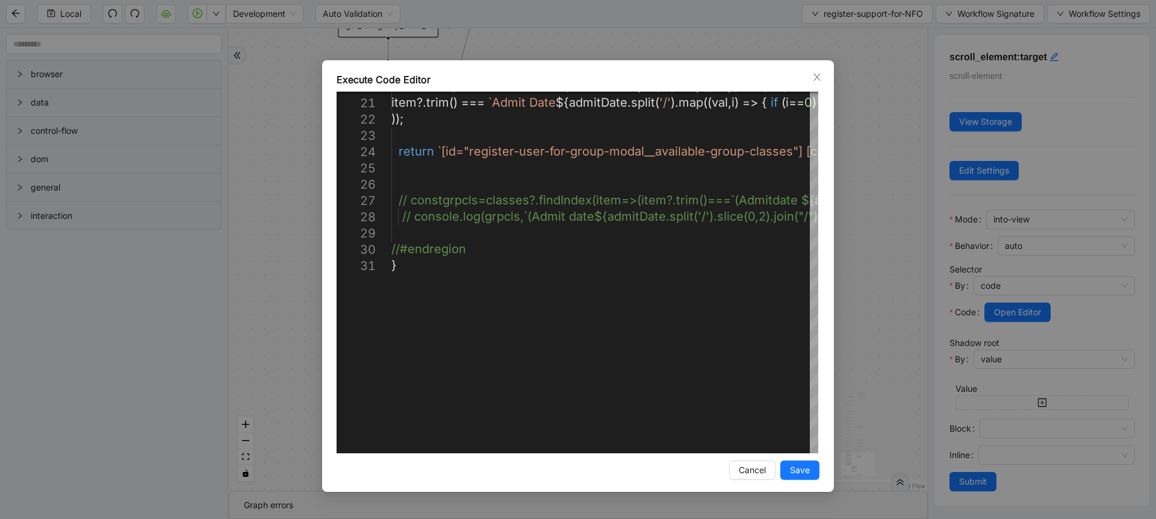
click at [838, 298] on div "Execute Code Editor 20 21 22 23 24 25 26 27 28 29 30 31 item ?. trim () === `Ad…" at bounding box center [578, 259] width 1156 height 519
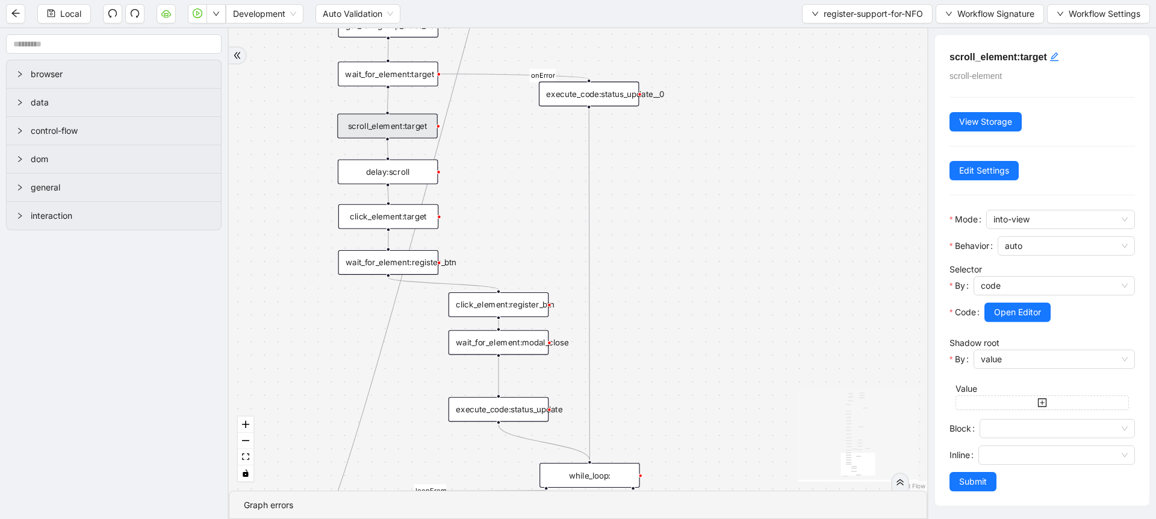
click at [408, 210] on div "click_element:target" at bounding box center [388, 216] width 101 height 25
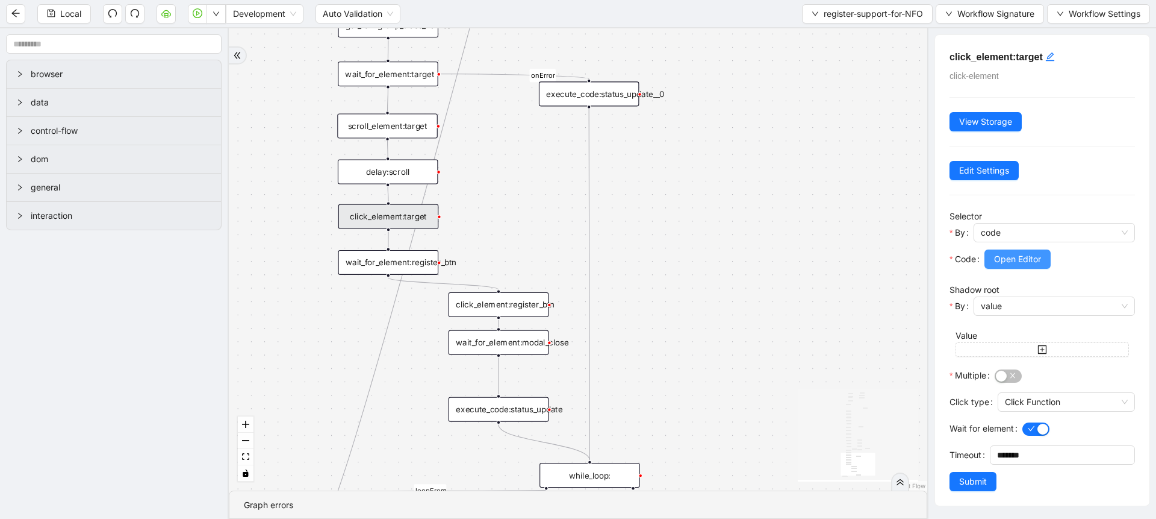
click at [1024, 258] on span "Open Editor" at bounding box center [1017, 258] width 47 height 13
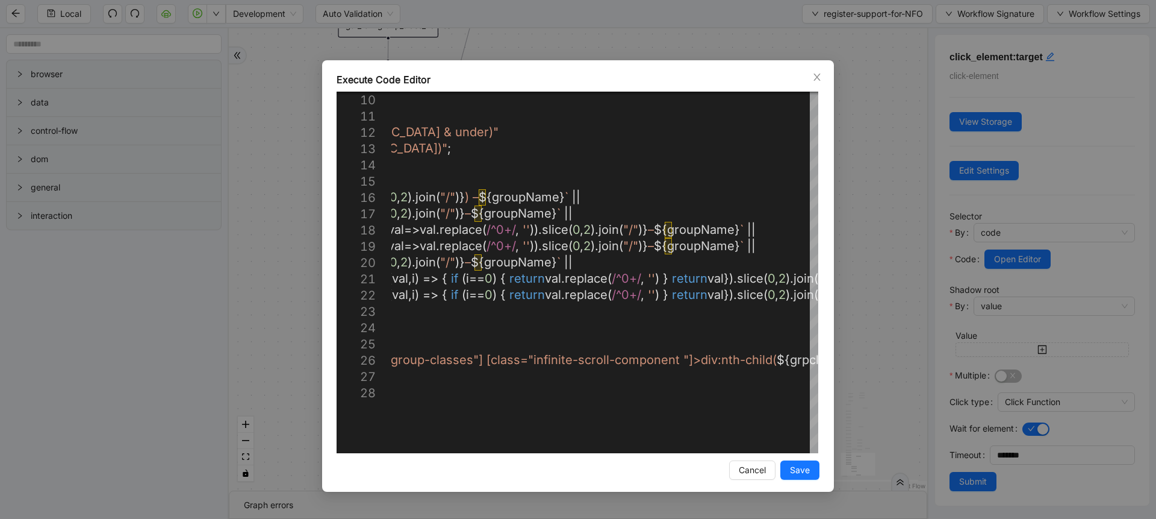
click at [862, 273] on div "Execute Code Editor 10 11 12 13 14 15 16 17 18 19 20 21 22 23 24 25 26 27 28 co…" at bounding box center [578, 259] width 1156 height 519
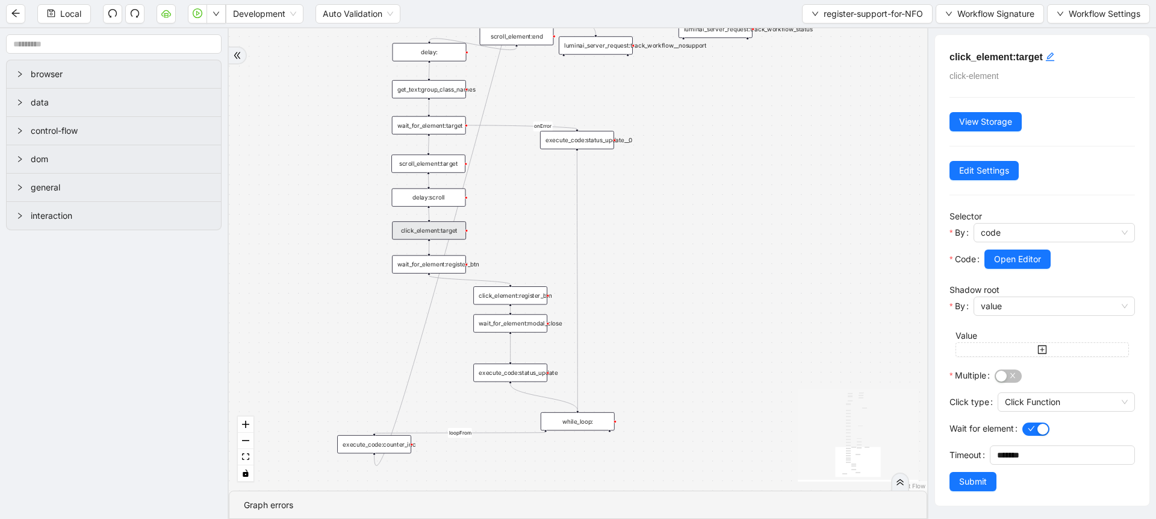
drag, startPoint x: 541, startPoint y: 226, endPoint x: 563, endPoint y: 538, distance: 312.7
click at [563, 518] on html "Local Development Auto Validation register-support-for-NFO Workflow Signature W…" at bounding box center [578, 259] width 1156 height 519
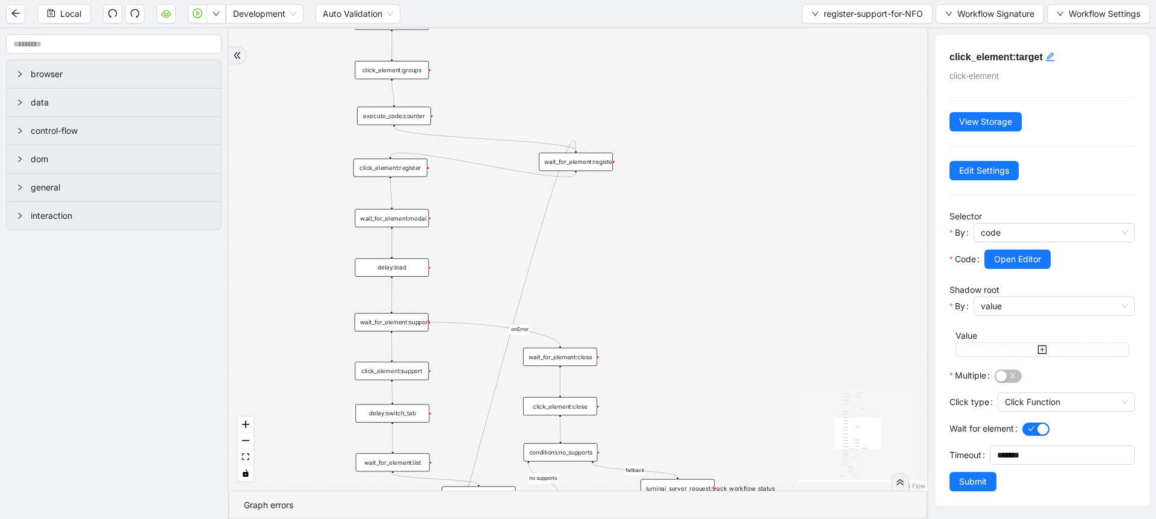
drag, startPoint x: 709, startPoint y: 226, endPoint x: 646, endPoint y: 429, distance: 212.0
click at [646, 429] on div "loopFrom fallback age_less than_18 no supports fallback onError onError age_les…" at bounding box center [578, 259] width 699 height 462
drag, startPoint x: 676, startPoint y: 226, endPoint x: 684, endPoint y: 439, distance: 212.7
click at [684, 439] on div "loopFrom fallback age_less than_18 no supports fallback onError onError age_les…" at bounding box center [578, 259] width 699 height 462
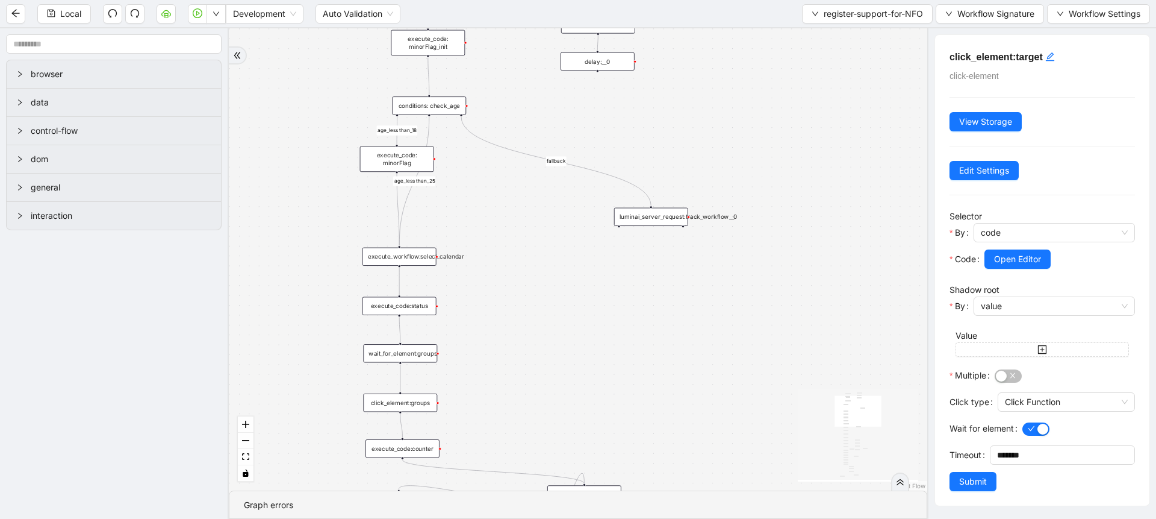
drag, startPoint x: 631, startPoint y: 255, endPoint x: 654, endPoint y: 420, distance: 166.7
click at [654, 420] on div "loopFrom fallback age_less than_18 no supports fallback onError onError age_les…" at bounding box center [578, 259] width 699 height 462
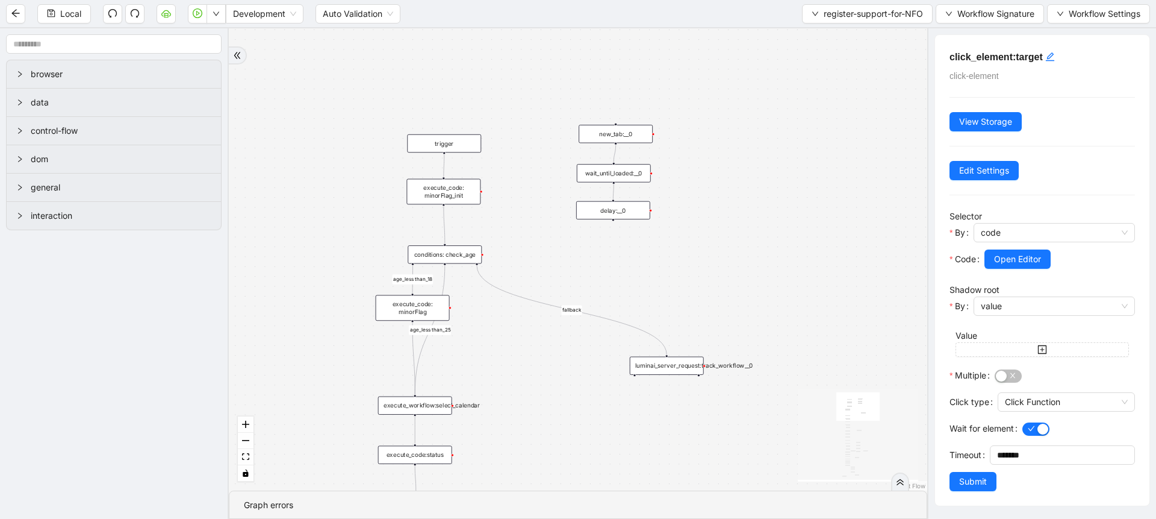
drag, startPoint x: 714, startPoint y: 201, endPoint x: 711, endPoint y: 264, distance: 63.3
click at [711, 264] on div "loopFrom fallback age_less than_18 no supports fallback onError onError age_les…" at bounding box center [578, 259] width 699 height 462
click at [635, 182] on div "wait_until_loaded:__0" at bounding box center [616, 176] width 74 height 18
click at [626, 213] on div "delay:__0" at bounding box center [618, 217] width 74 height 18
drag, startPoint x: 443, startPoint y: 155, endPoint x: 612, endPoint y: 122, distance: 172.5
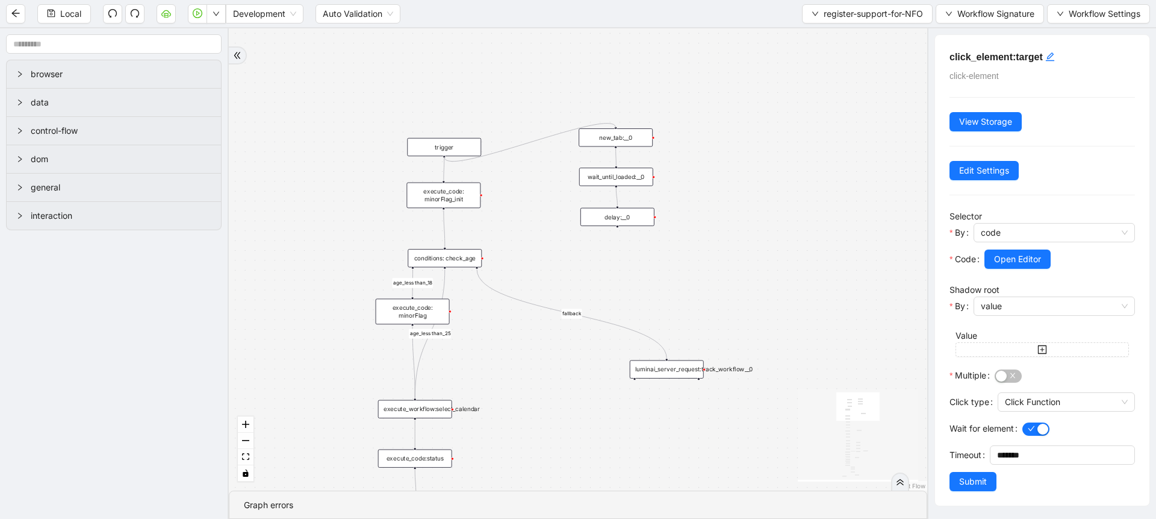
click at [612, 122] on div "loopFrom fallback age_less than_18 no supports fallback onError onError age_les…" at bounding box center [578, 259] width 699 height 462
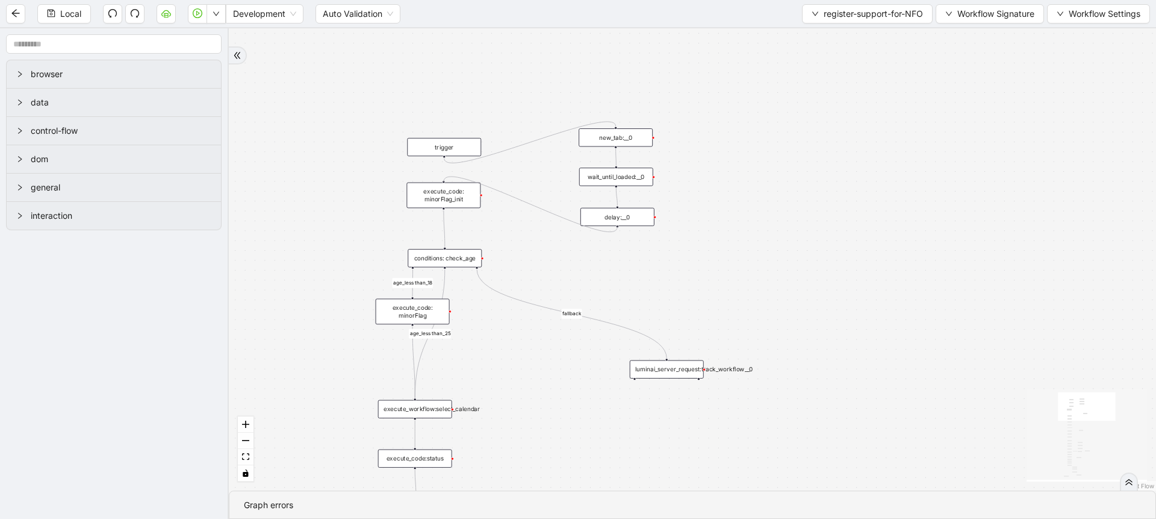
drag, startPoint x: 617, startPoint y: 227, endPoint x: 446, endPoint y: 183, distance: 176.0
click at [77, 16] on span "Local" at bounding box center [70, 13] width 21 height 13
click at [633, 137] on div "new_tab:__0" at bounding box center [616, 137] width 74 height 18
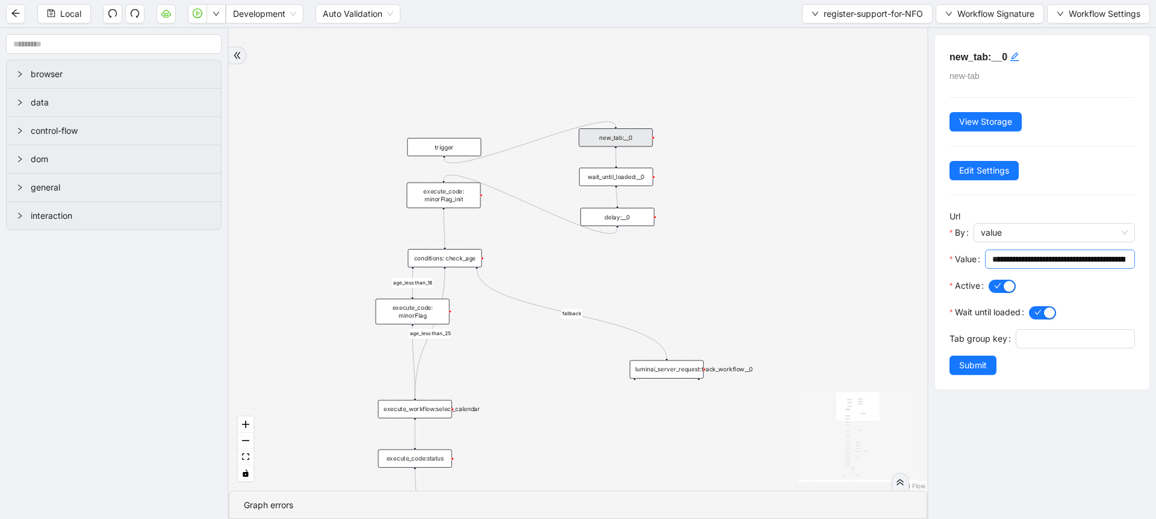
click at [1020, 255] on input "**********" at bounding box center [1059, 258] width 133 height 13
paste input "text"
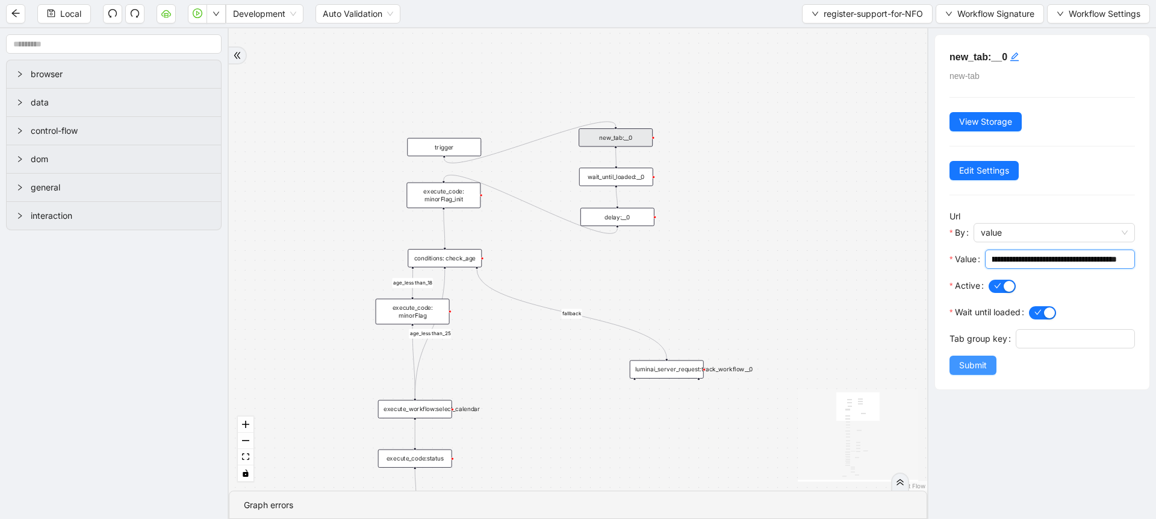
type input "**********"
click at [982, 372] on span "Submit" at bounding box center [973, 364] width 28 height 13
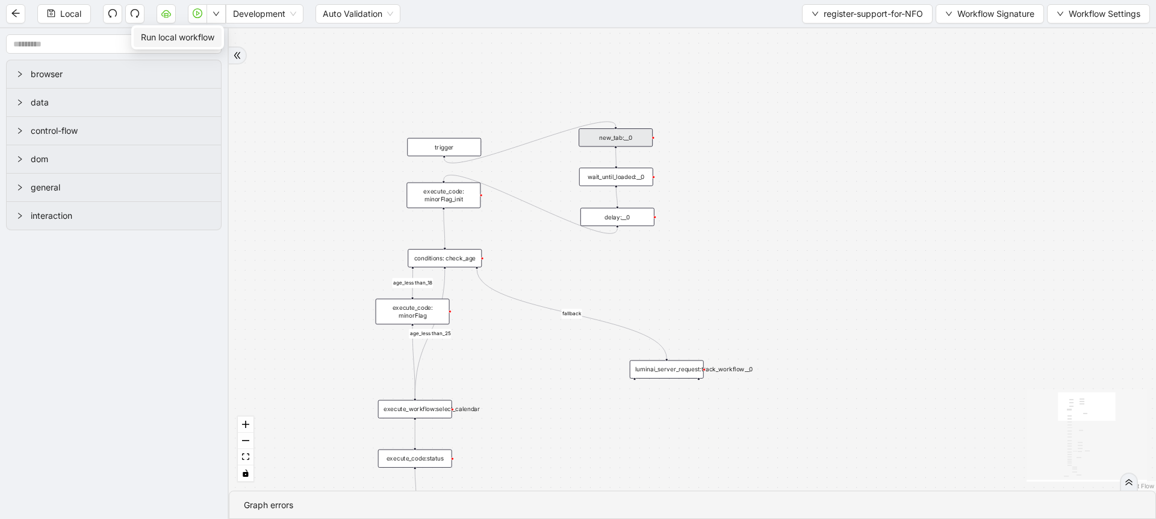
click at [199, 44] on li "Run local workflow" at bounding box center [178, 37] width 88 height 19
drag, startPoint x: 955, startPoint y: 25, endPoint x: 963, endPoint y: 19, distance: 10.7
click at [963, 19] on div "Local Development Auto Validation register-support-for-NFO Workflow Signature W…" at bounding box center [578, 13] width 1156 height 27
click at [963, 19] on span "Workflow Signature" at bounding box center [996, 13] width 77 height 13
click at [956, 96] on span "Defaults" at bounding box center [988, 95] width 81 height 13
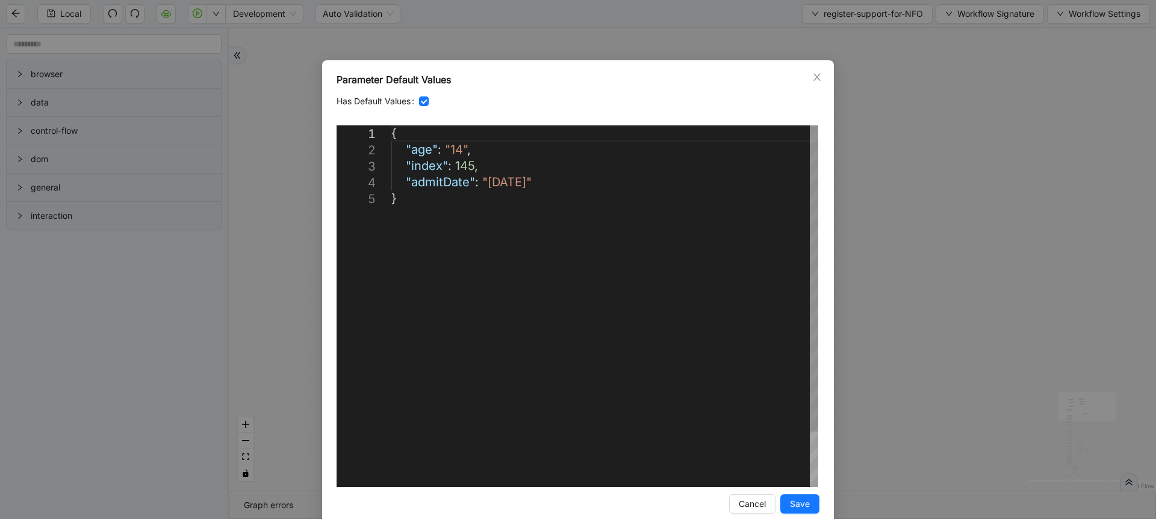
scroll to position [0, 7]
click at [459, 149] on div "{ "age" : "[DEMOGRAPHIC_DATA]" , "index" : 145 , "admitDate" : "[DATE]" }" at bounding box center [604, 338] width 427 height 426
click at [514, 184] on div "{ "age" : "[DEMOGRAPHIC_DATA]" , "index" : 145 , "admitDate" : "[DATE]" }" at bounding box center [604, 338] width 427 height 426
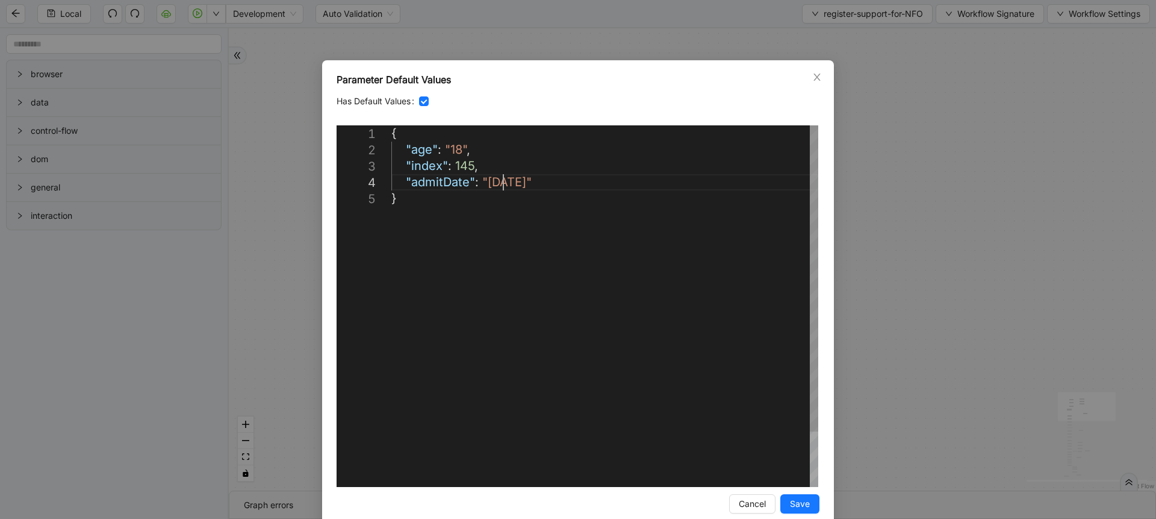
click at [497, 178] on div "{ "age" : "[DEMOGRAPHIC_DATA]" , "index" : 145 , "admitDate" : "[DATE]" }" at bounding box center [604, 338] width 427 height 426
click at [514, 179] on div "{ "age" : "[DEMOGRAPHIC_DATA]" , "index" : 145 , "admitDate" : "[DATE]" }" at bounding box center [604, 338] width 427 height 426
click at [497, 181] on div "{ "age" : "[DEMOGRAPHIC_DATA]" , "index" : 145 , "admitDate" : "22/22/2025" }" at bounding box center [604, 338] width 427 height 426
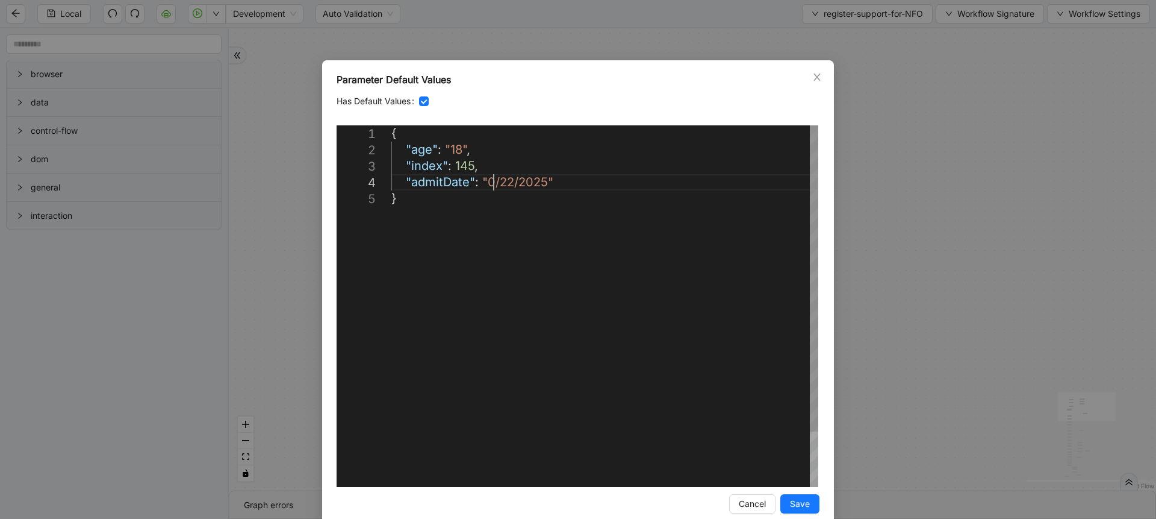
scroll to position [49, 145]
type textarea "**********"
drag, startPoint x: 795, startPoint y: 492, endPoint x: 794, endPoint y: 500, distance: 7.9
click at [794, 500] on div "**********" at bounding box center [578, 292] width 512 height 465
click at [794, 500] on span "Save" at bounding box center [800, 503] width 20 height 13
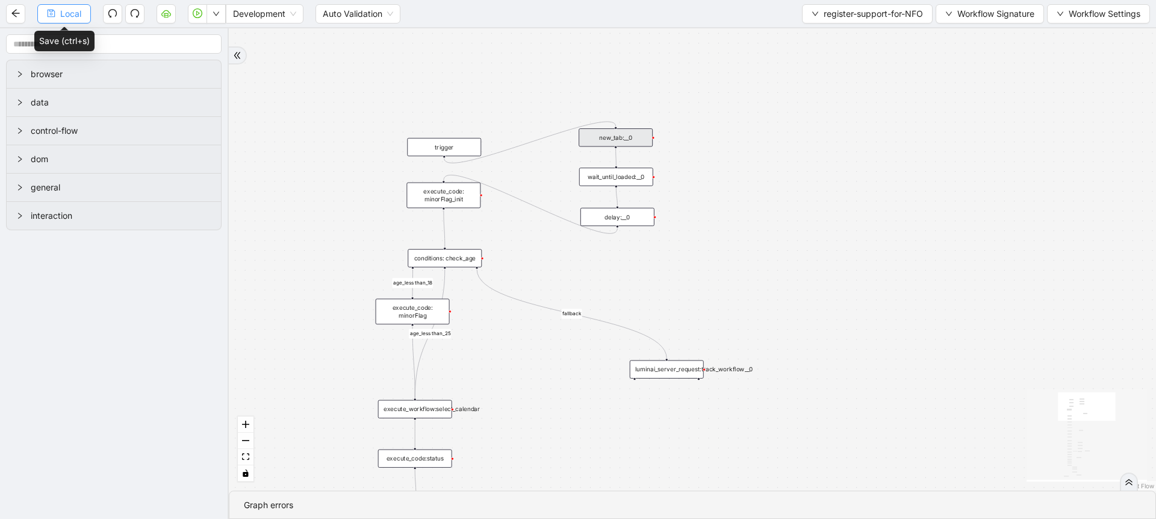
click at [66, 18] on span "Local" at bounding box center [70, 13] width 21 height 13
click at [208, 13] on button "button" at bounding box center [216, 13] width 19 height 19
click at [213, 34] on span "Run local workflow" at bounding box center [177, 37] width 73 height 13
click at [444, 154] on div "trigger" at bounding box center [444, 147] width 74 height 18
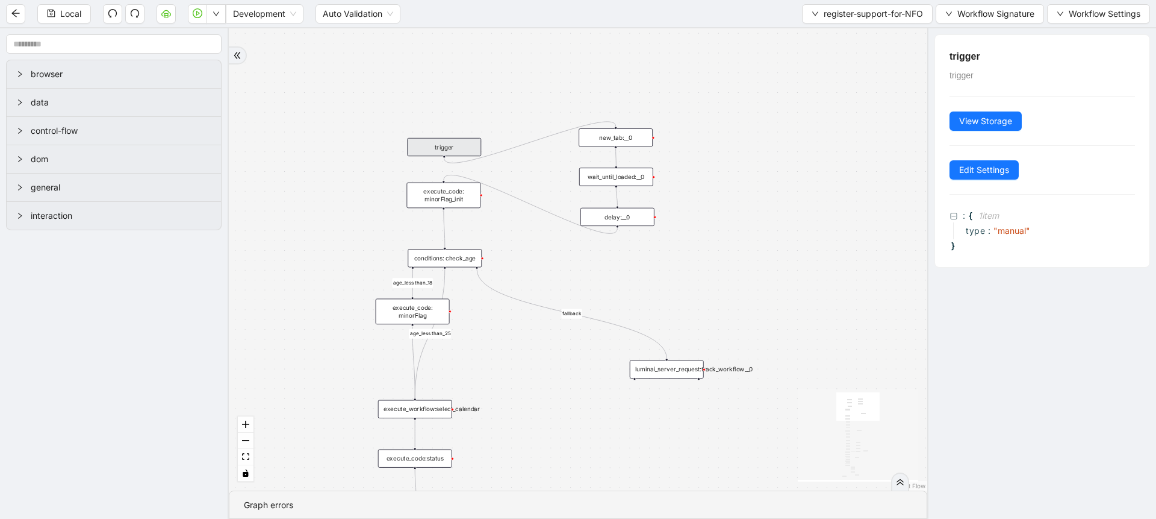
click at [520, 146] on icon "Edge from trigger to new_tab:__0" at bounding box center [530, 142] width 172 height 41
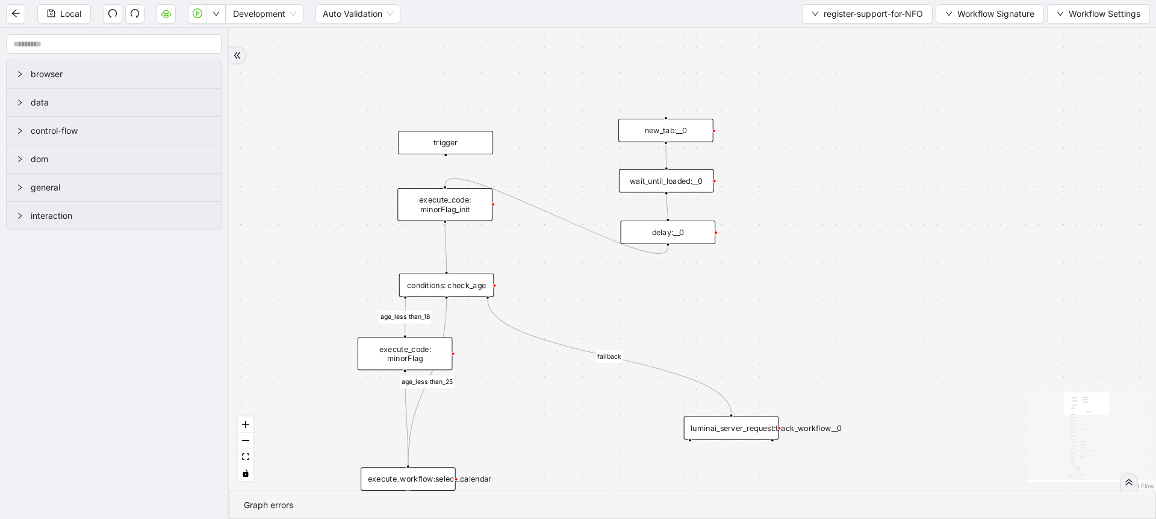
click at [445, 155] on div "loopFrom fallback age_less than_18 no supports fallback onError onError age_les…" at bounding box center [693, 259] width 928 height 462
drag, startPoint x: 445, startPoint y: 154, endPoint x: 546, endPoint y: 216, distance: 118.2
click at [441, 185] on div "loopFrom fallback age_less than_18 no supports fallback onError onError age_les…" at bounding box center [693, 259] width 928 height 462
click at [552, 210] on icon "Edge from delay:__0 to execute_code: minorFlag_init" at bounding box center [556, 213] width 223 height 75
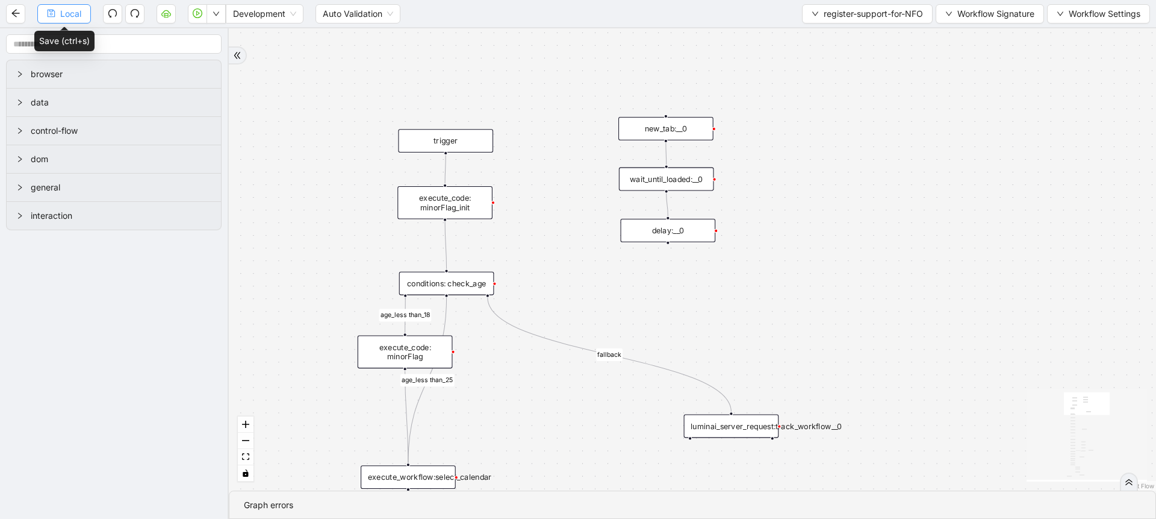
click at [56, 9] on button "Local" at bounding box center [64, 13] width 54 height 19
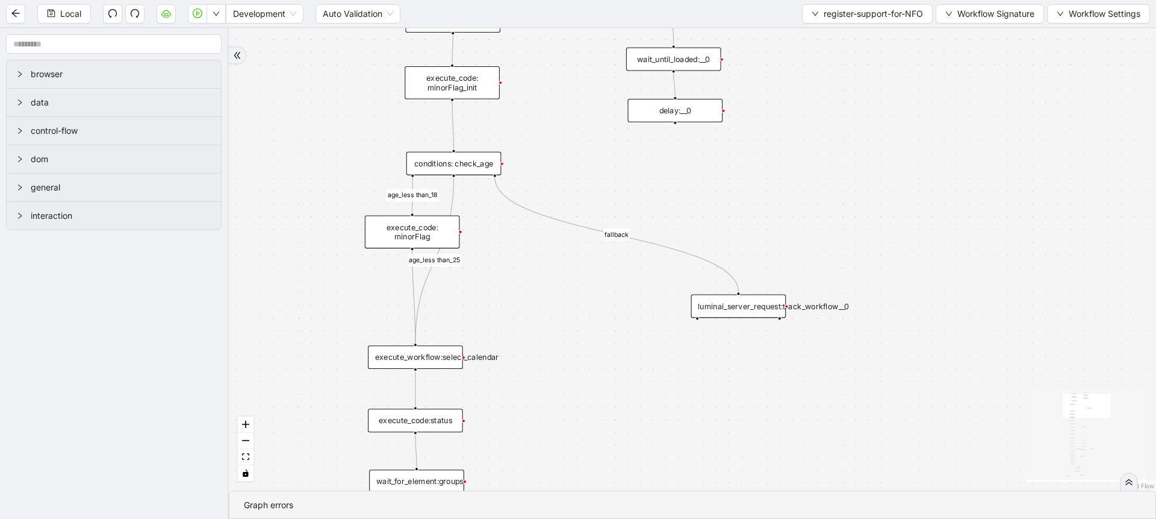
drag, startPoint x: 335, startPoint y: 282, endPoint x: 346, endPoint y: 157, distance: 125.1
click at [346, 157] on div "loopFrom fallback age_less than_18 no supports fallback onError onError age_les…" at bounding box center [693, 259] width 928 height 462
click at [56, 7] on button "Local" at bounding box center [64, 13] width 54 height 19
click at [831, 23] on div "Local Development Auto Validation register-support-for-NFO Workflow Signature W…" at bounding box center [578, 13] width 1156 height 27
click at [824, 14] on span "register-support-for-NFO" at bounding box center [873, 13] width 99 height 13
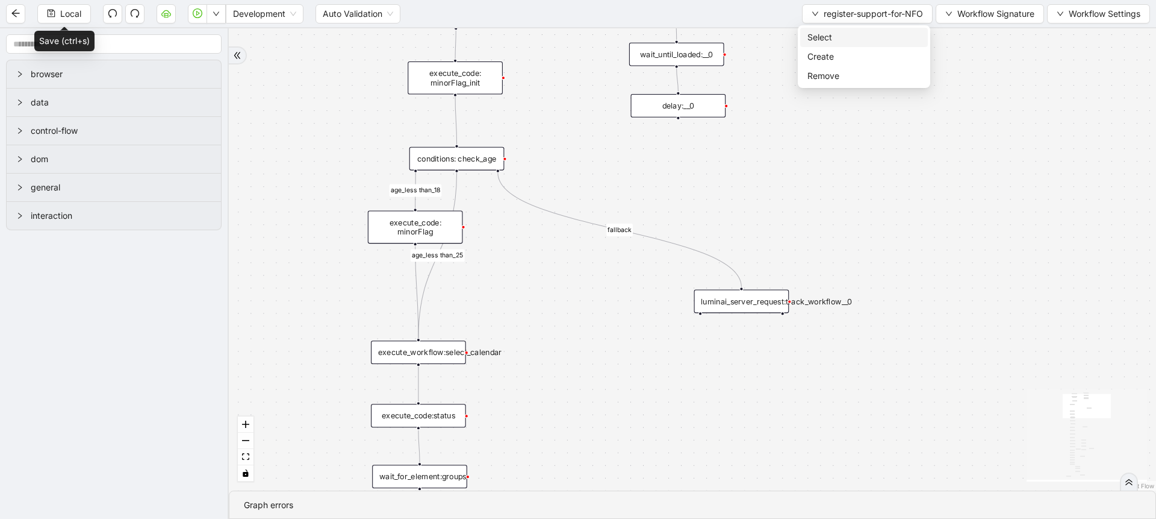
click at [826, 42] on span "Select" at bounding box center [864, 37] width 113 height 13
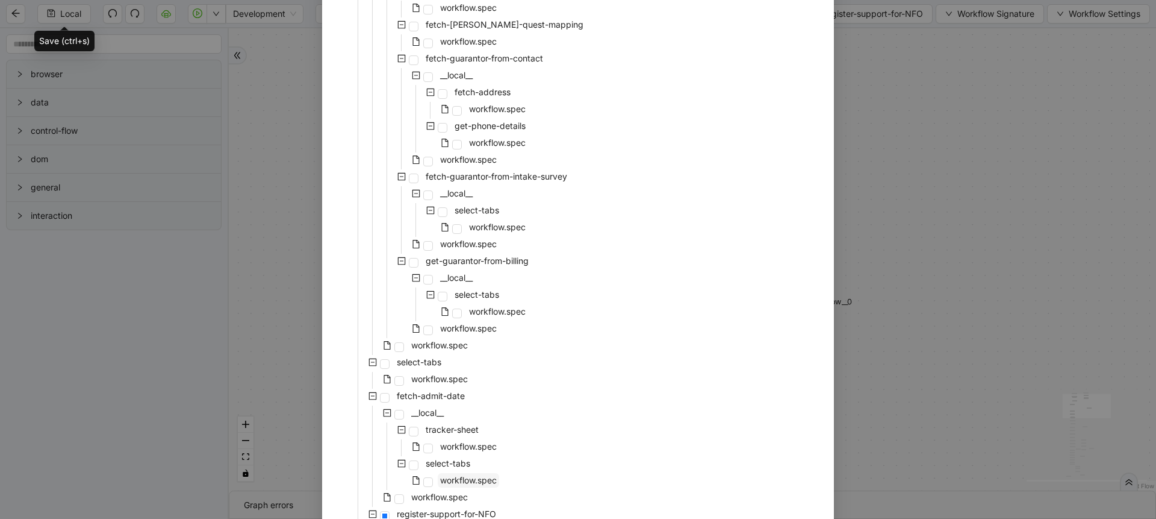
scroll to position [2476, 0]
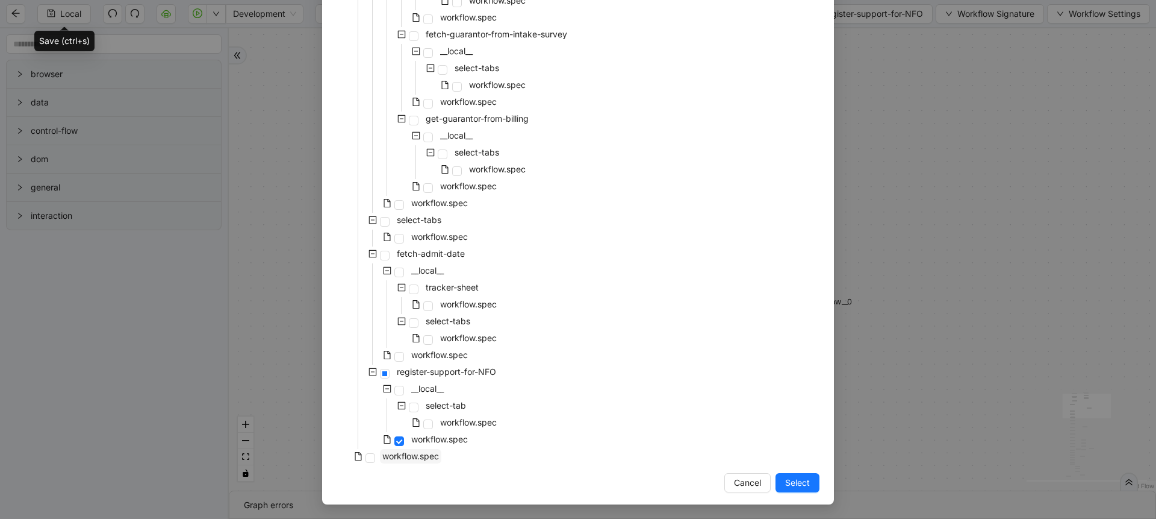
click at [417, 455] on span "workflow.spec" at bounding box center [410, 456] width 57 height 10
click at [797, 480] on span "Select" at bounding box center [797, 482] width 25 height 13
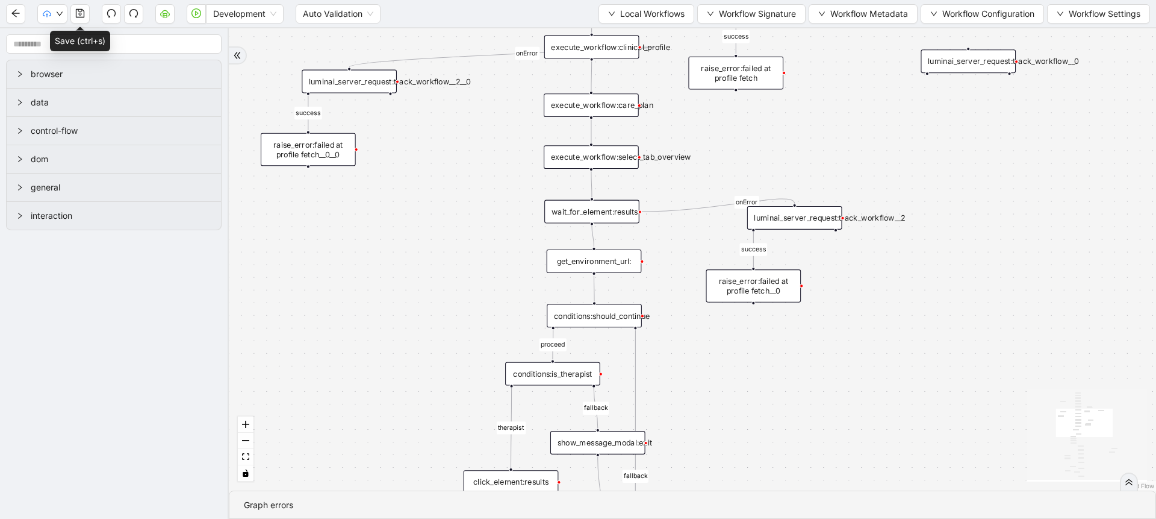
drag, startPoint x: 414, startPoint y: 463, endPoint x: 431, endPoint y: 271, distance: 192.9
click at [431, 271] on div "fallback fallback proceed therapist success success success success onError onE…" at bounding box center [693, 259] width 928 height 462
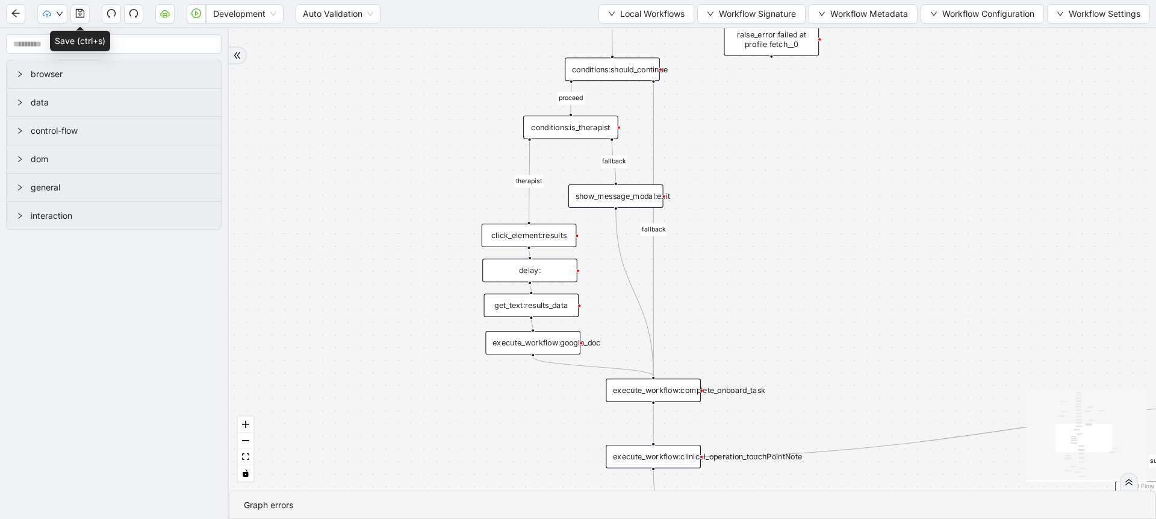
drag, startPoint x: 406, startPoint y: 338, endPoint x: 424, endPoint y: 113, distance: 226.0
click at [424, 113] on div "fallback fallback proceed therapist success success success success onError onE…" at bounding box center [693, 259] width 928 height 462
drag, startPoint x: 398, startPoint y: 293, endPoint x: 361, endPoint y: 68, distance: 228.3
click at [361, 68] on div "fallback fallback proceed therapist success success success success onError onE…" at bounding box center [693, 259] width 928 height 462
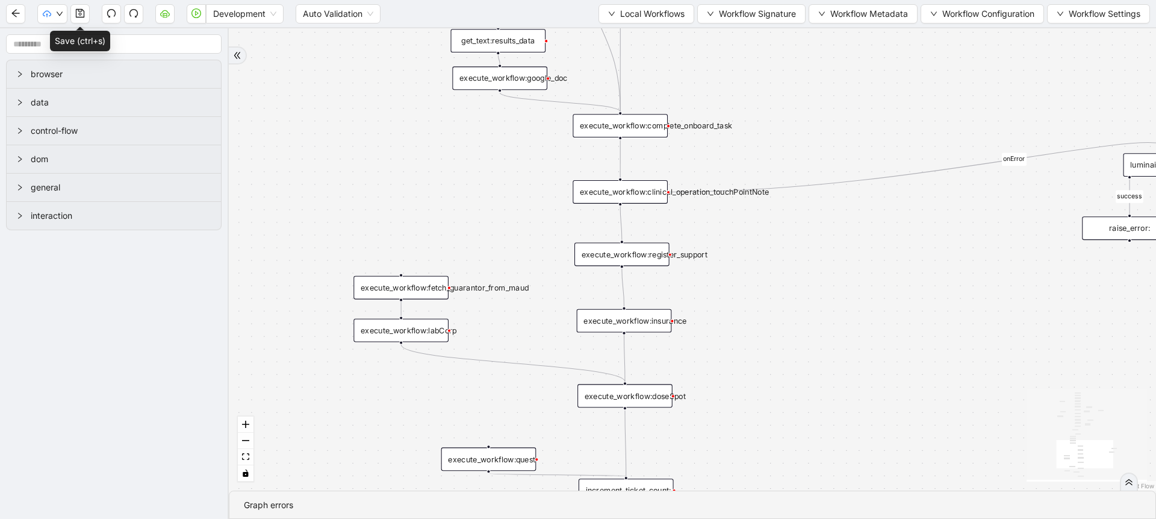
drag, startPoint x: 332, startPoint y: 222, endPoint x: 332, endPoint y: 120, distance: 101.2
click at [332, 120] on div "fallback fallback proceed therapist success success success success onError onE…" at bounding box center [693, 259] width 928 height 462
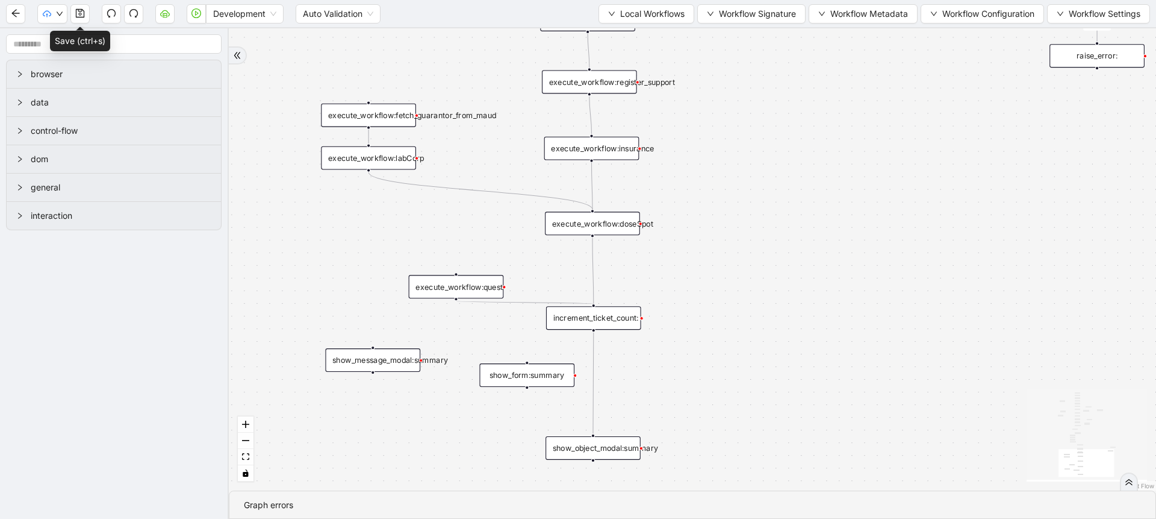
drag, startPoint x: 526, startPoint y: 337, endPoint x: 497, endPoint y: 233, distance: 107.6
click at [497, 233] on div "fallback fallback proceed therapist success success success success onError onE…" at bounding box center [693, 259] width 928 height 462
click at [598, 445] on div "show_object_modal:summary" at bounding box center [593, 445] width 95 height 23
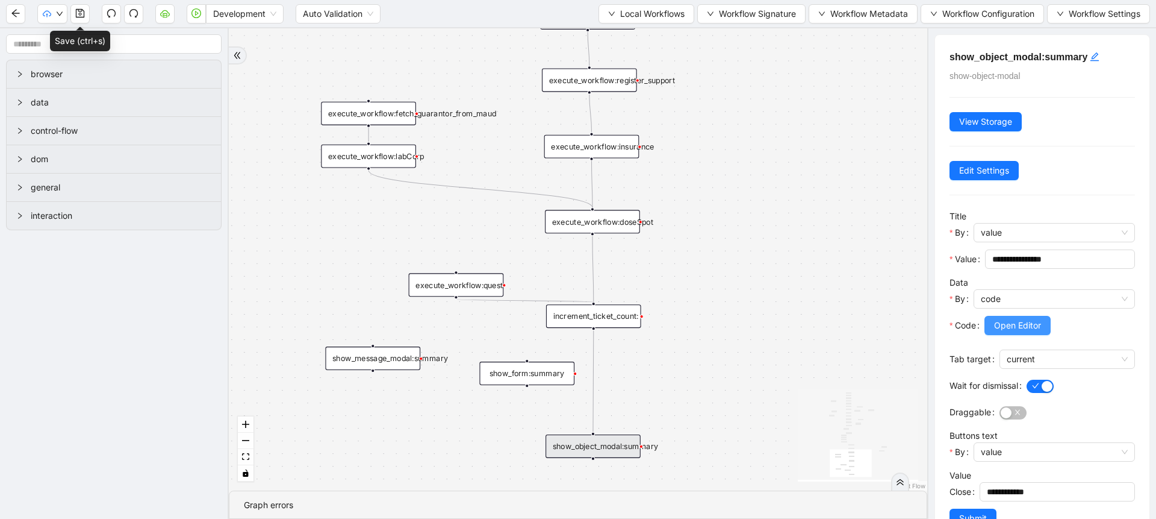
click at [1015, 328] on span "Open Editor" at bounding box center [1017, 325] width 47 height 13
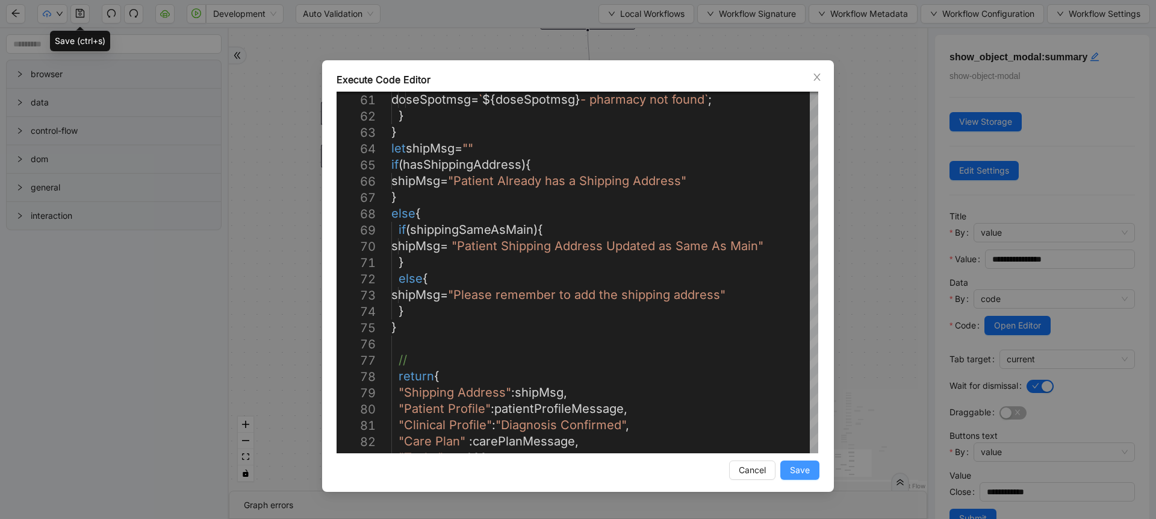
click at [810, 476] on button "Save" at bounding box center [800, 469] width 39 height 19
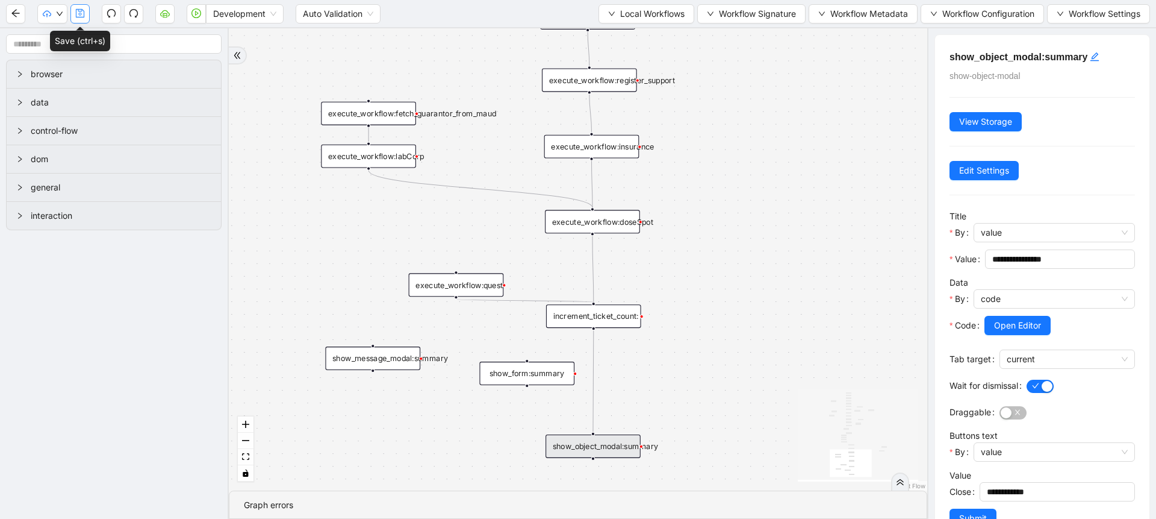
click at [84, 16] on icon "save" at bounding box center [80, 13] width 8 height 8
click at [80, 13] on icon "save" at bounding box center [80, 13] width 10 height 10
click at [290, 266] on div "fallback fallback proceed therapist success success success success onError onE…" at bounding box center [578, 259] width 699 height 462
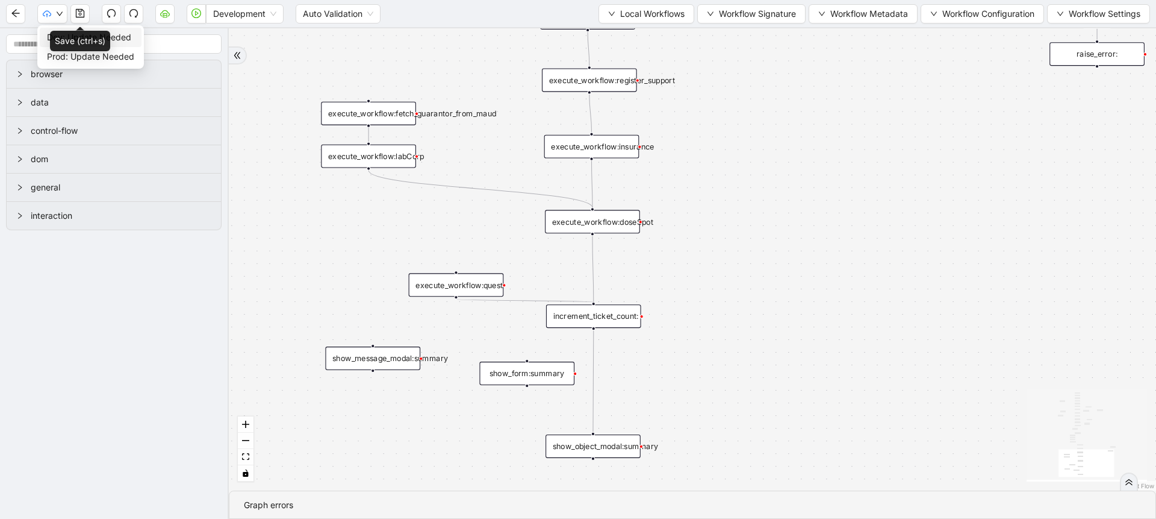
click at [45, 31] on li "Dev: Update Needed" at bounding box center [91, 37] width 102 height 19
click at [334, 300] on div "fallback fallback proceed therapist success success success success onError onE…" at bounding box center [693, 259] width 928 height 462
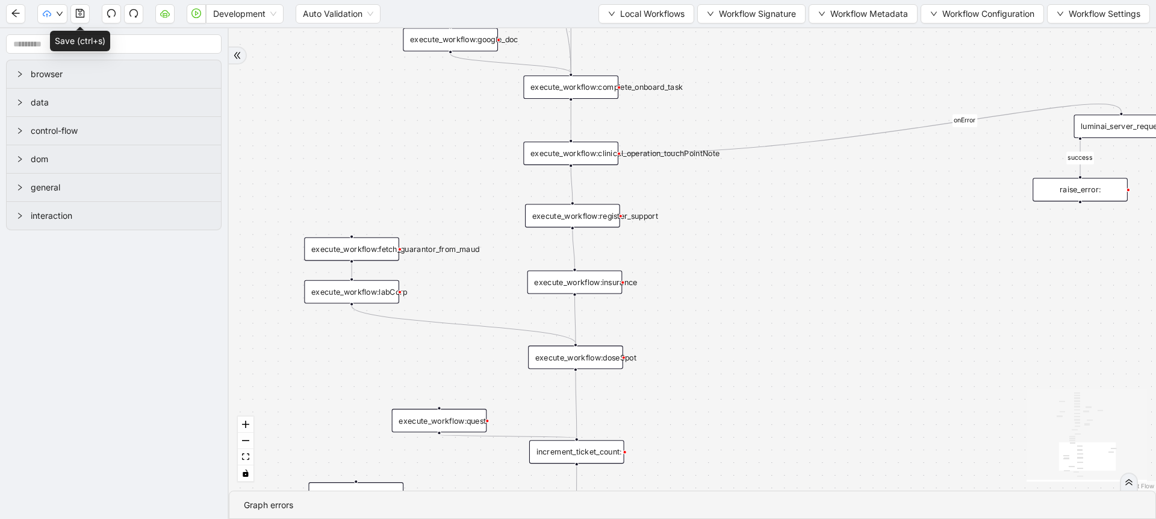
drag, startPoint x: 784, startPoint y: 44, endPoint x: 769, endPoint y: 242, distance: 198.1
click at [769, 242] on div "fallback fallback proceed therapist success success success success onError onE…" at bounding box center [693, 259] width 928 height 462
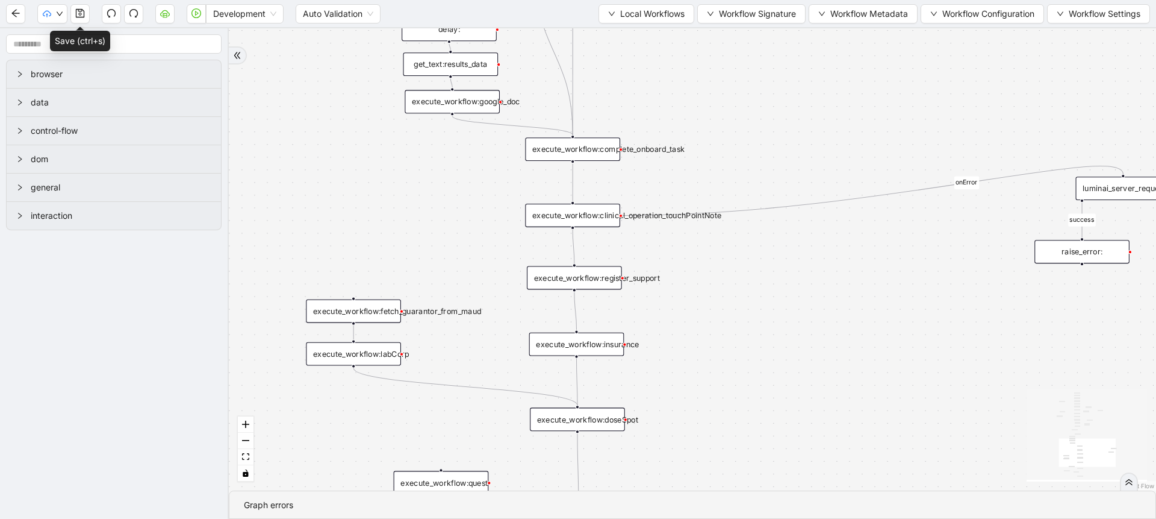
drag, startPoint x: 827, startPoint y: 117, endPoint x: 841, endPoint y: 188, distance: 71.8
click at [841, 188] on div "fallback fallback proceed therapist success success success success onError onE…" at bounding box center [693, 259] width 928 height 462
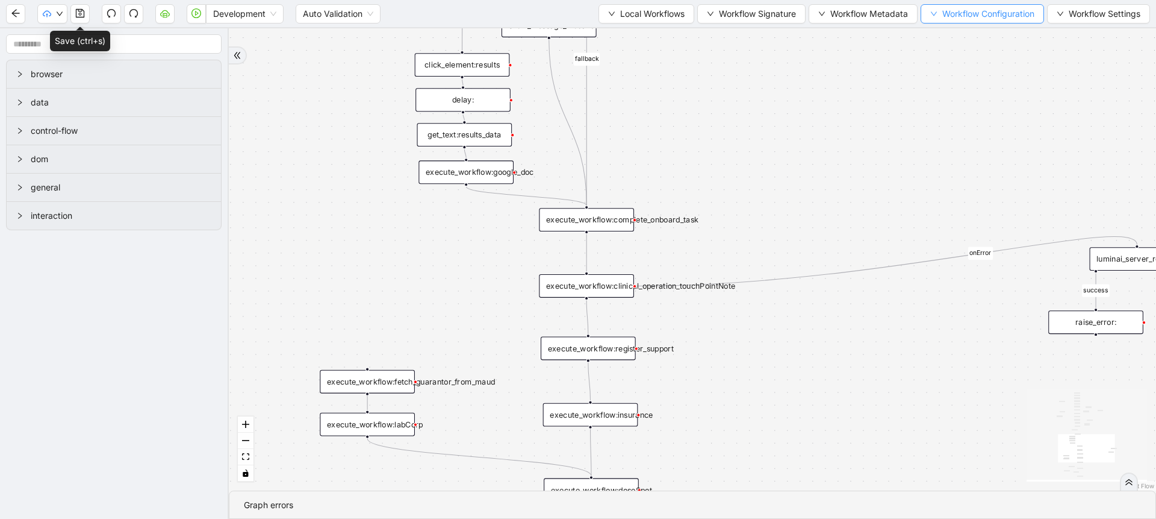
click at [976, 16] on span "Workflow Configuration" at bounding box center [989, 13] width 92 height 13
click at [961, 53] on span "Value" at bounding box center [980, 56] width 107 height 13
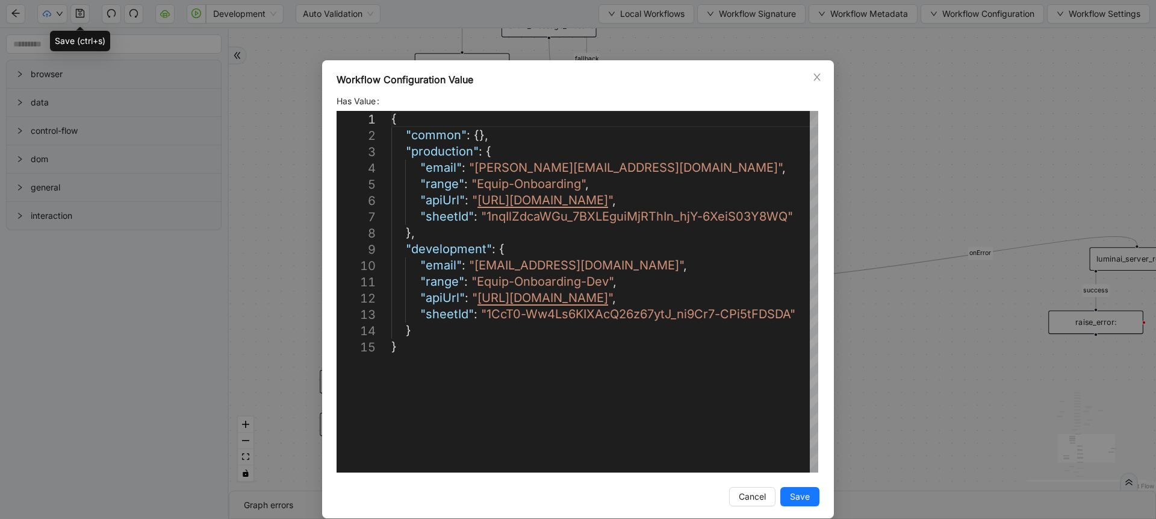
click at [905, 182] on div "**********" at bounding box center [578, 259] width 1156 height 519
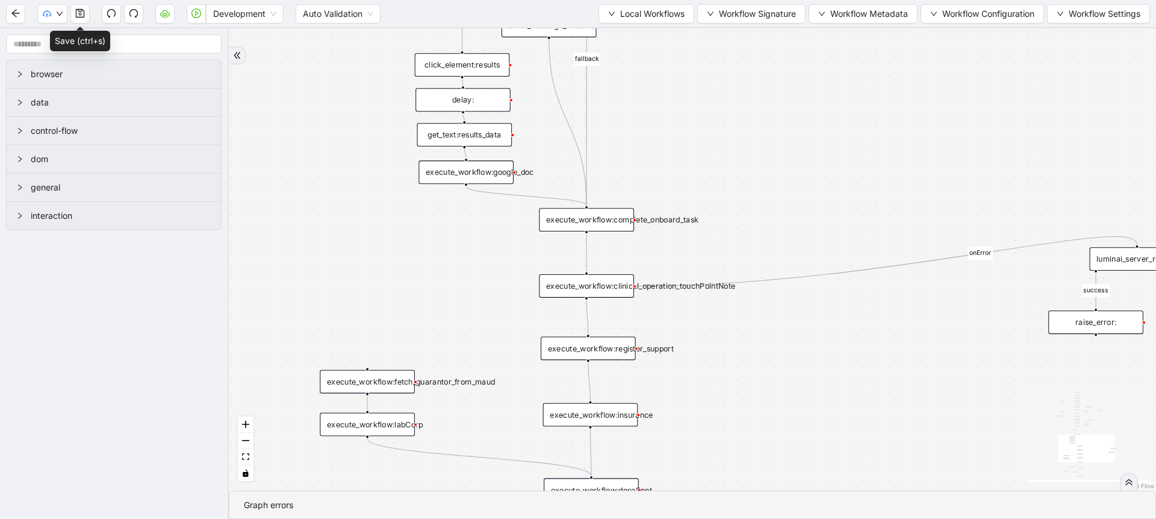
click at [311, 232] on div "fallback fallback proceed therapist success success success success onError onE…" at bounding box center [693, 259] width 928 height 462
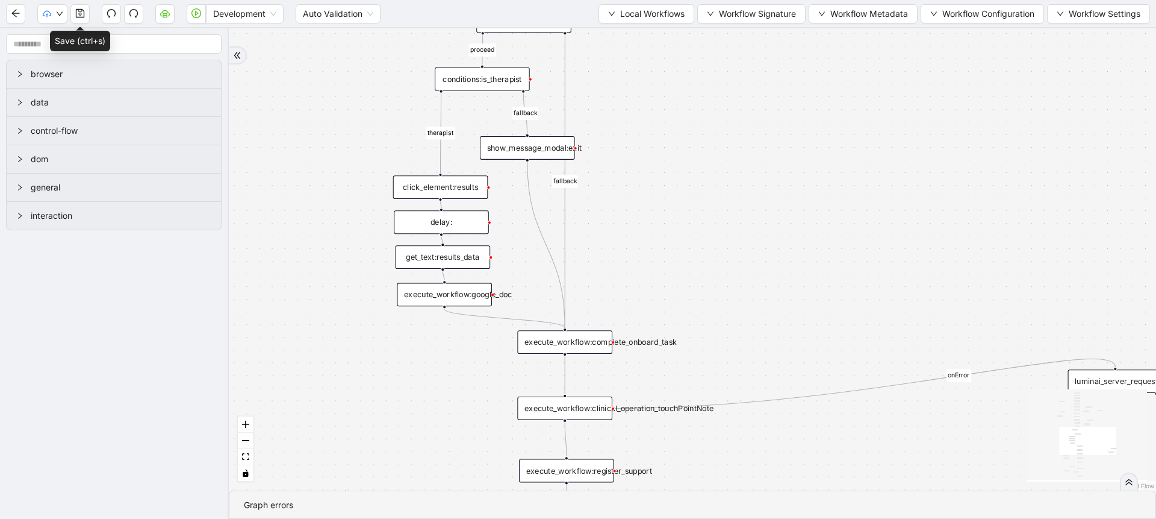
drag, startPoint x: 641, startPoint y: 87, endPoint x: 618, endPoint y: 208, distance: 123.3
click at [618, 208] on div "fallback fallback proceed therapist success success success success onError onE…" at bounding box center [693, 259] width 928 height 462
drag, startPoint x: 658, startPoint y: 78, endPoint x: 673, endPoint y: 158, distance: 82.1
click at [673, 158] on div "fallback fallback proceed therapist success success success success onError onE…" at bounding box center [693, 259] width 928 height 462
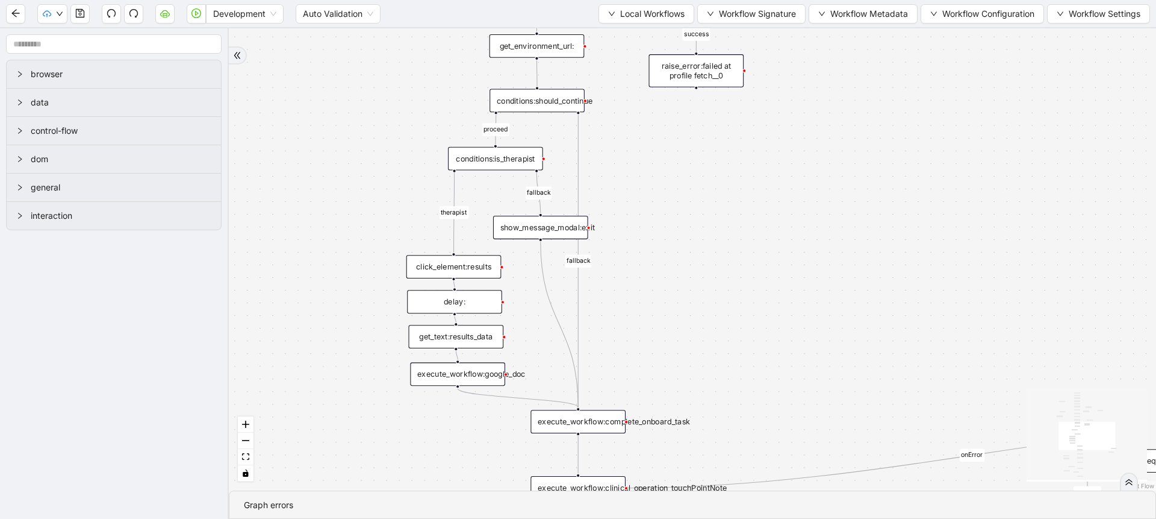
click at [346, 103] on div "fallback fallback proceed therapist success success success success onError onE…" at bounding box center [693, 259] width 928 height 462
